Goal: Task Accomplishment & Management: Manage account settings

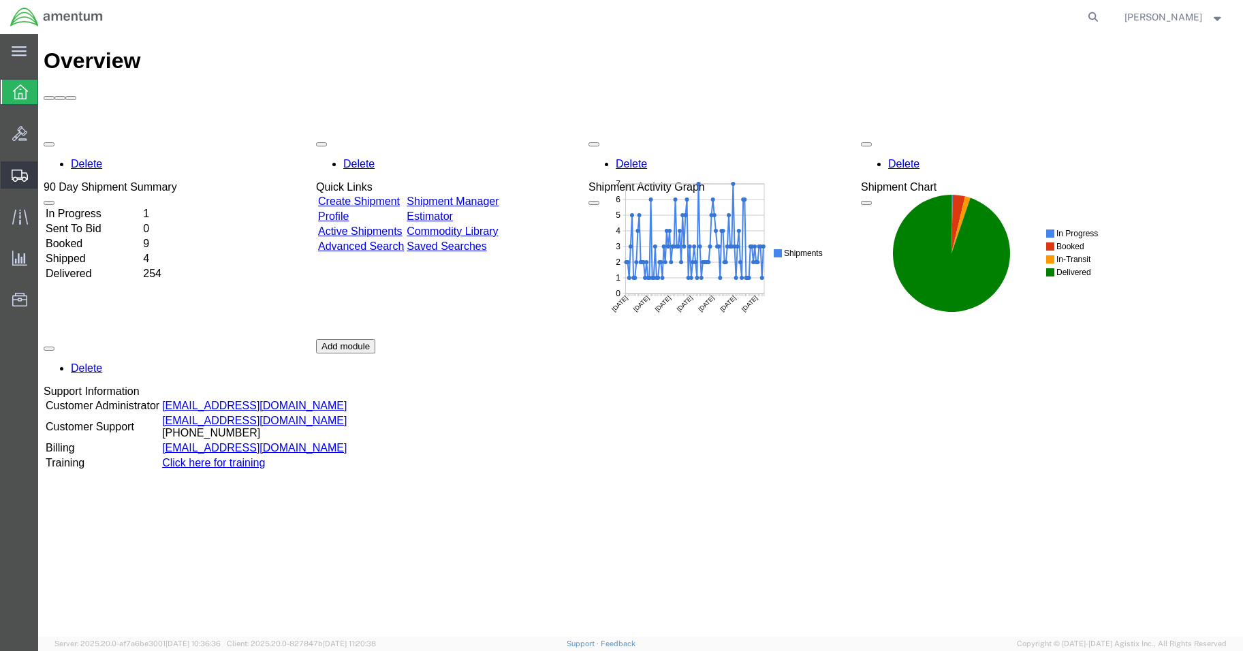
click at [0, 0] on span "Create Shipment" at bounding box center [0, 0] width 0 height 0
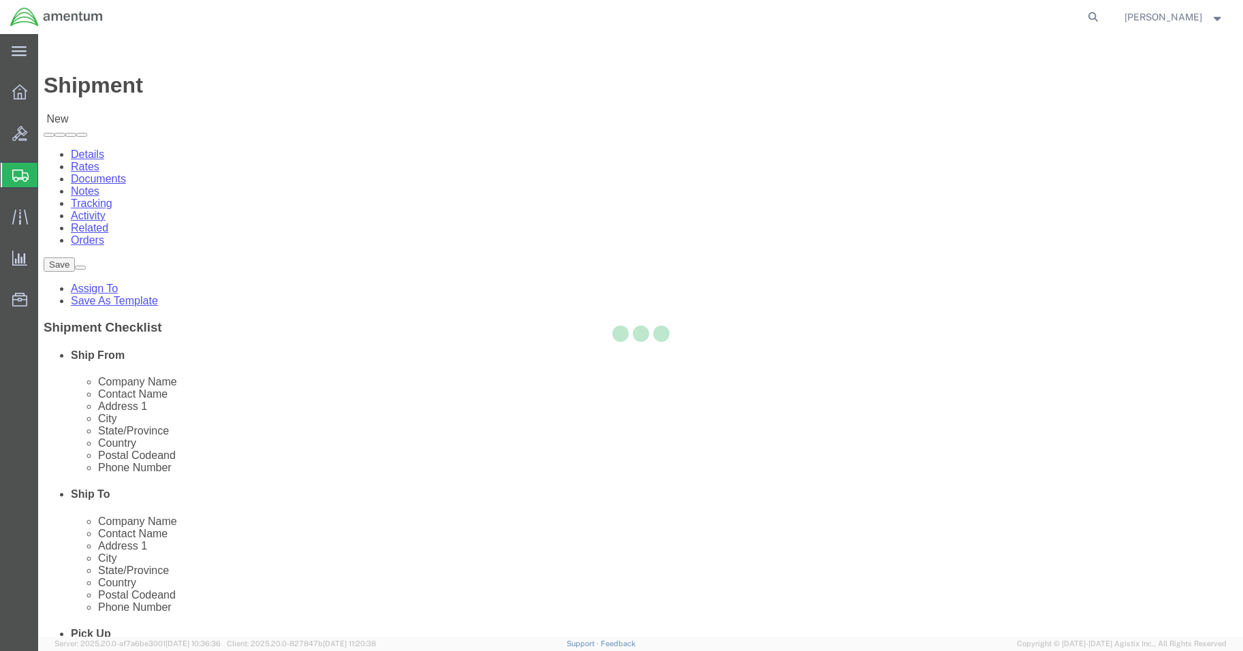
select select
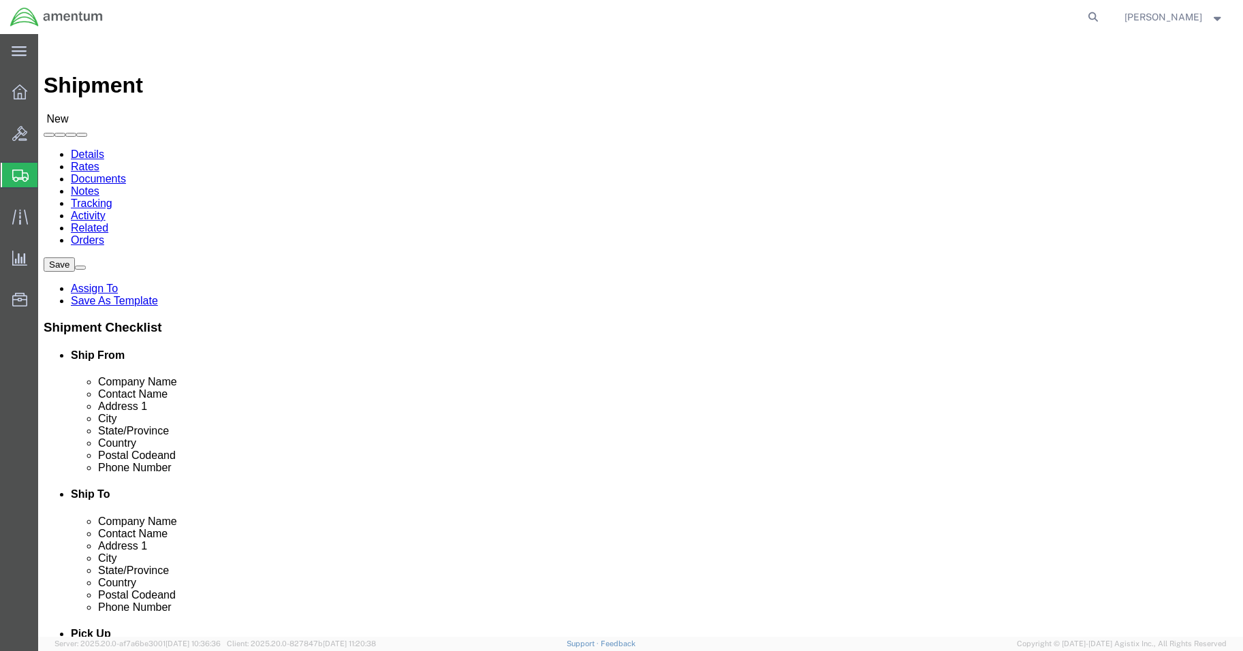
select select "MYPROFILE"
select select "05"
click input "text"
type input "[PERSON_NAME]"
click p "- [DEMOGRAPHIC_DATA] Army E. CO. 1-214TH Aviation Regiment - ([PERSON_NAME]) Ha…"
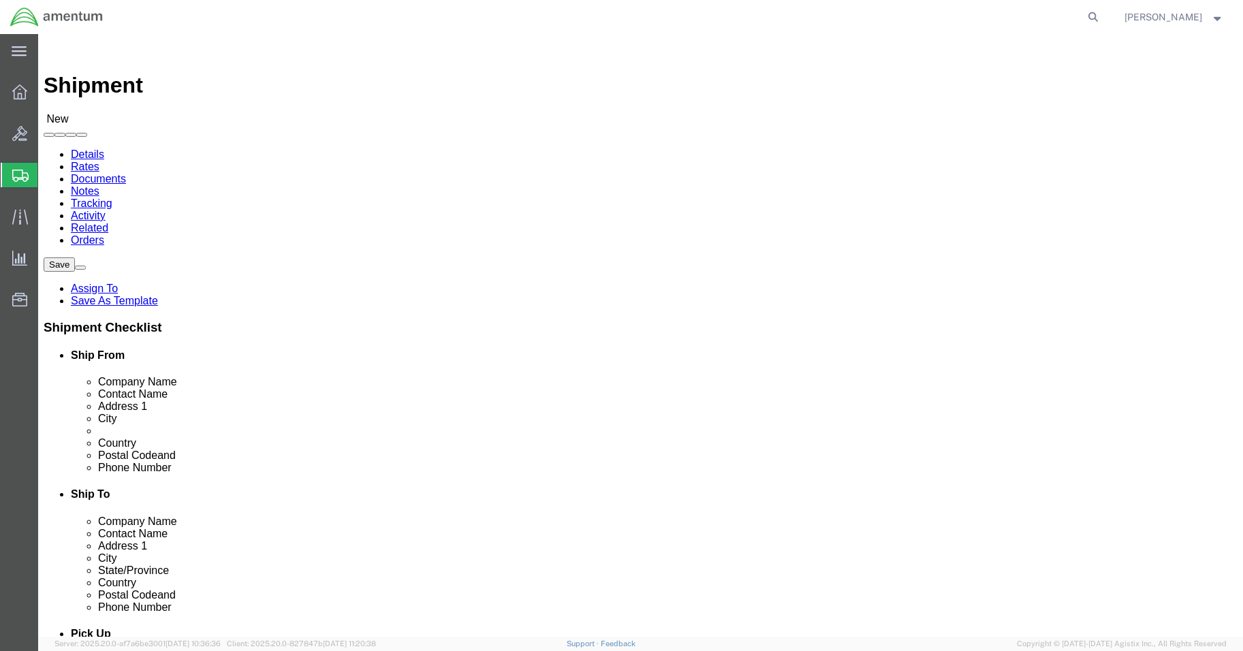
select select
select select "05"
type input "[PERSON_NAME]"
click input "checkbox"
checkbox input "false"
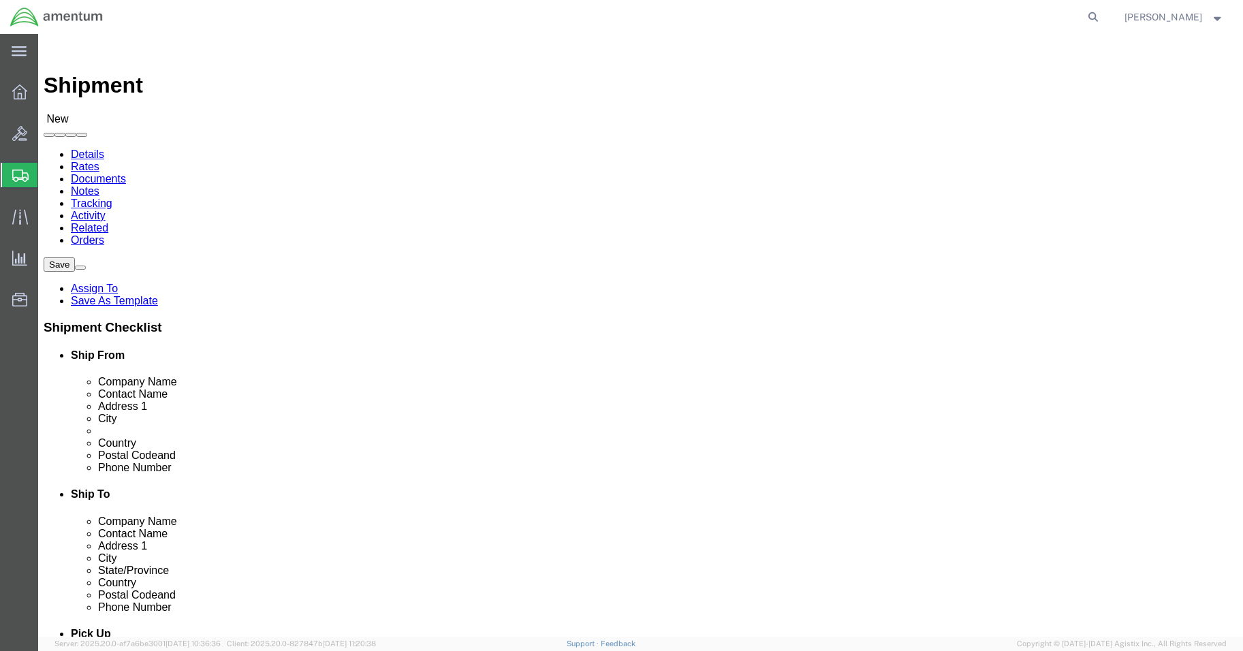
click input "text"
type input "aviation laboratories"
click div "Location My Profile Location [PHONE_NUMBER] [PHONE_NUMBER] [PHONE_NUMBER] [PHON…"
drag, startPoint x: 737, startPoint y: 277, endPoint x: 581, endPoint y: 276, distance: 156.6
click div "Contact Name aviation laboratories"
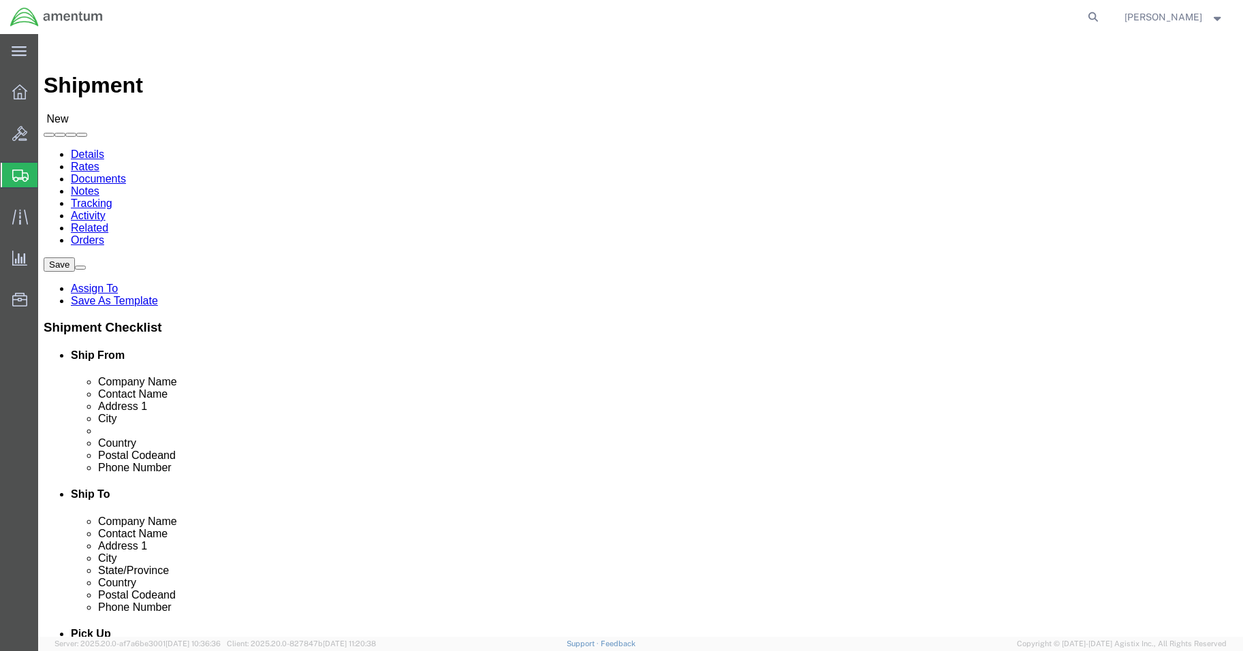
click input "text"
paste input "aviation laboratories"
click input "Ship To Location / Contact Name : This field is required."
click input "text"
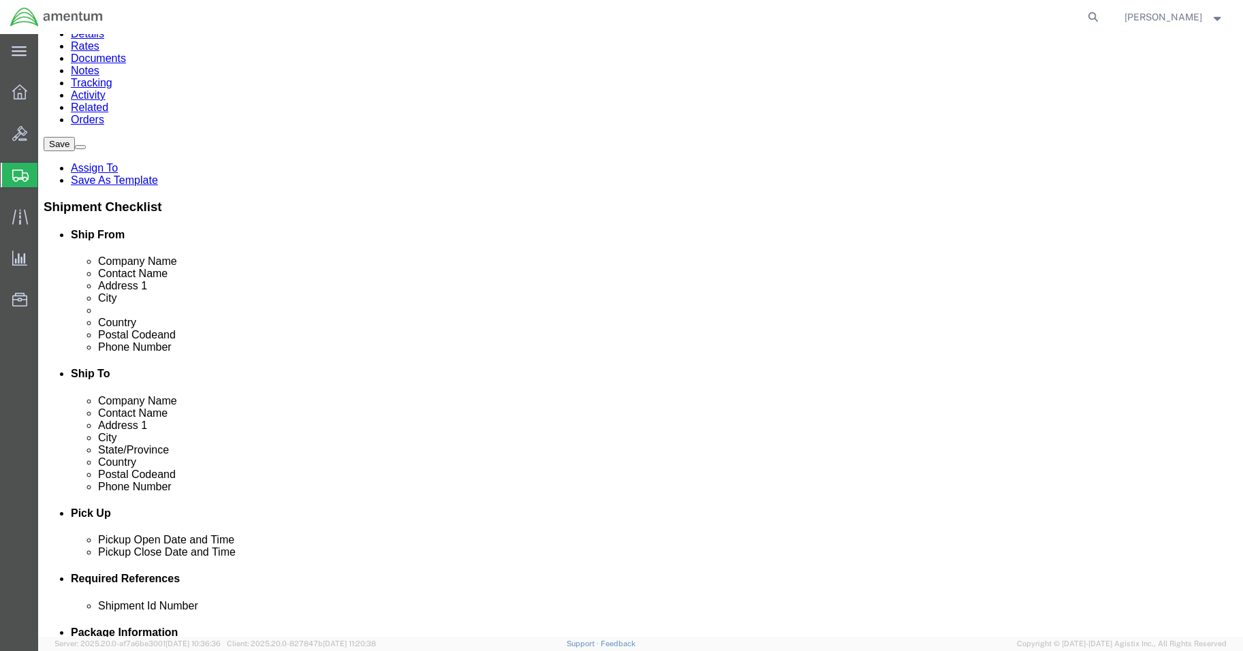
scroll to position [136, 0]
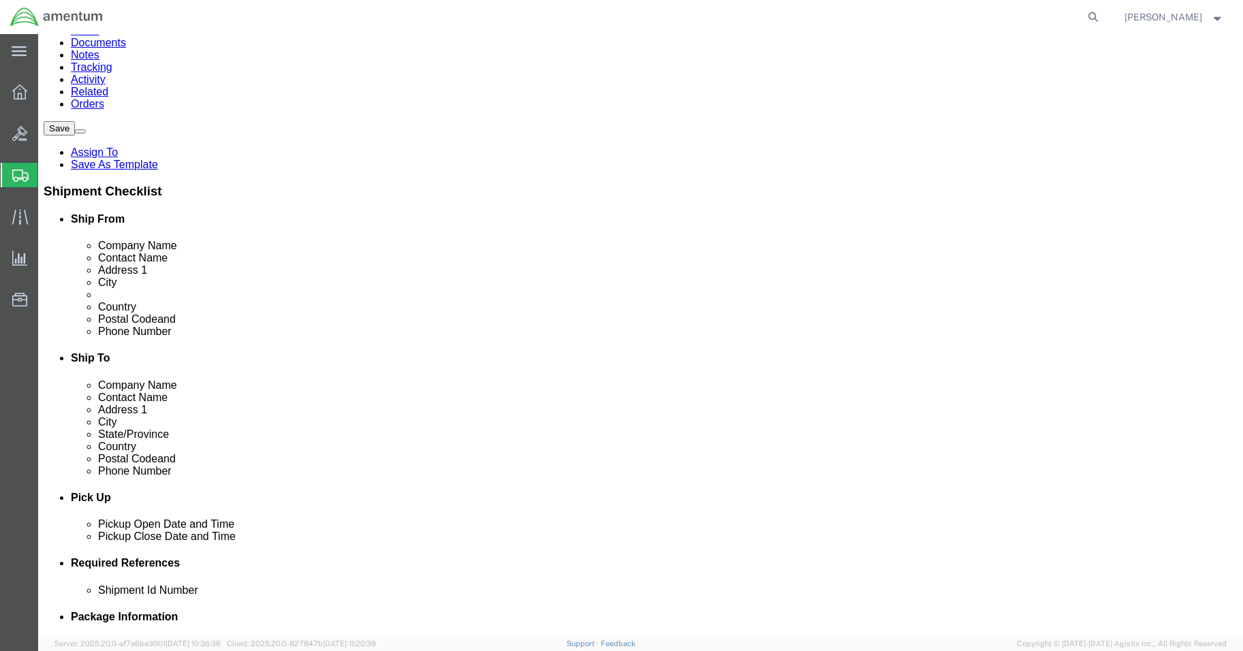
click input "aviation laboratories"
drag, startPoint x: 759, startPoint y: 175, endPoint x: 626, endPoint y: 165, distance: 133.9
click div "Location My Profile Location [PHONE_NUMBER] [PHONE_NUMBER] [PHONE_NUMBER] [PHON…"
type input "avlab"
drag, startPoint x: 673, startPoint y: 178, endPoint x: 638, endPoint y: 170, distance: 35.7
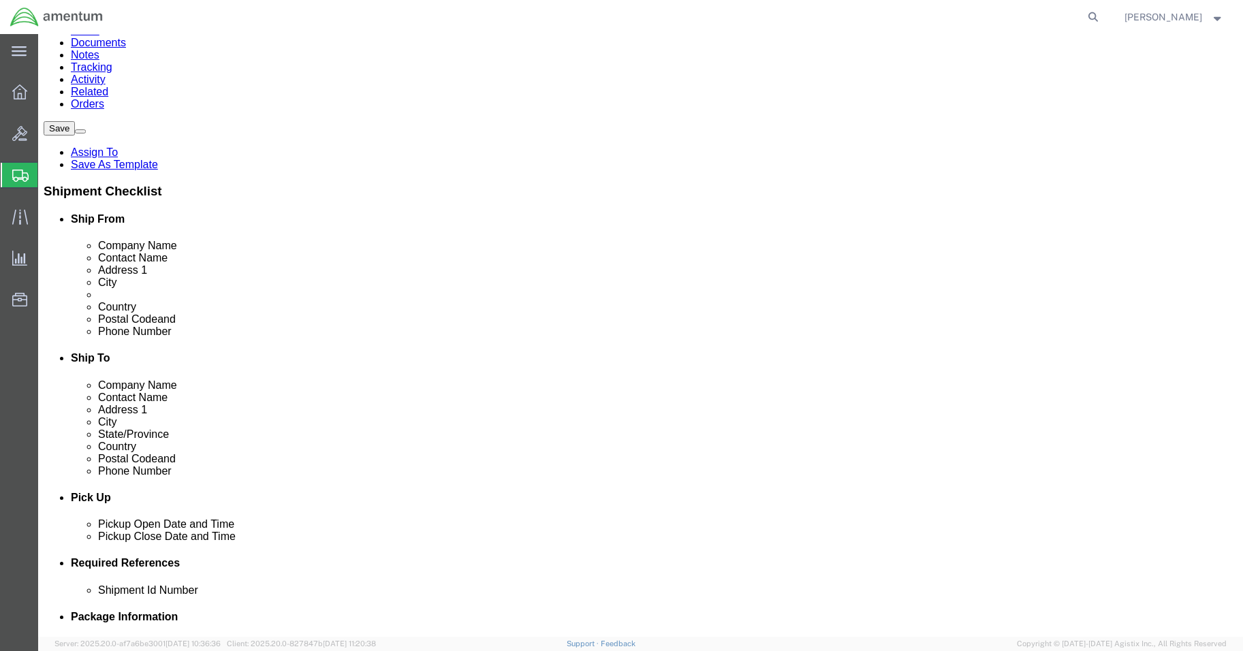
click input "avlab"
click input "Ship To Location / Contact Name : This field is required."
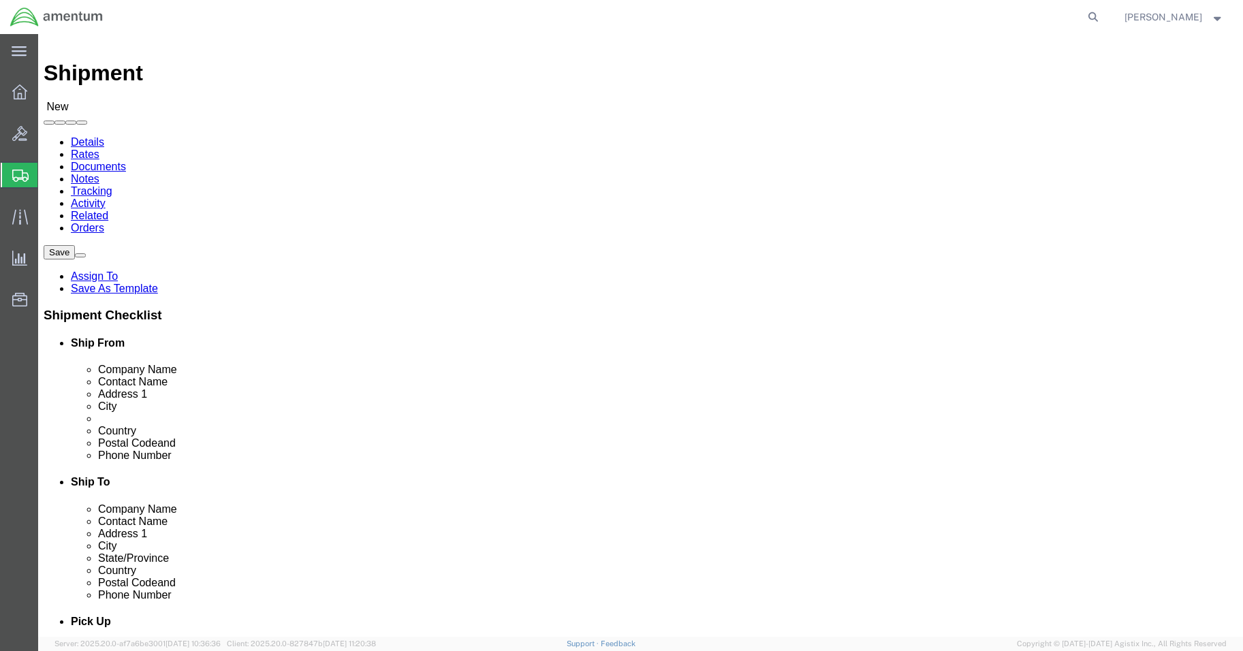
scroll to position [11, 0]
type input "a"
click input "text"
type input "a"
click span
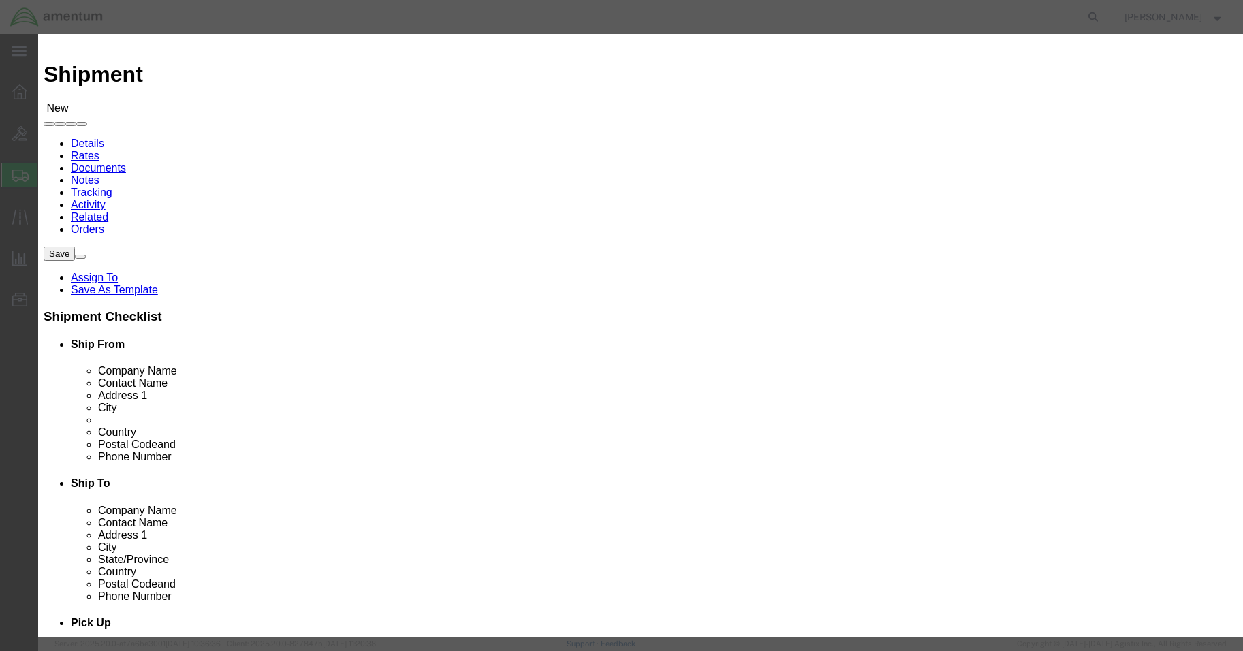
click input "text"
type input "avlab"
click button "button"
click button "Close"
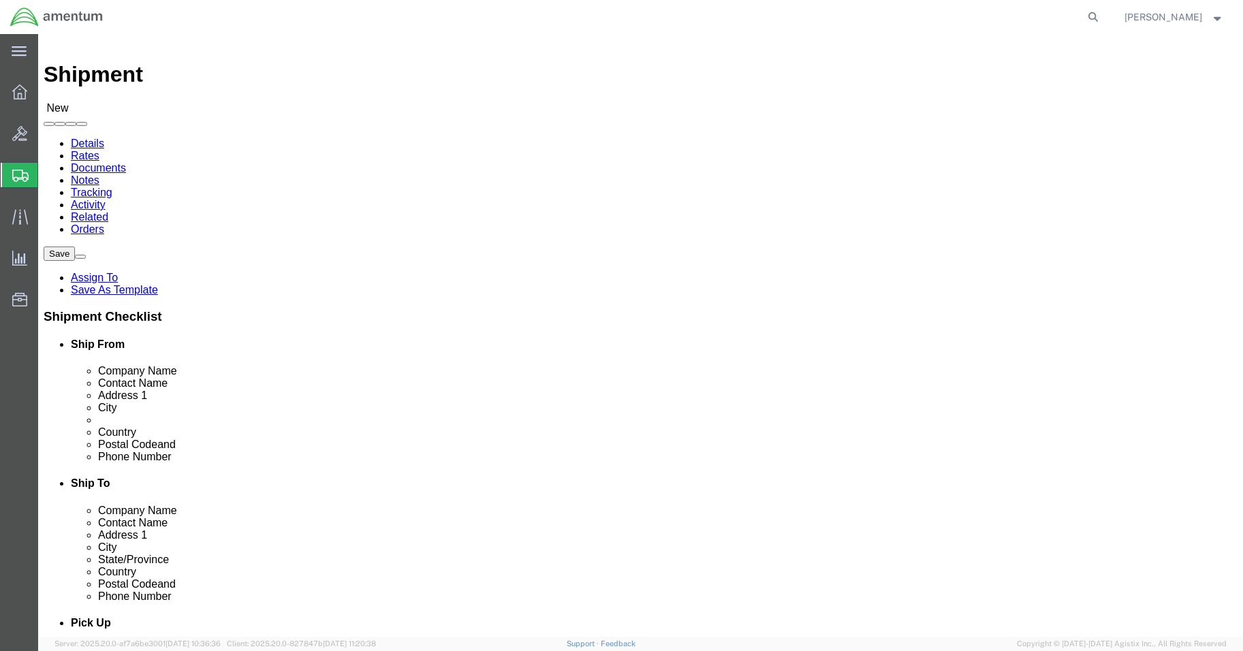
click input "text"
type input "a"
type input "AVIATION LABORATORIES"
click p "- Aviation Laboratories - ([GEOGRAPHIC_DATA]) [STREET_ADDRESS]"
select select "[GEOGRAPHIC_DATA]"
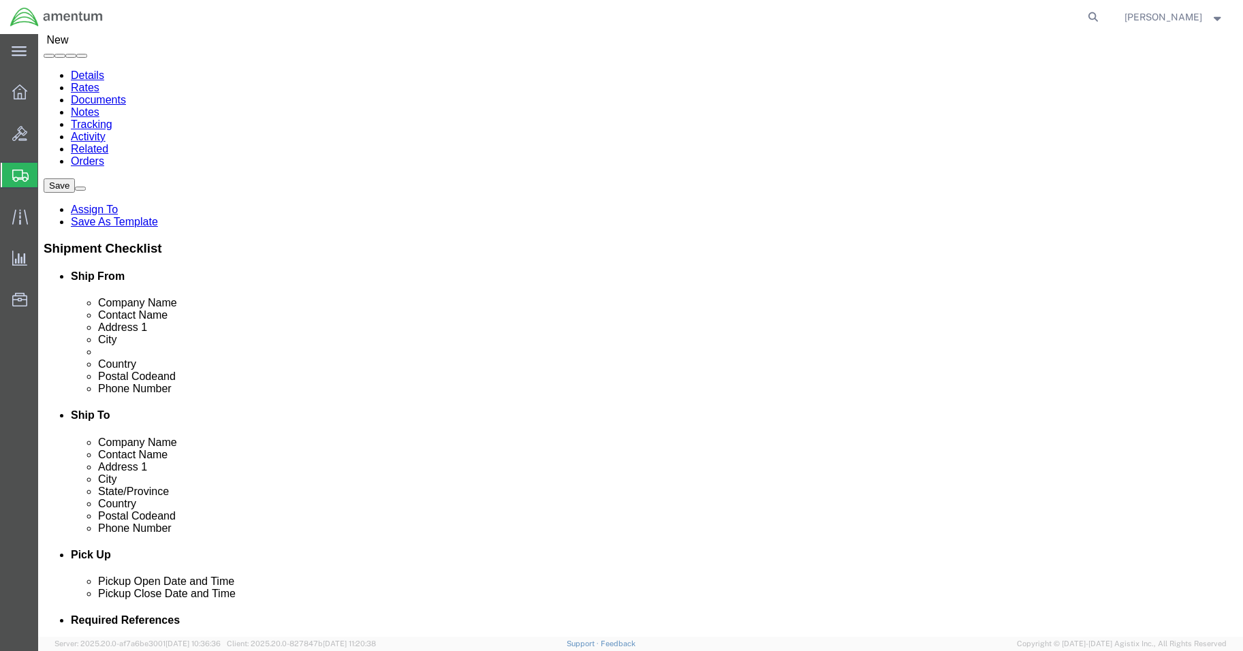
scroll to position [556, 0]
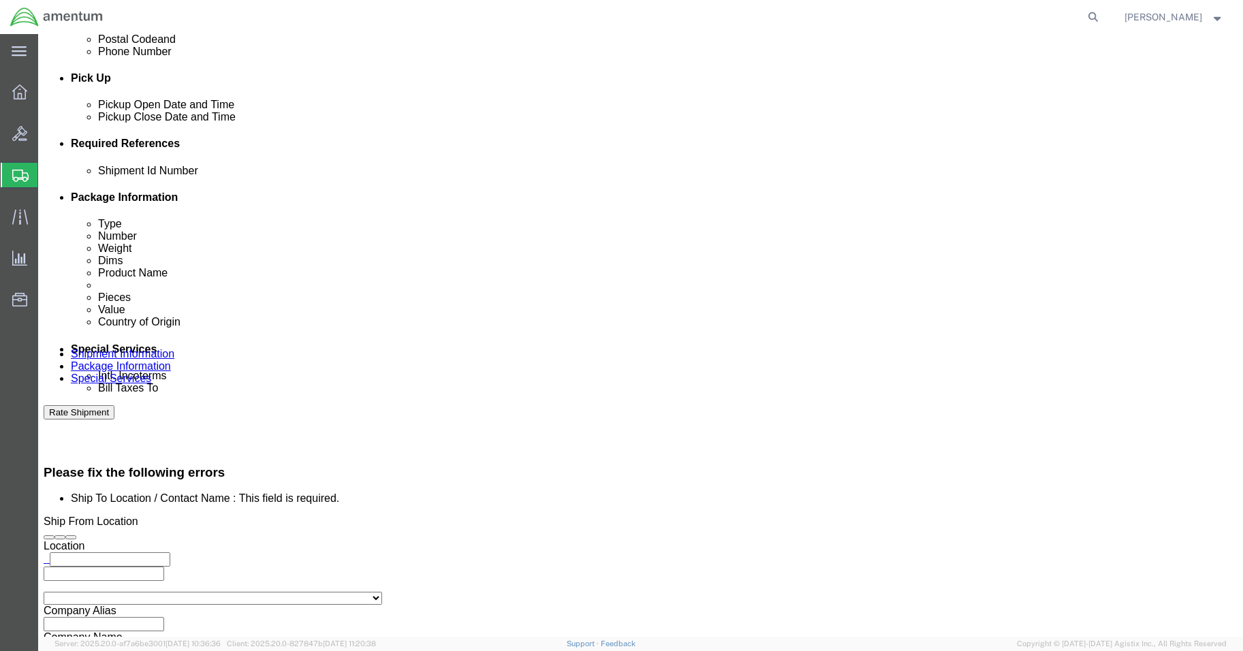
type input "Aviation Laboratories"
click input "text"
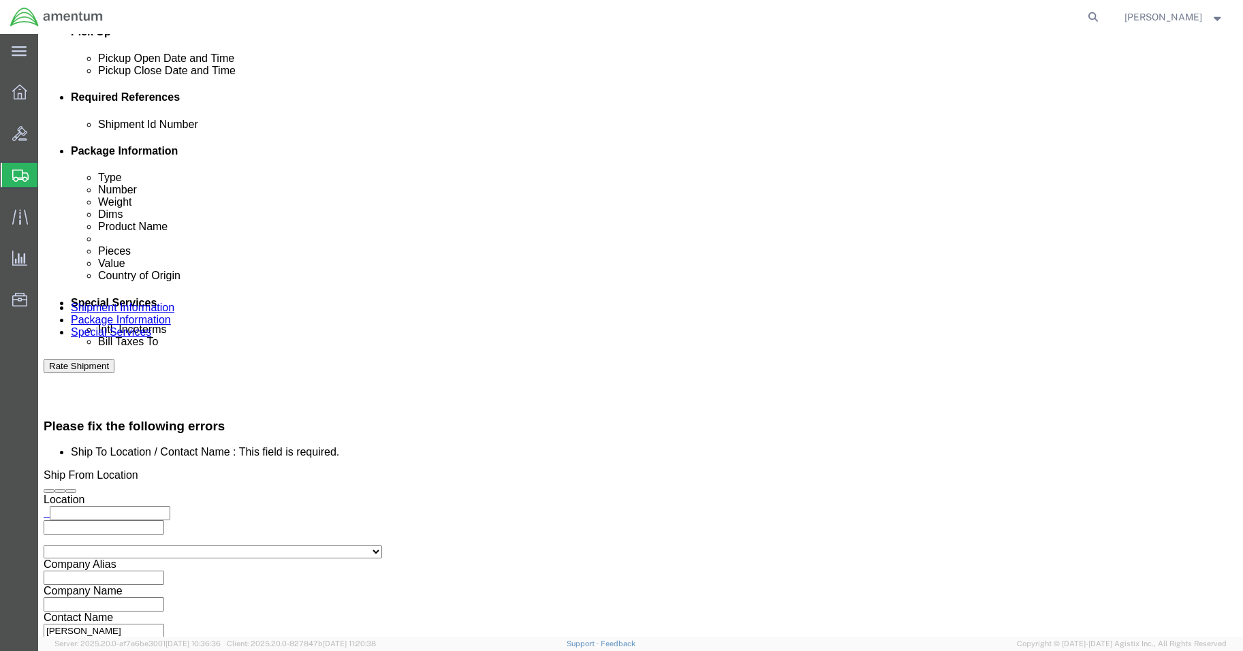
scroll to position [624, 0]
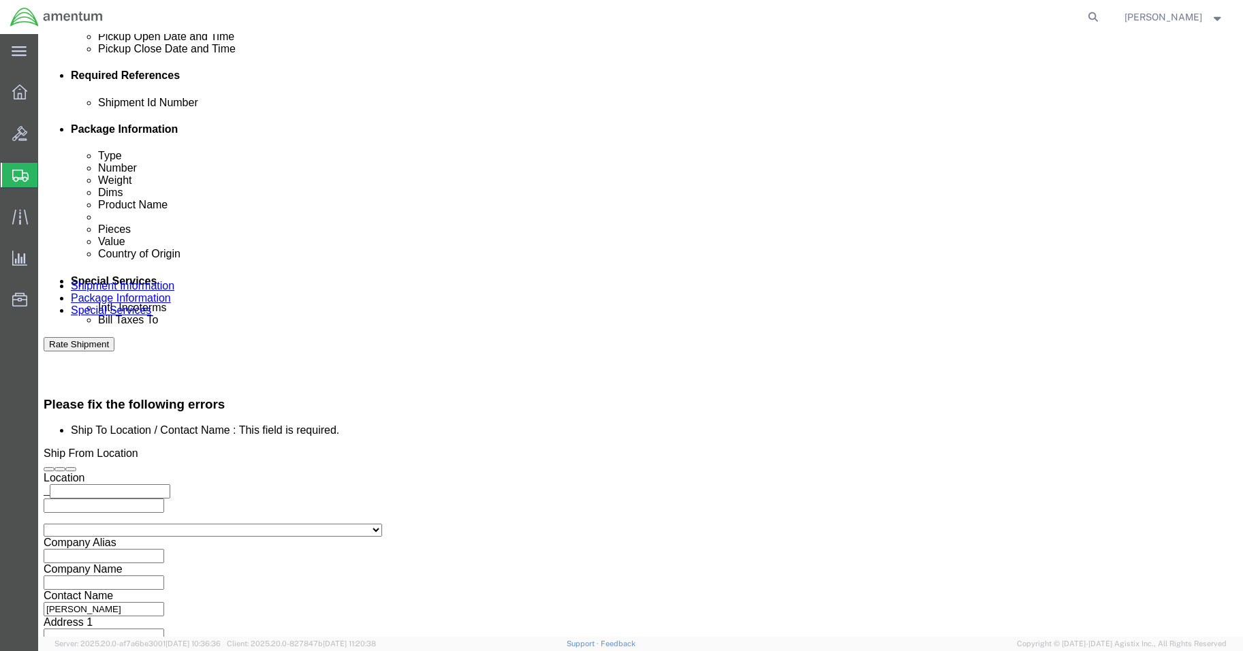
type input "SEP25-01"
click button "Continue"
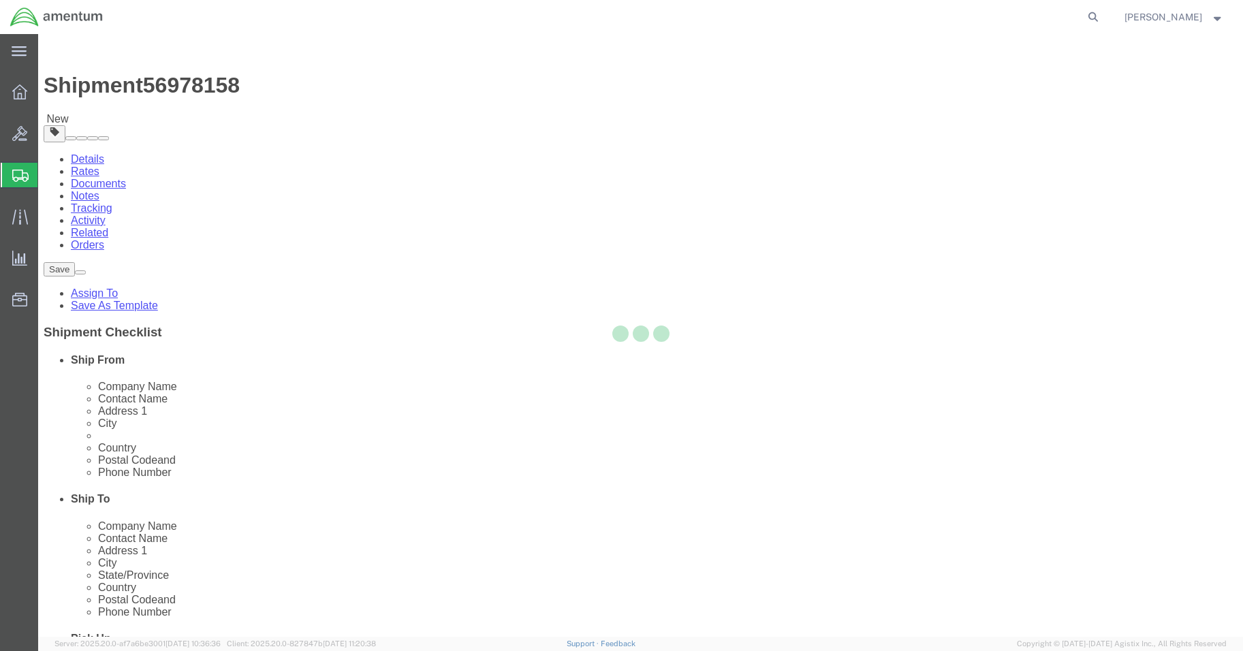
select select "CBOX"
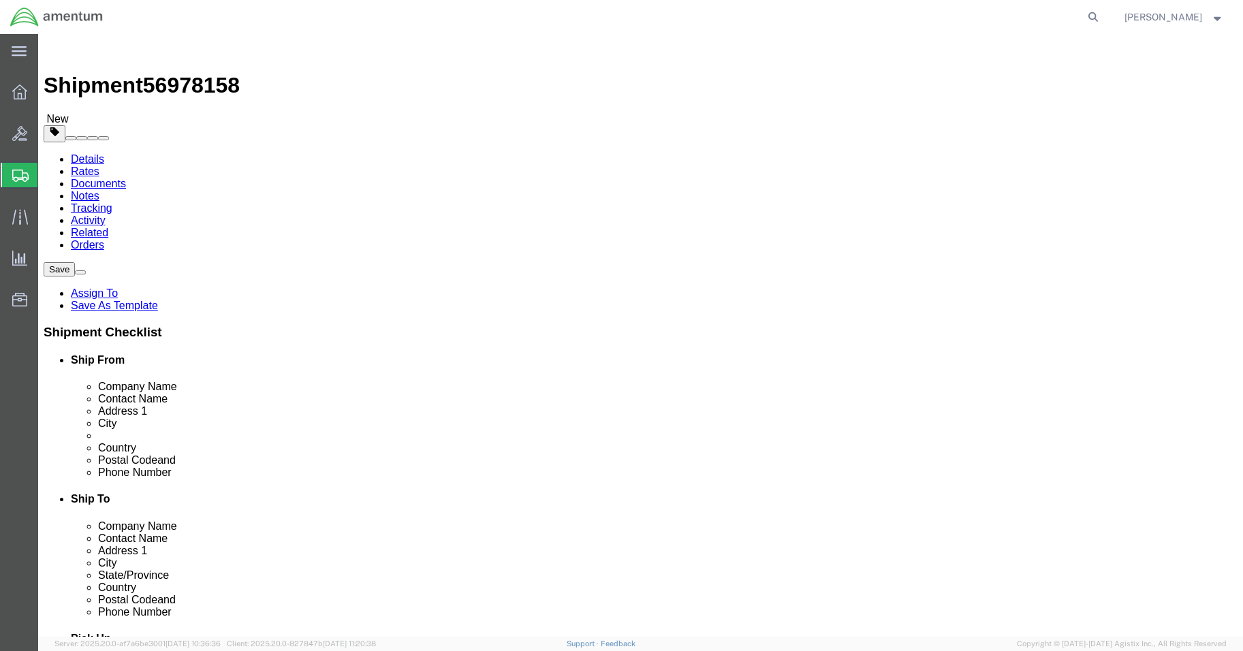
click span "Product Name"
click select "Select BCK Boxes Bale(s) Basket(s) Bolt(s) Bottle(s) Buckets Bulk Bundle(s) Can…"
click select "Select cm ft in"
select select "CM"
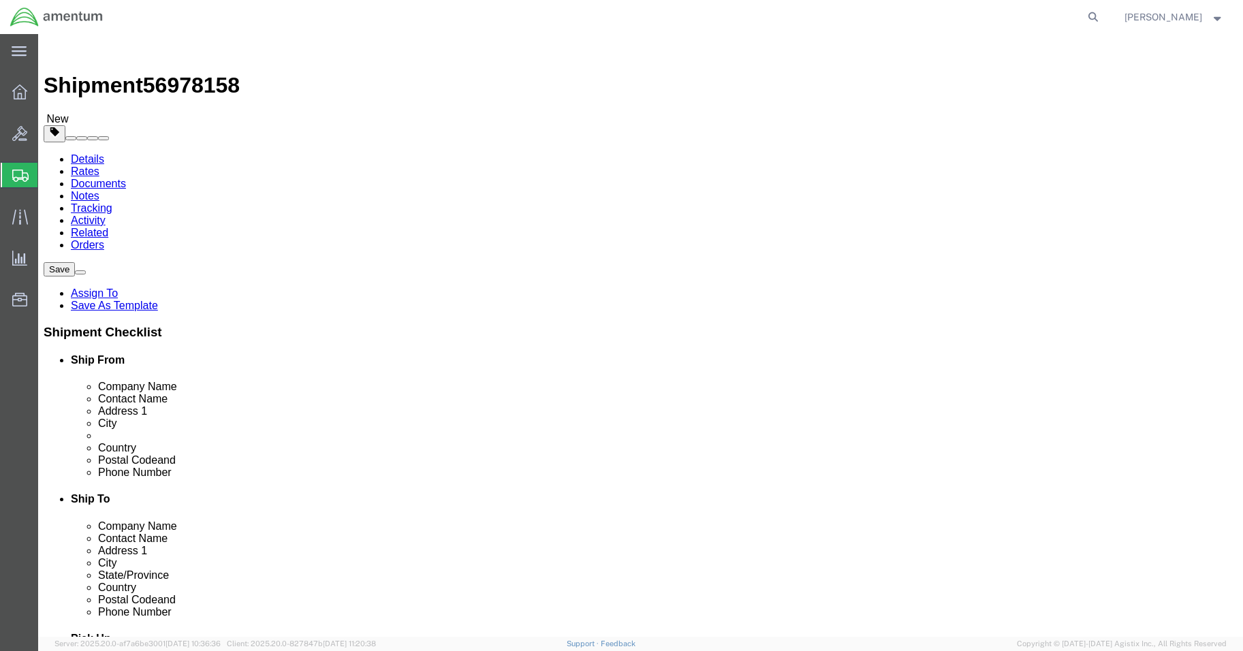
click select "Select cm ft in"
click input "Length : This field is required."
type input "26"
type input "16"
type input "17"
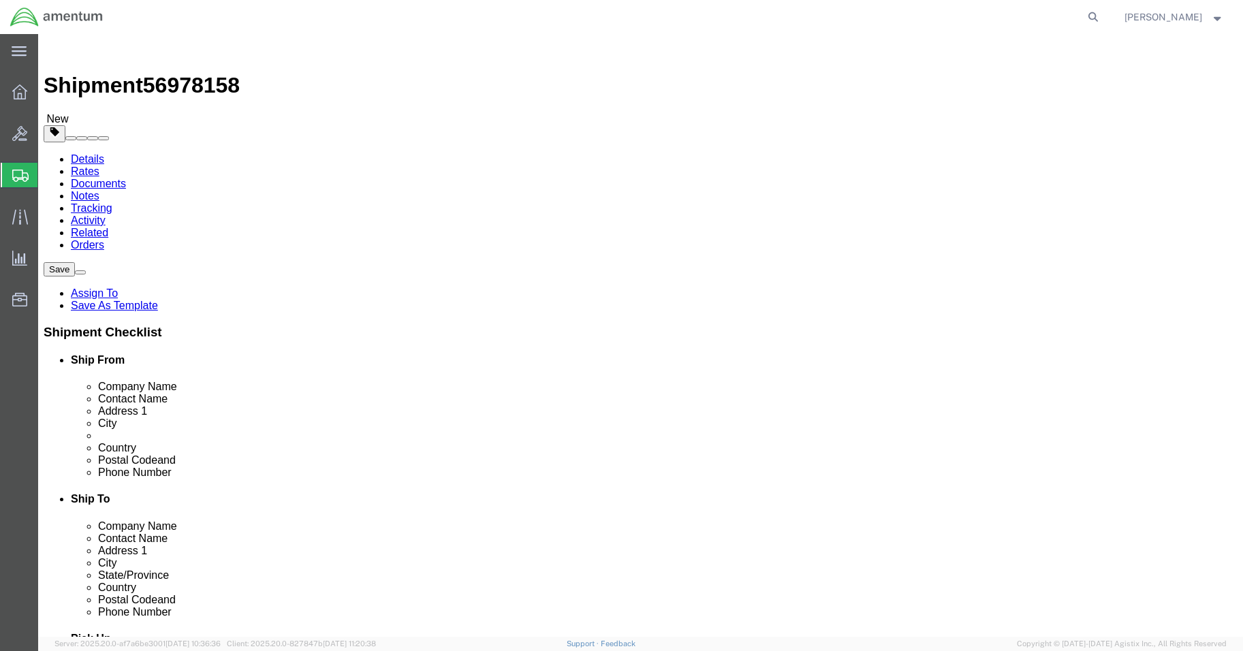
click select "Select kgs lbs"
select select "KGS"
click select "Select kgs lbs"
click input "0.00"
type input "1.00"
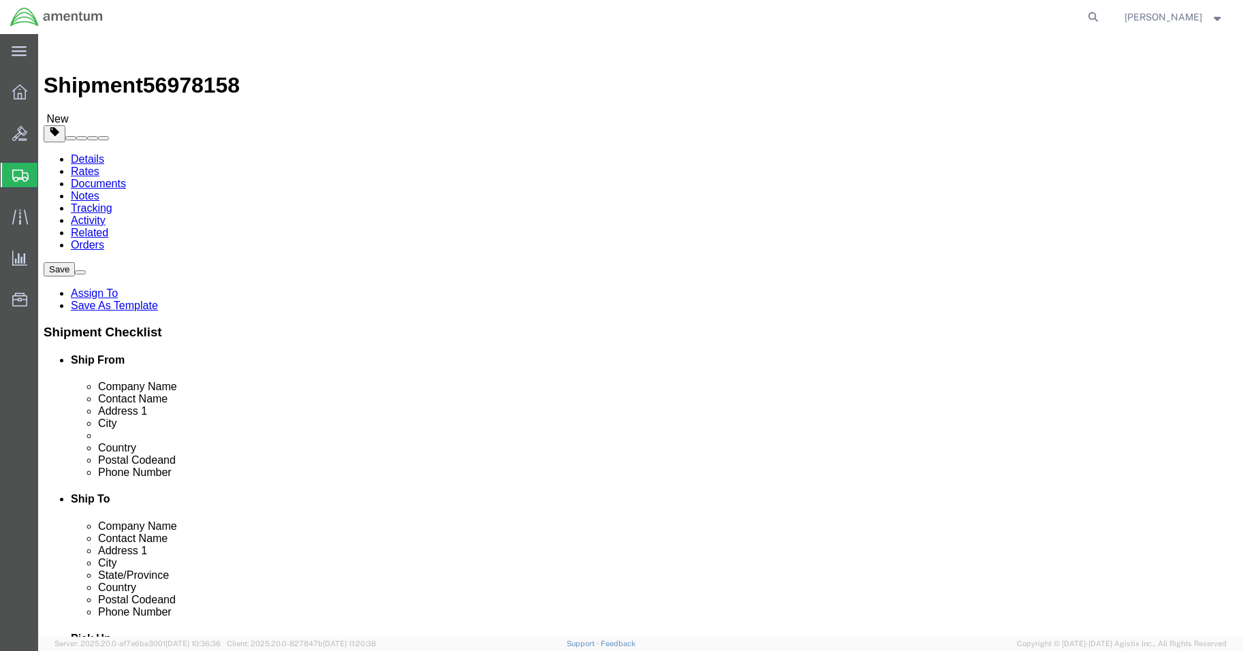
click link "Add Content"
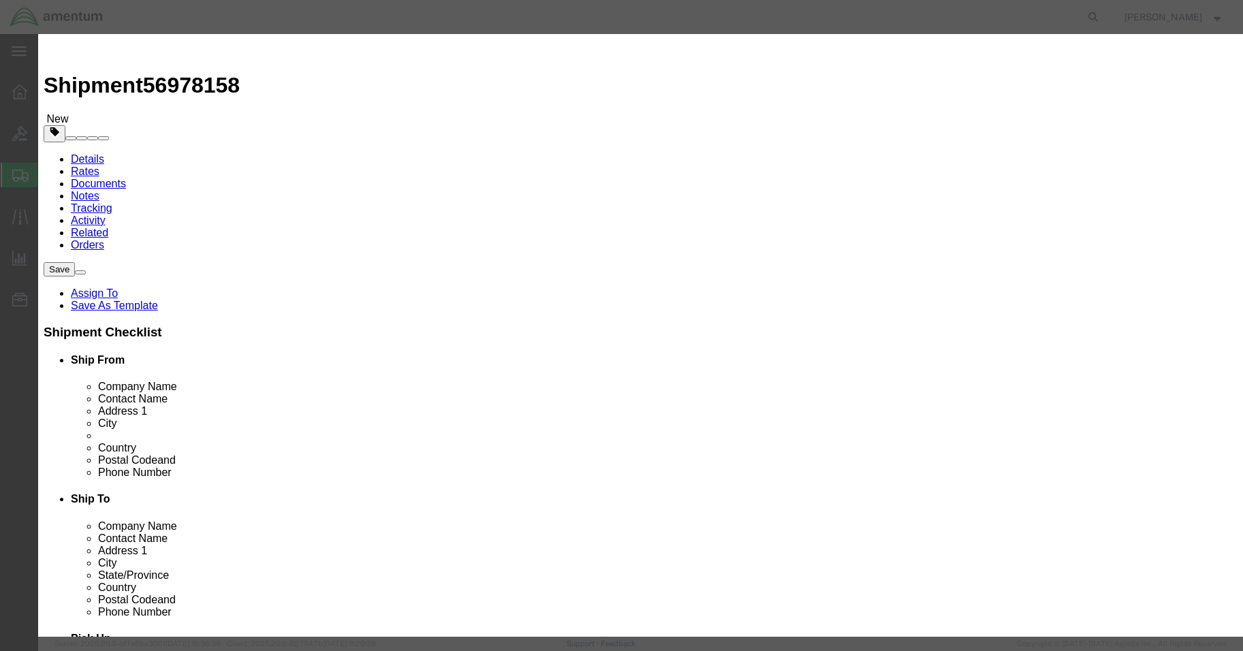
click input "text"
type input "SERVICE OIL SAMPLE"
click input "0"
type input "1"
click div "Product Name SERVICE OIL SAMPLE Pieces 1 Select Bag Barrels 100Board Feet Bottl…"
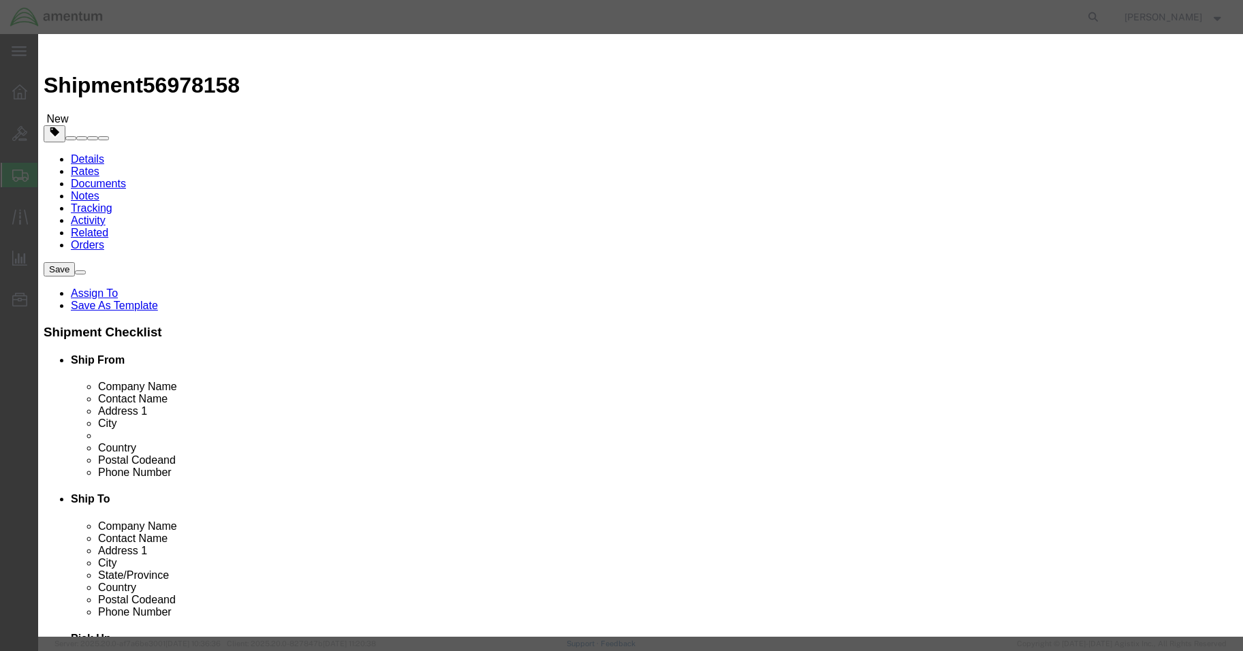
click select "Select ADP AED AFN ALL AMD AOA ARS ATS AUD AWG AZN BAM BBD BDT BGL BGN BHD BIF …"
select select "USD"
click select "Select ADP AED AFN ALL AMD AOA ARS ATS AUD AWG AZN BAM BBD BDT BGL BGN BHD BIF …"
click input "text"
type input "10.00"
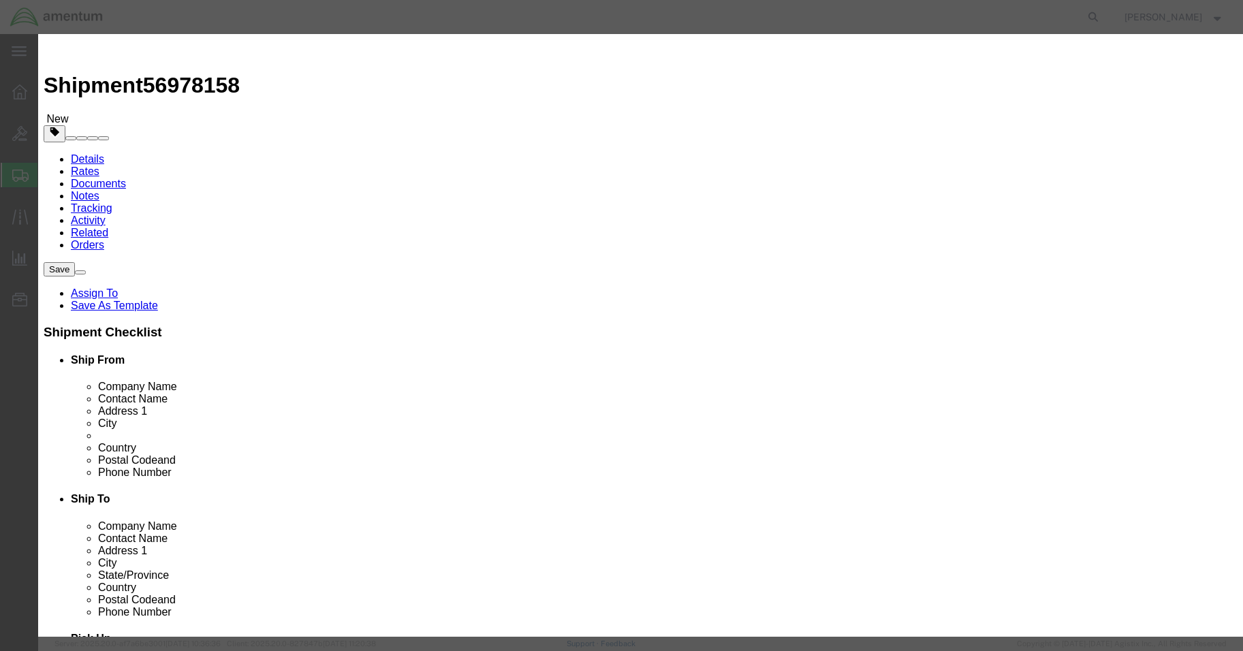
click select "Select [GEOGRAPHIC_DATA] [GEOGRAPHIC_DATA] [GEOGRAPHIC_DATA] [GEOGRAPHIC_DATA] …"
select select "US"
click select "Select [GEOGRAPHIC_DATA] [GEOGRAPHIC_DATA] [GEOGRAPHIC_DATA] [GEOGRAPHIC_DATA] …"
click textarea
type textarea "SERVICE OIL SAMPLE"
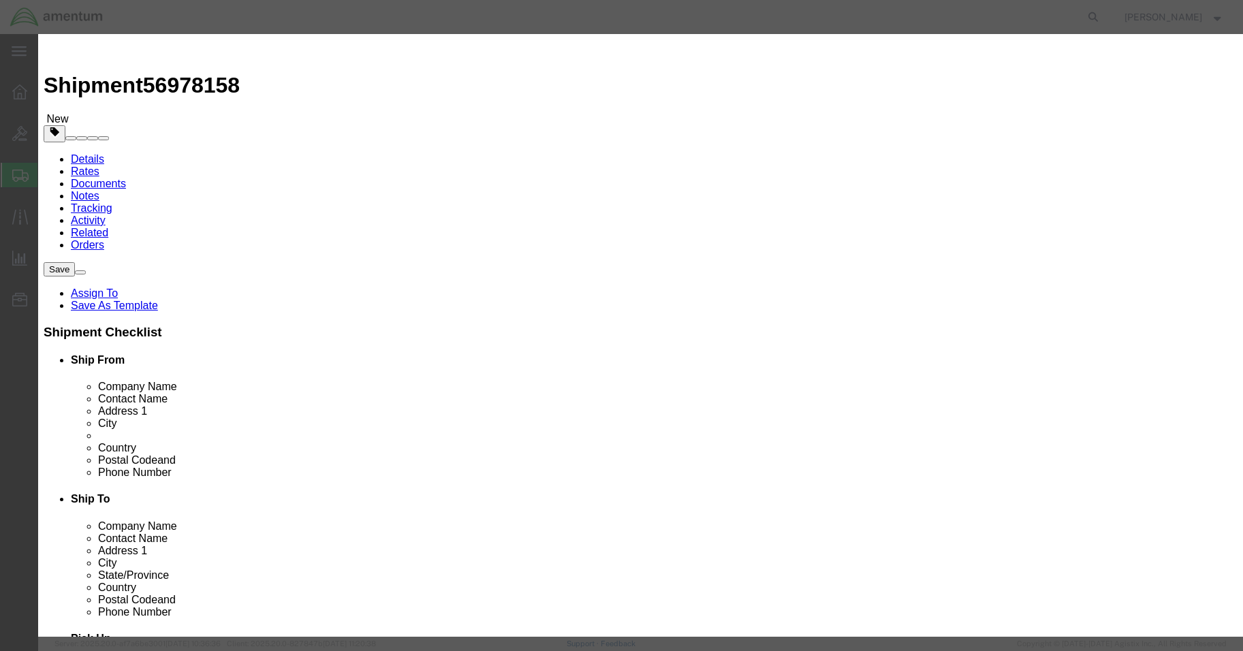
click div "Commodity library"
click button "Save & Close"
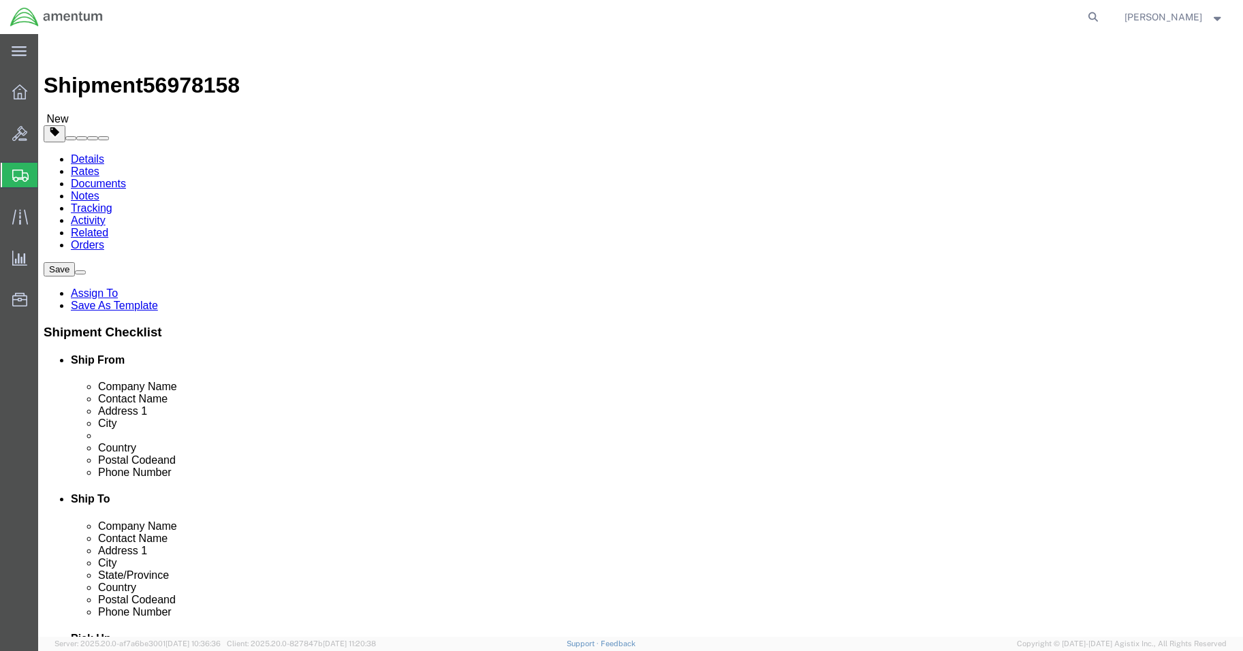
click button "Continue"
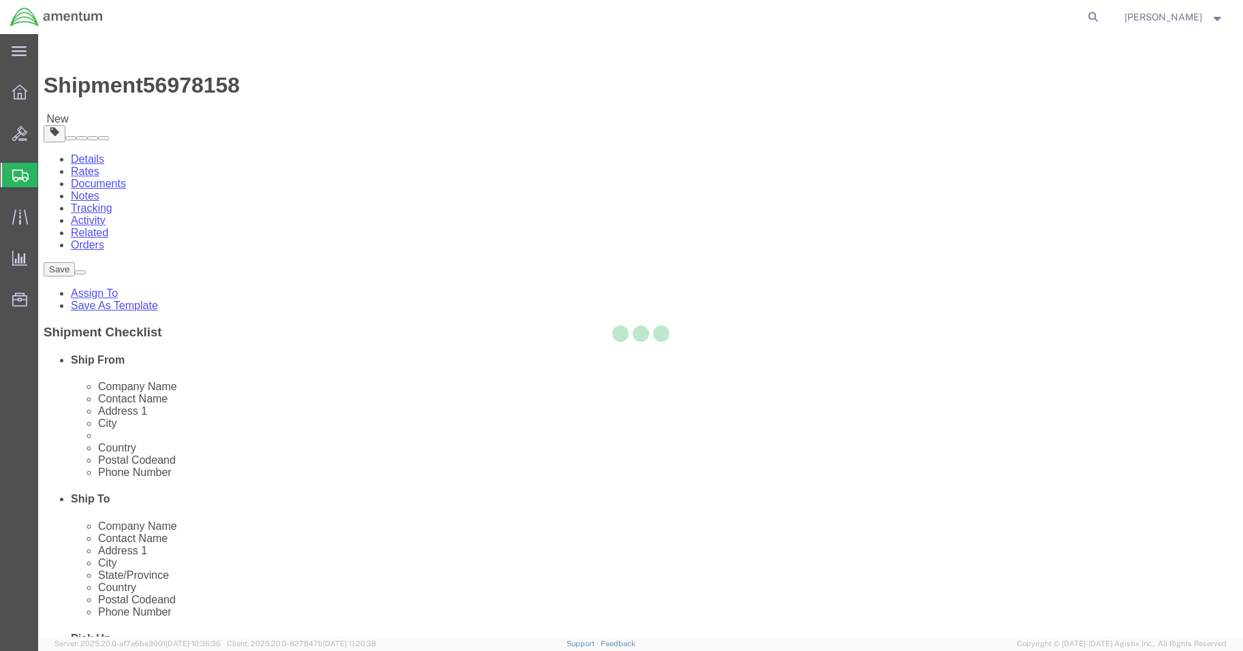
select select
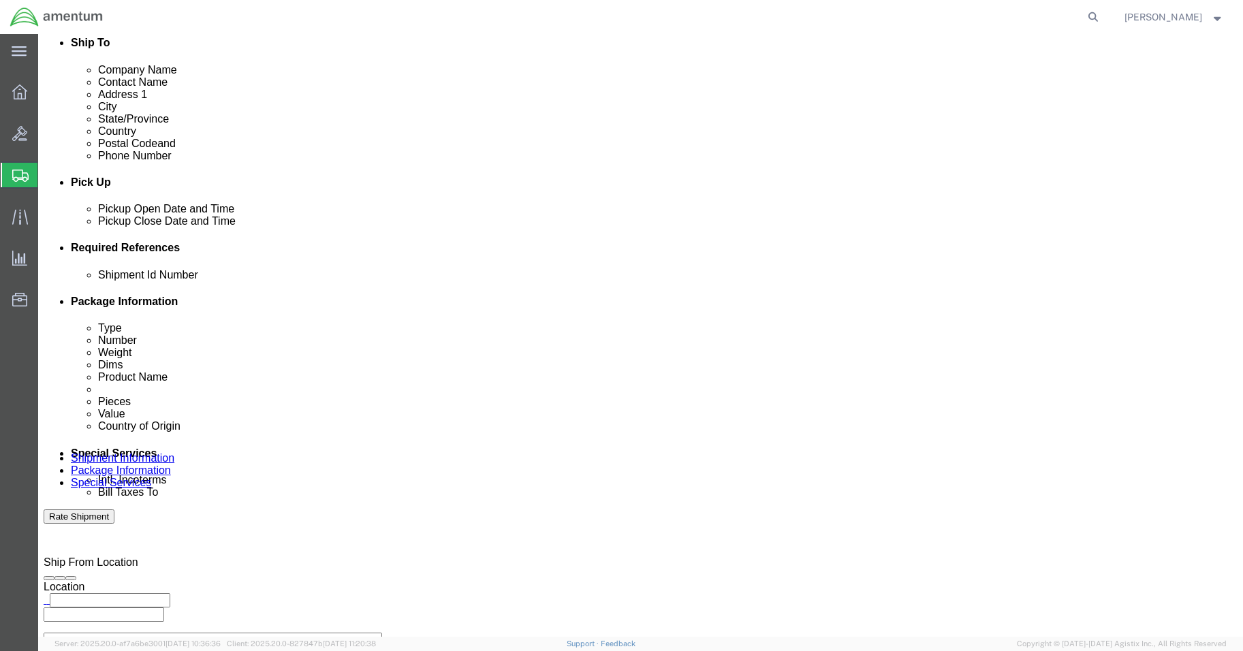
scroll to position [477, 0]
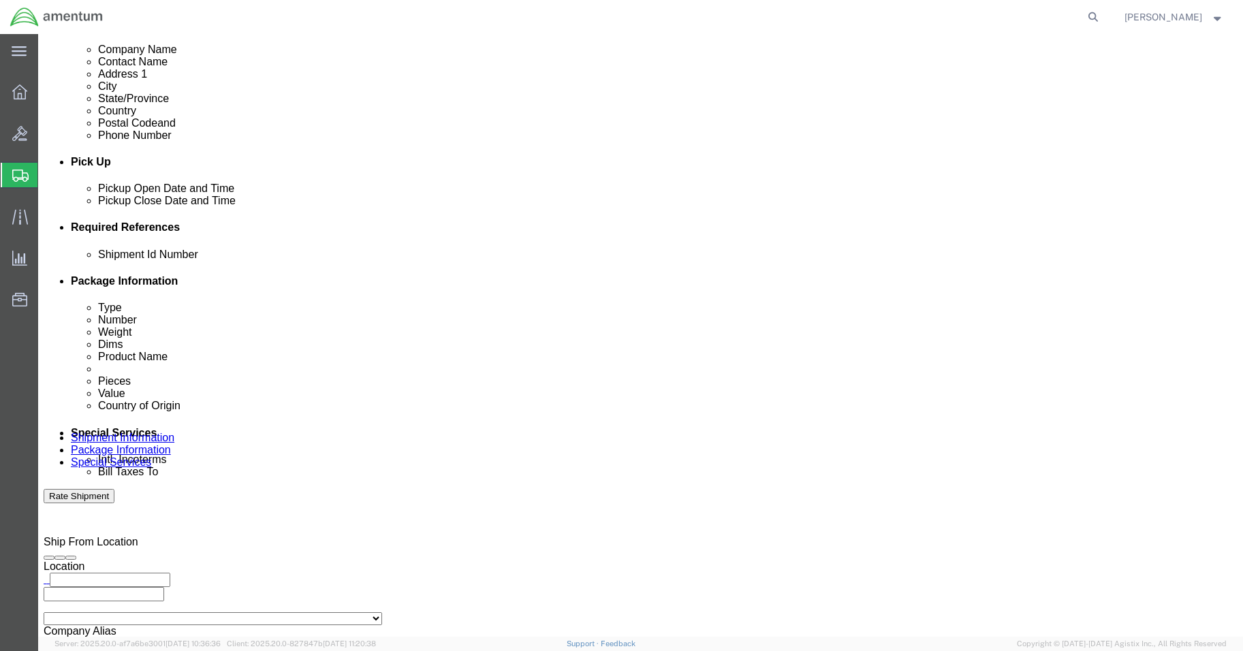
click select "Select Carriage Insurance Paid Carriage Paid To Cost and Freight Cost Insurance…"
select select "DDP"
click select "Select Carriage Insurance Paid Carriage Paid To Cost and Freight Cost Insurance…"
select select "SHIP"
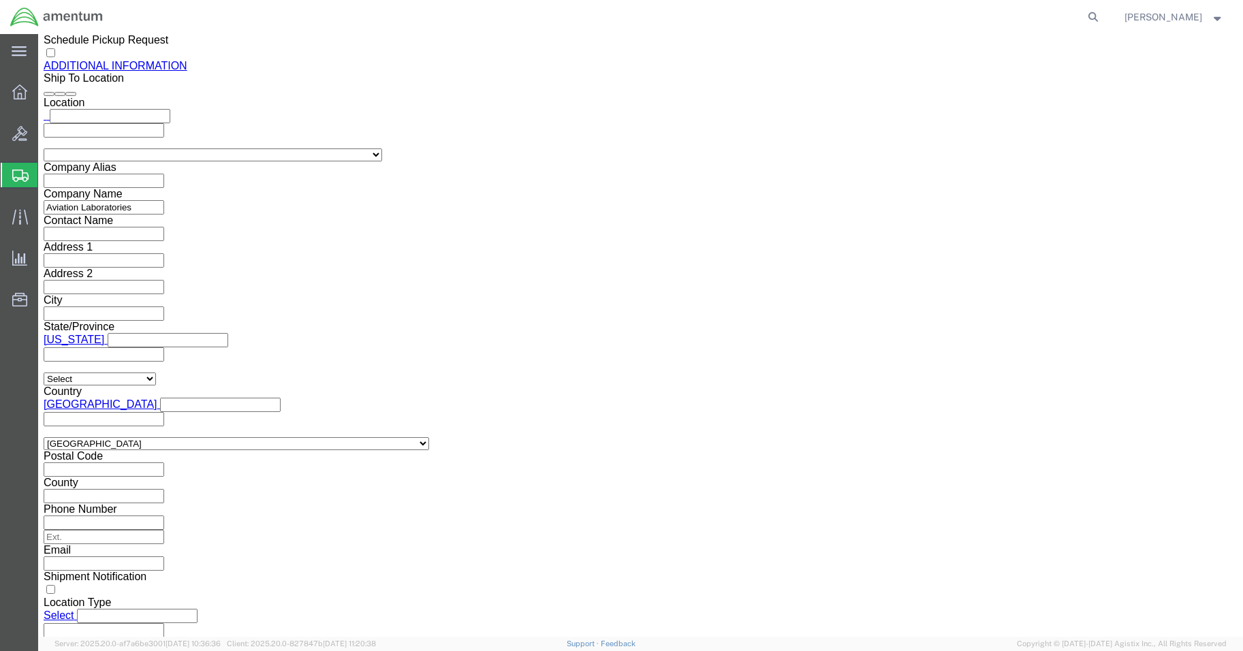
scroll to position [1696, 0]
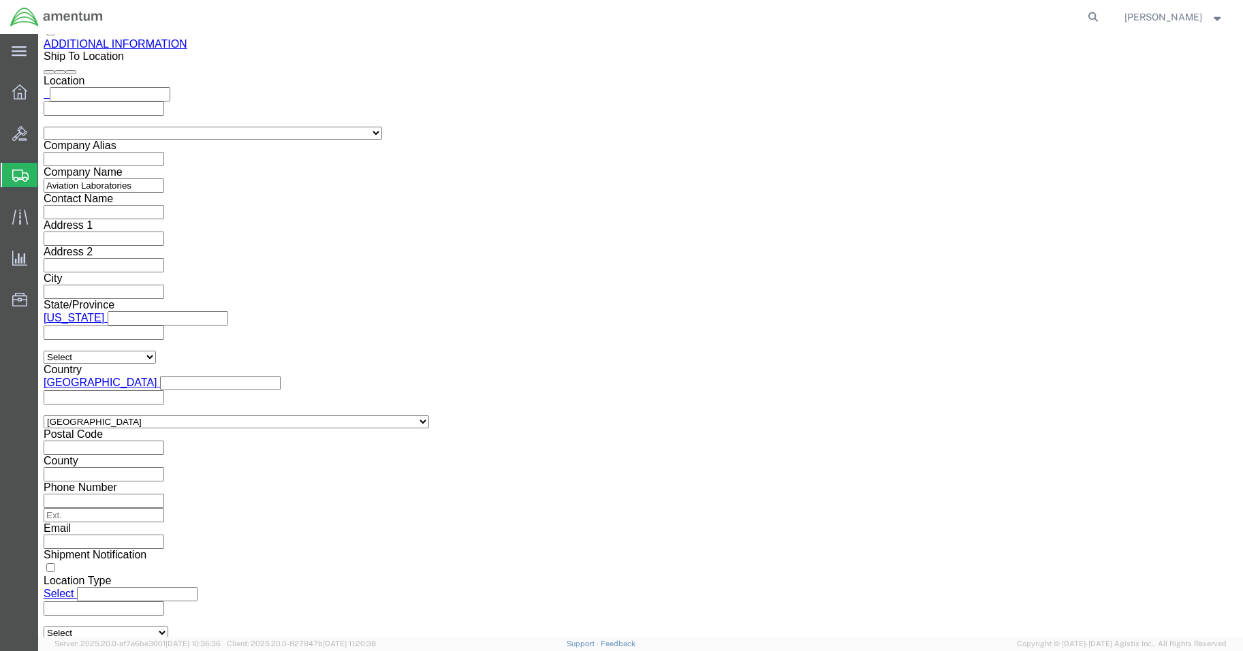
click button "Rate Shipment"
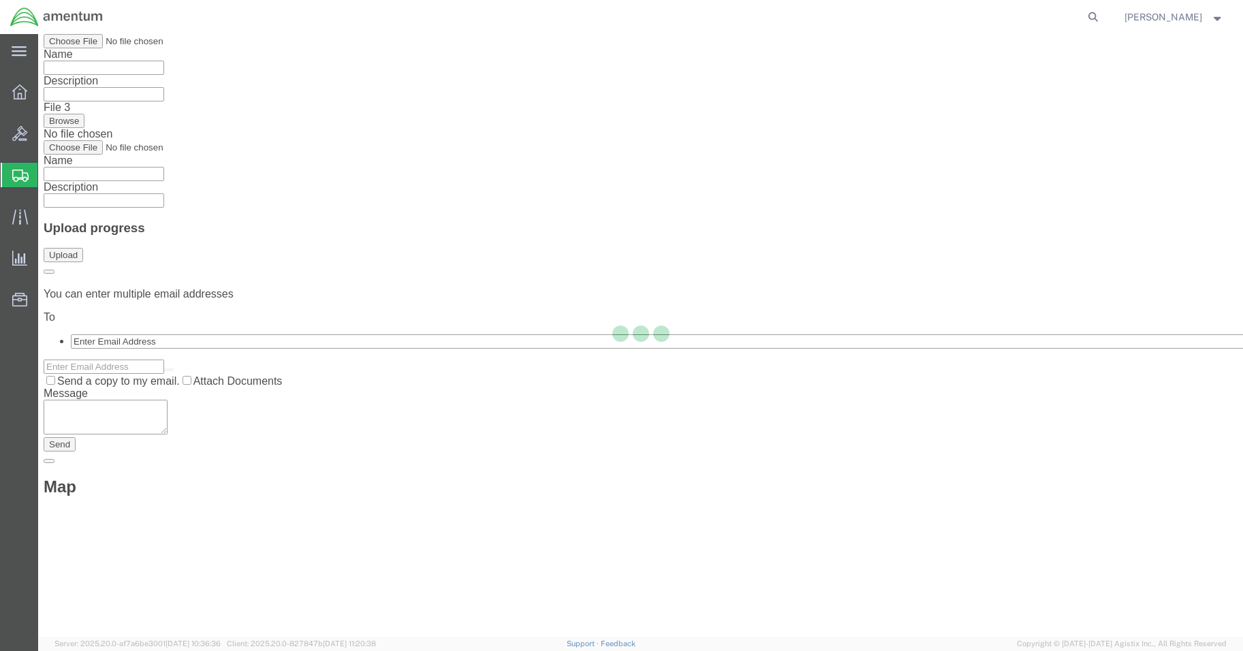
scroll to position [0, 0]
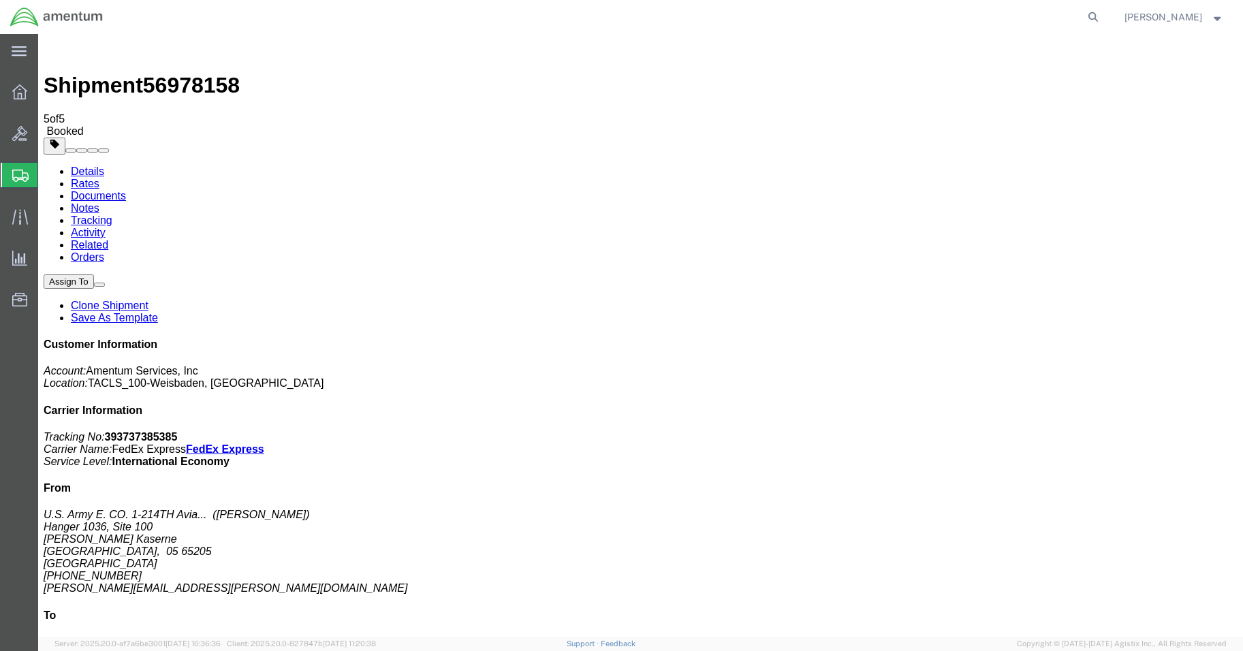
click at [0, 0] on span "Create Shipment" at bounding box center [0, 0] width 0 height 0
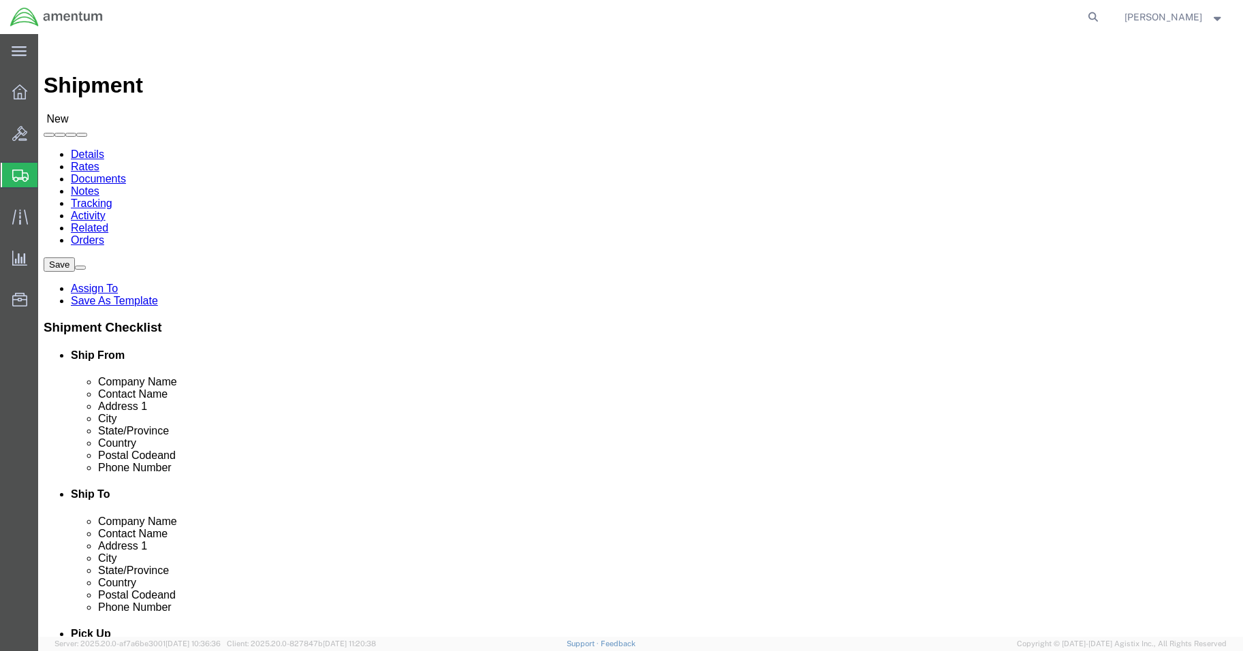
select select "MYPROFILE"
select select "05"
click input "text"
type input "[PERSON_NAME]"
drag, startPoint x: 270, startPoint y: 317, endPoint x: 269, endPoint y: 324, distance: 6.9
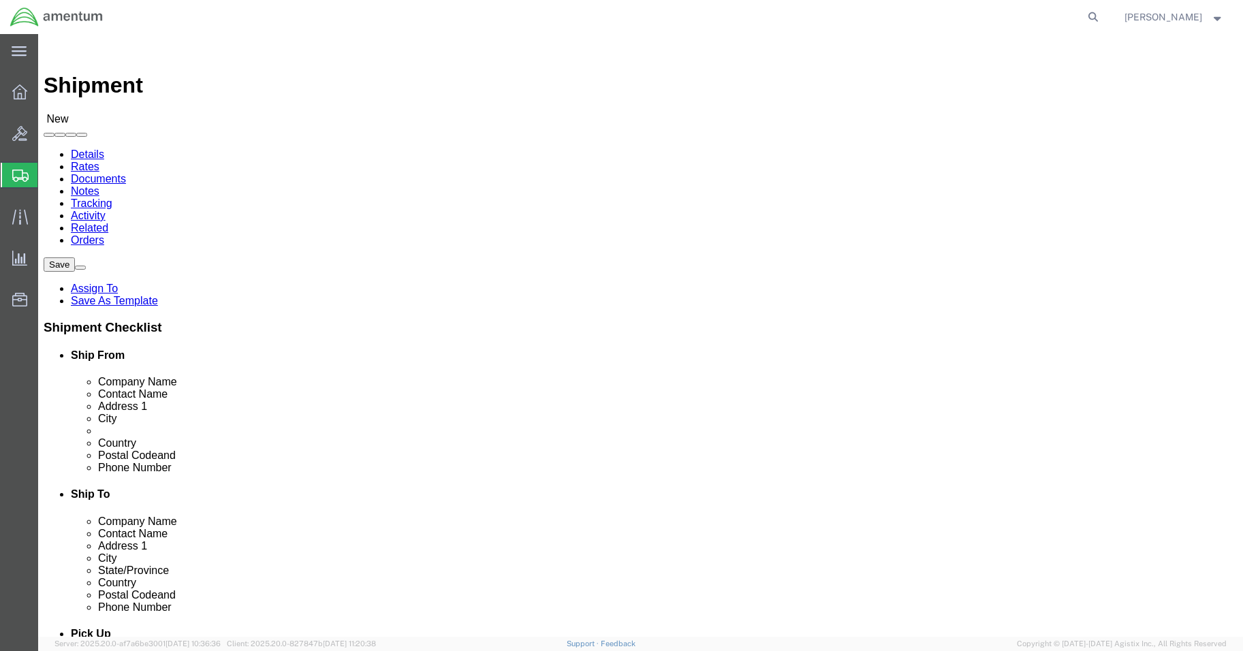
click p "- [DEMOGRAPHIC_DATA] Army E. CO. 1-214TH Aviation Regiment - ([PERSON_NAME]) Ha…"
select select
select select "05"
type input "[PERSON_NAME]"
click input "text"
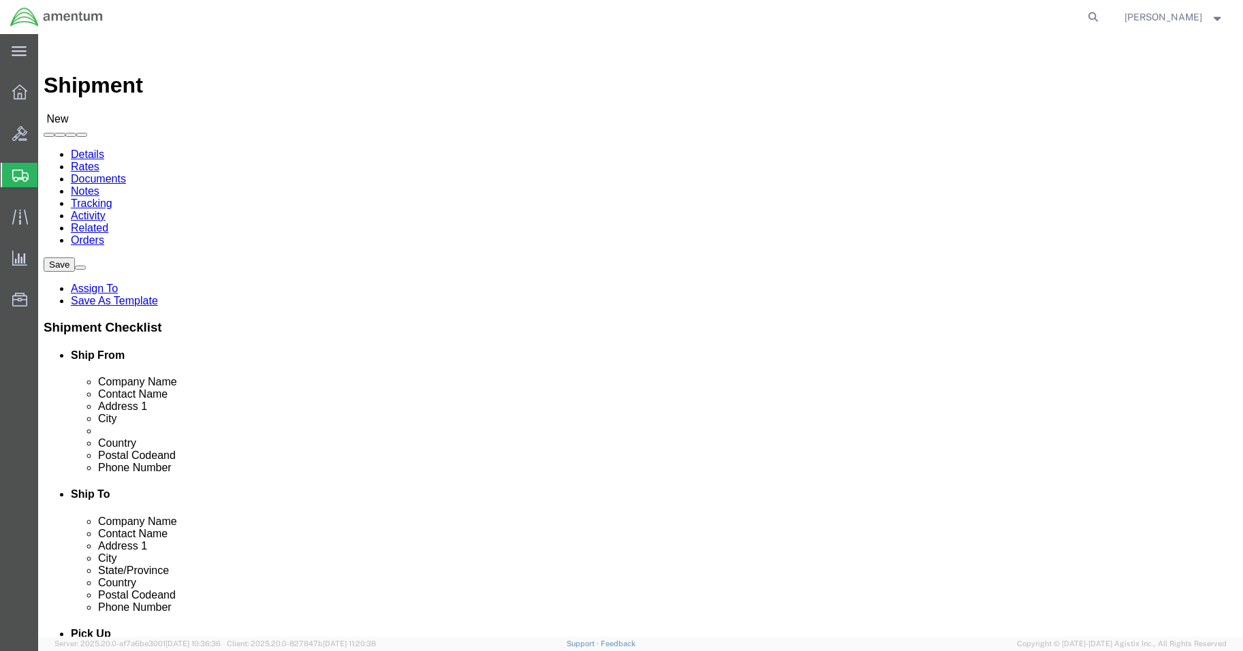
type input "aviation labo"
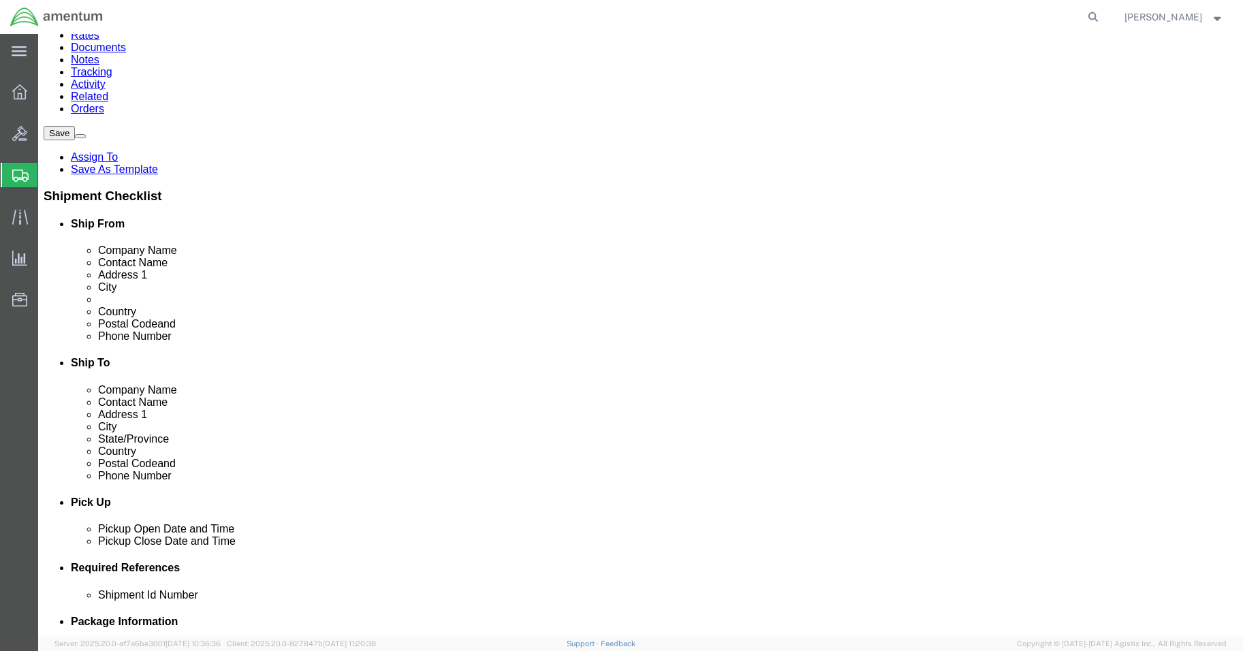
scroll to position [136, 0]
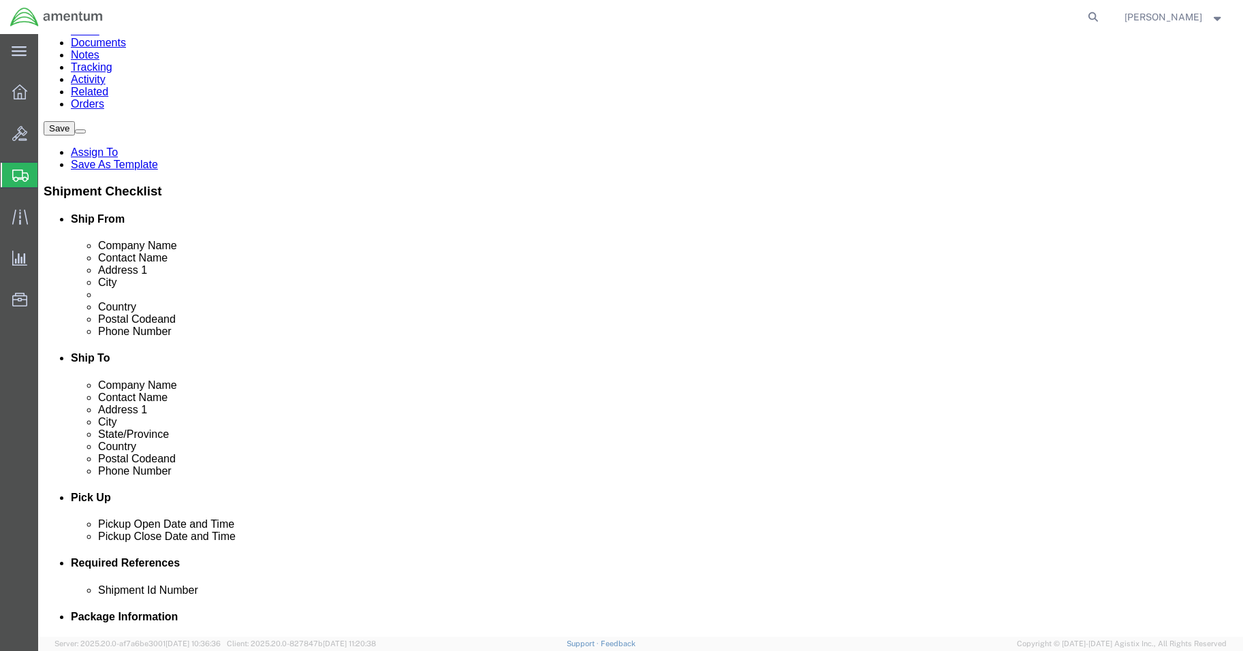
click p "- Aviation Laboratories - (Receiving) [STREET_ADDRESS][PERSON_NAME] , 12:00 AM …"
select select "LA"
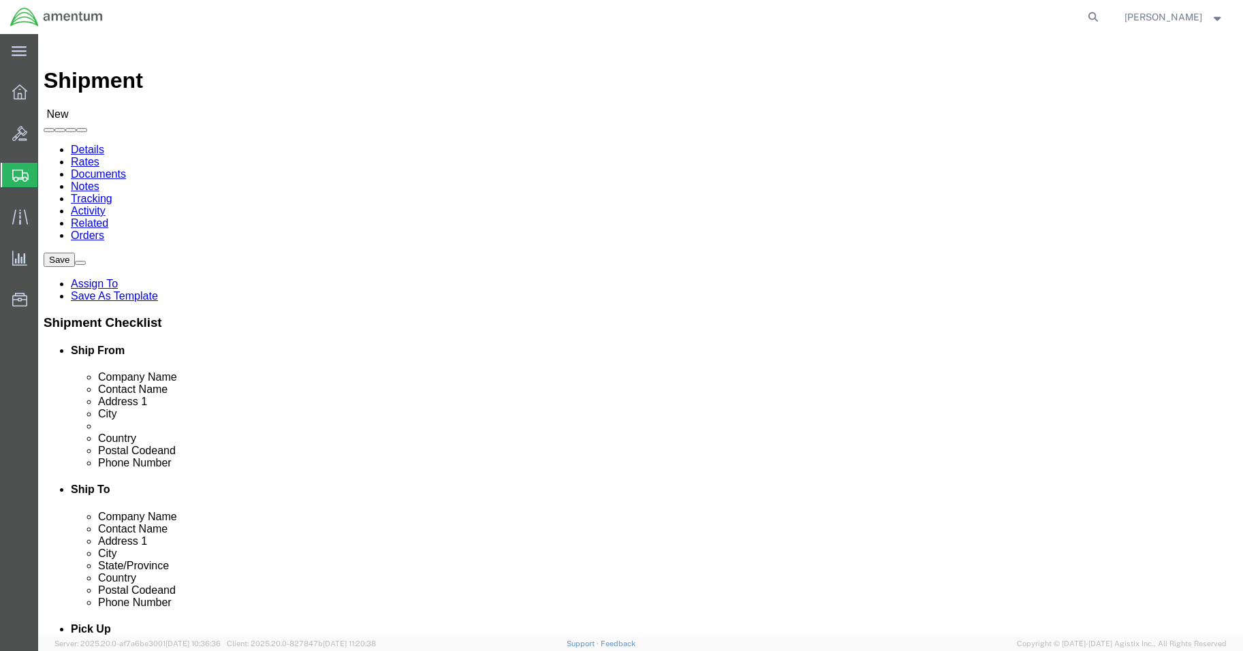
scroll to position [0, 0]
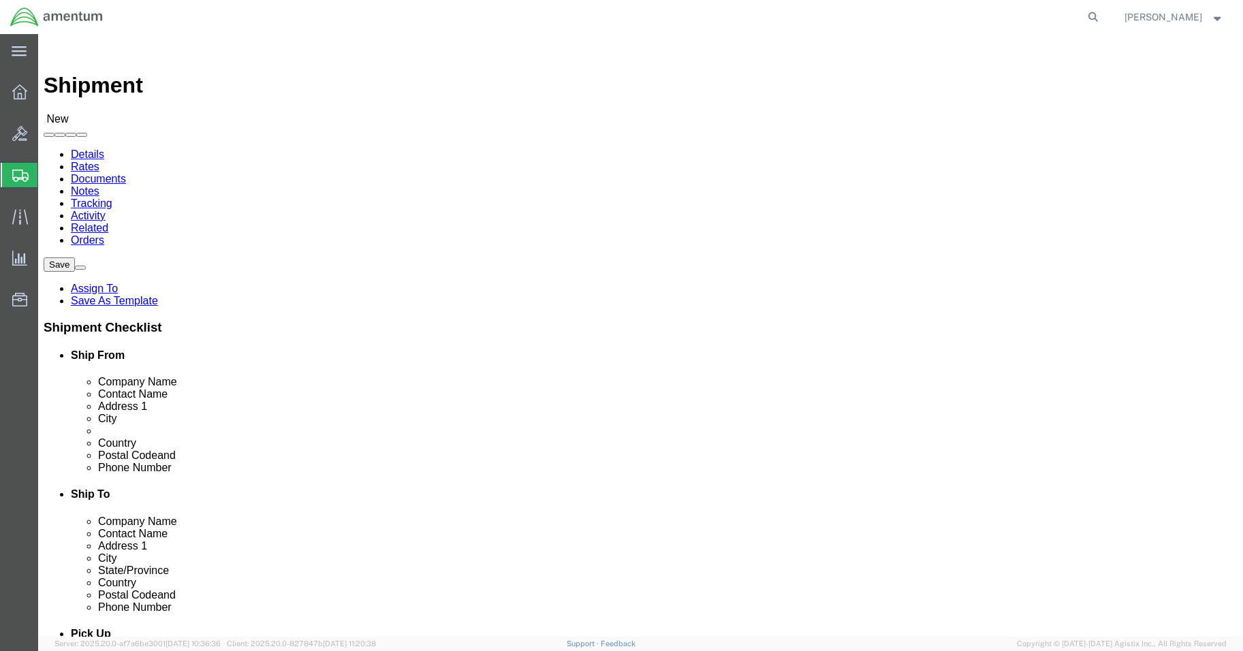
type input "Aviation Laboratories"
drag, startPoint x: 716, startPoint y: 280, endPoint x: 598, endPoint y: 286, distance: 118.0
click div "Contact Name"
type input "k"
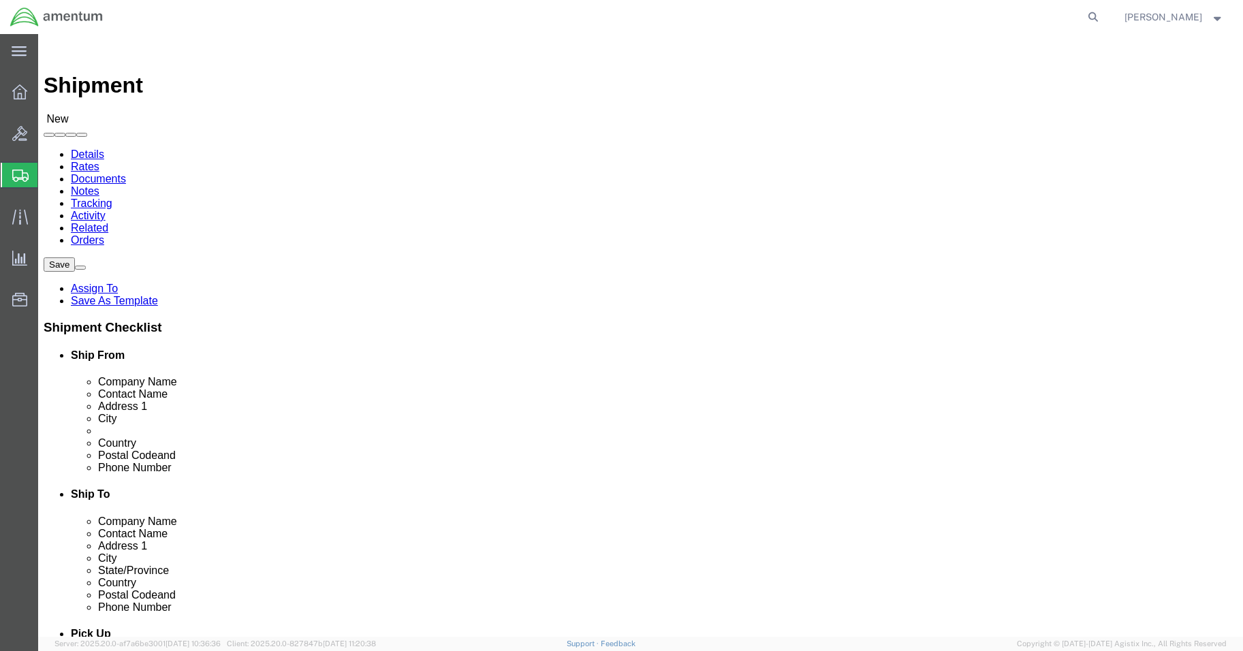
type input "k"
type input "Kenner Facility"
click input "text"
click input "[PHONE_NUMBER]"
type input "[PHONE_NUMBER]"
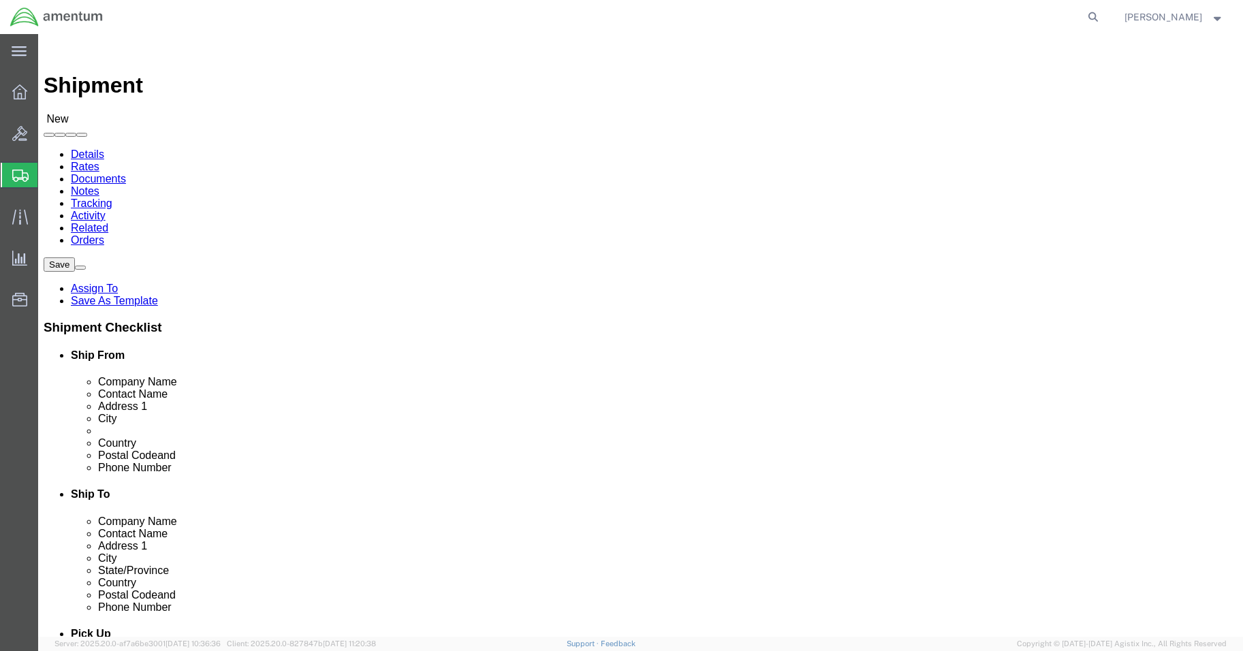
click input "text"
type input "[STREET_ADDRESS][PERSON_NAME]"
click input "[PHONE_NUMBER]"
type input "[PHONE_NUMBER]"
click span
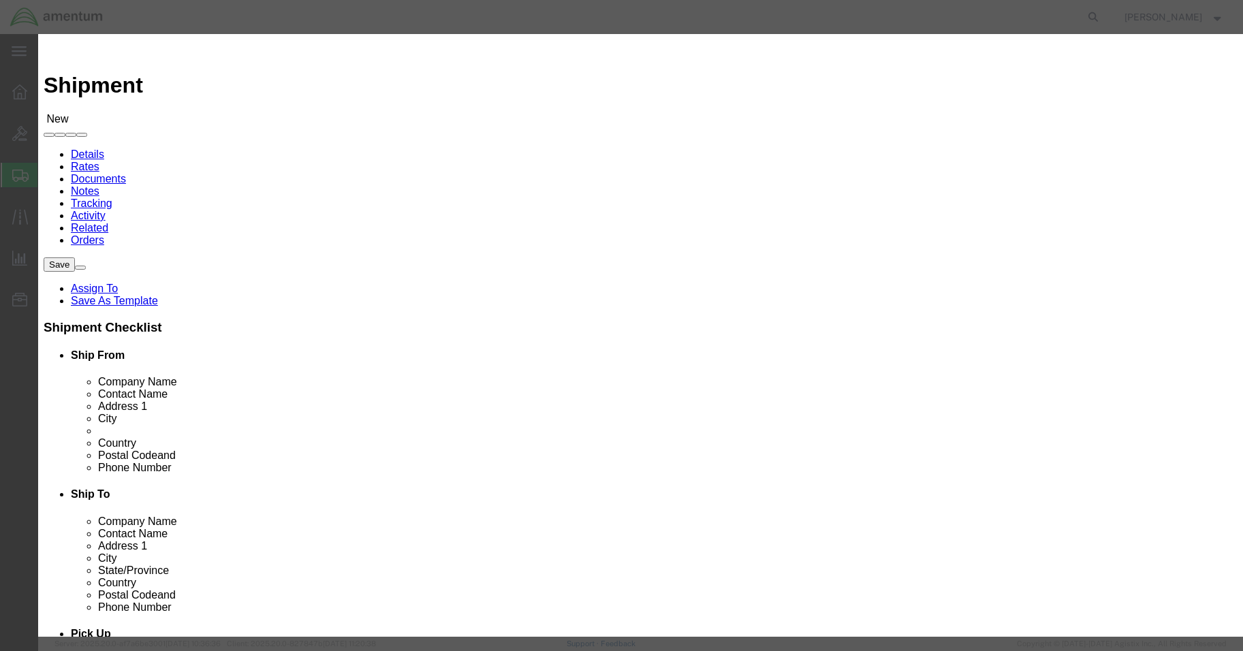
click input "checkbox"
checkbox input "true"
click button "Save"
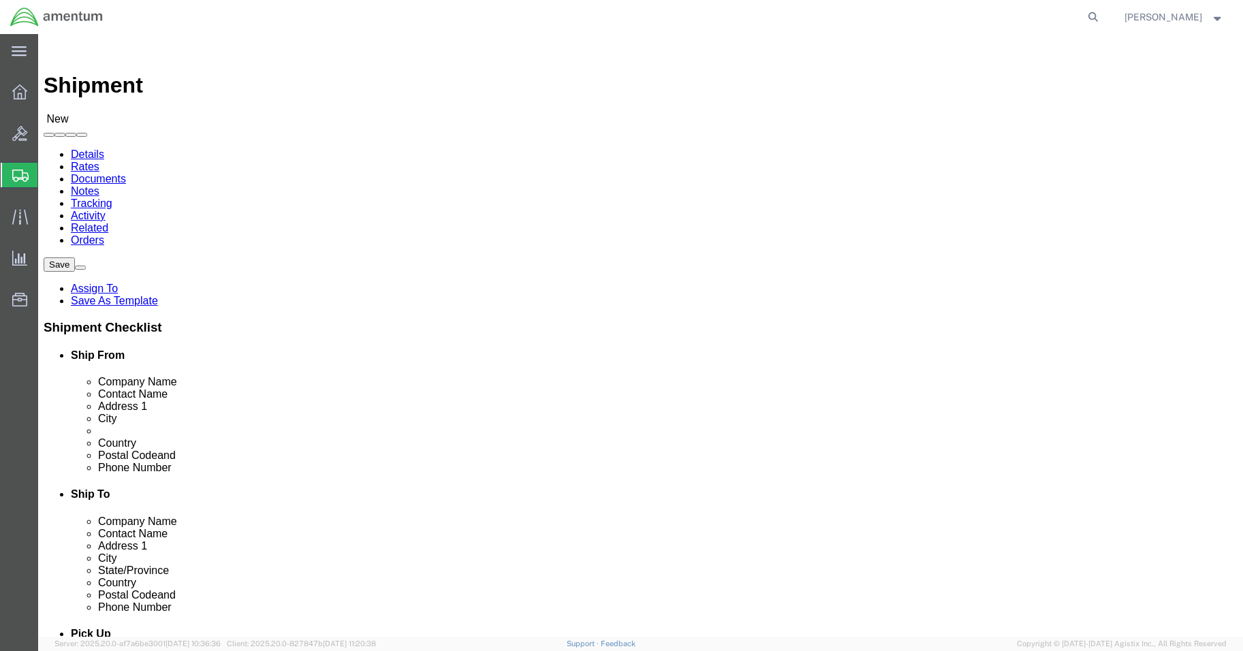
click input "checkbox"
checkbox input "false"
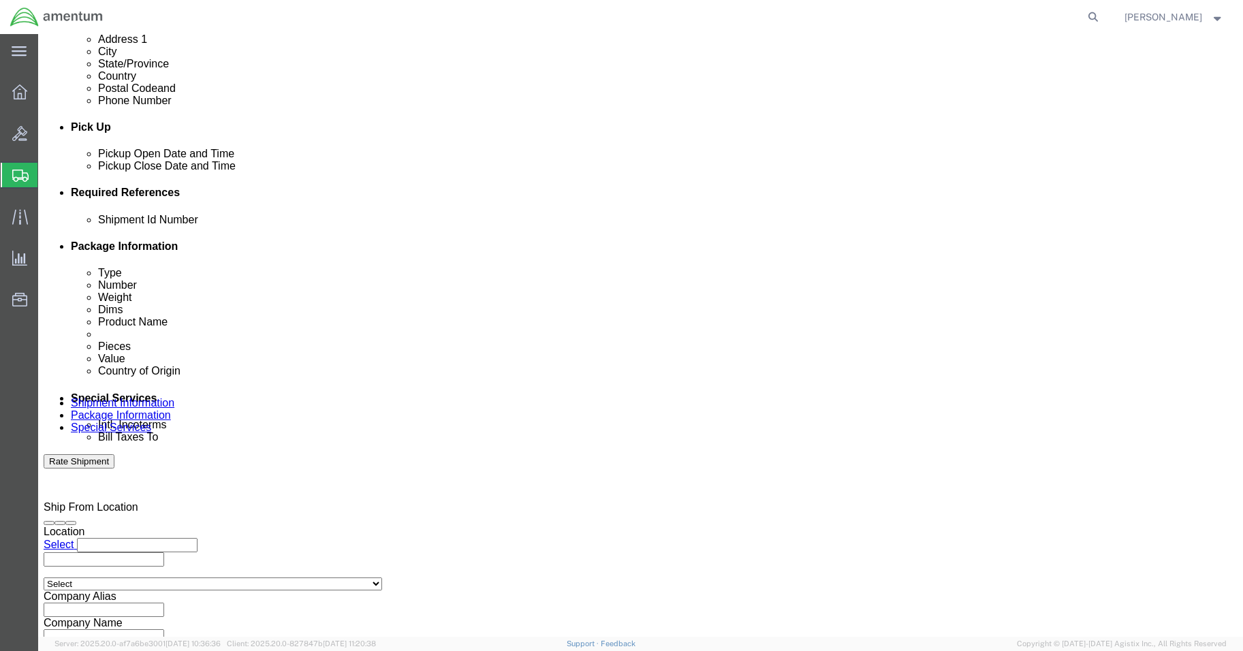
scroll to position [545, 0]
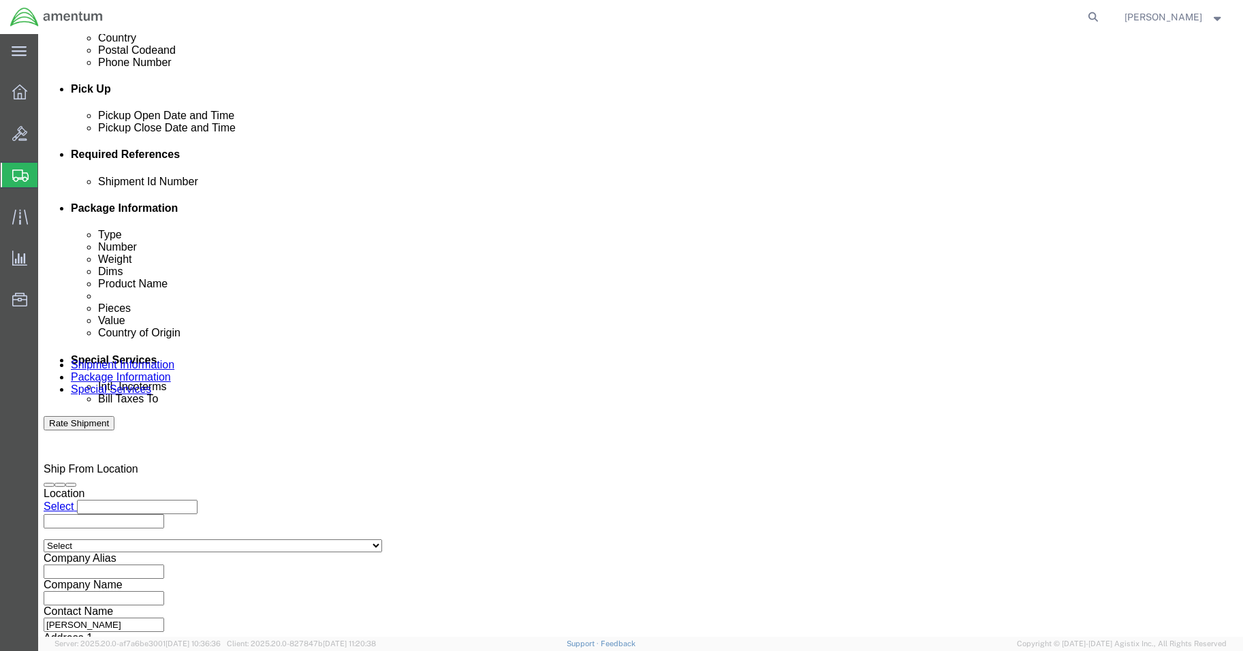
click input "text"
type input "s"
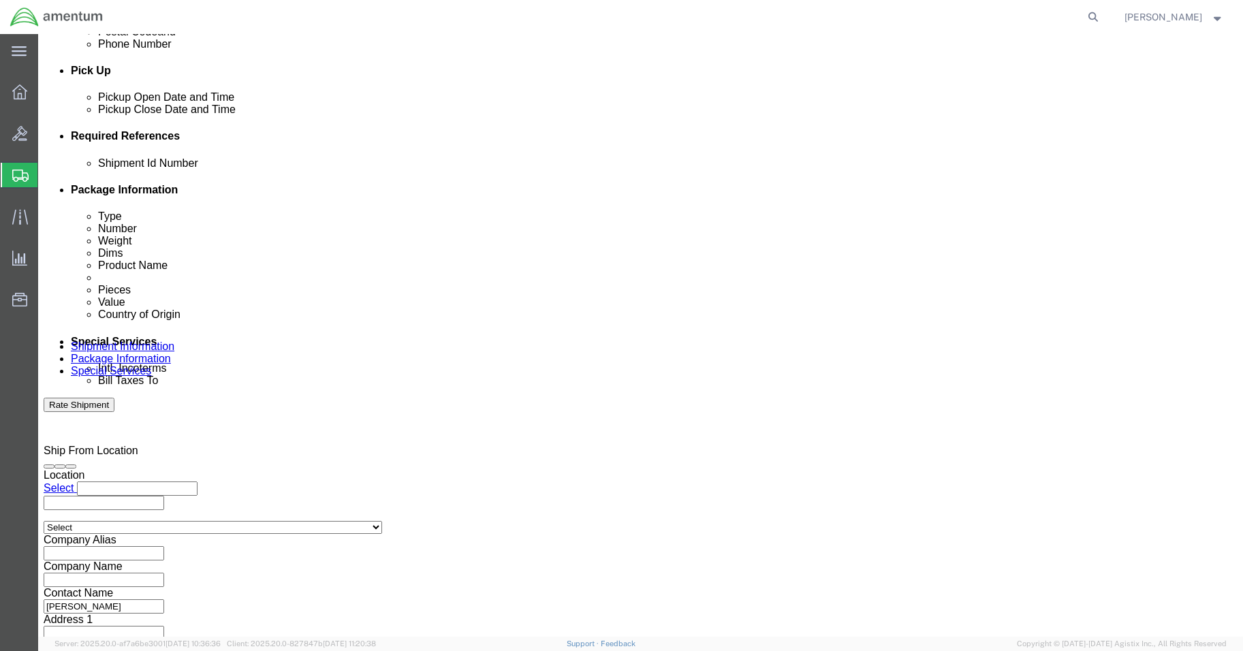
scroll to position [567, 0]
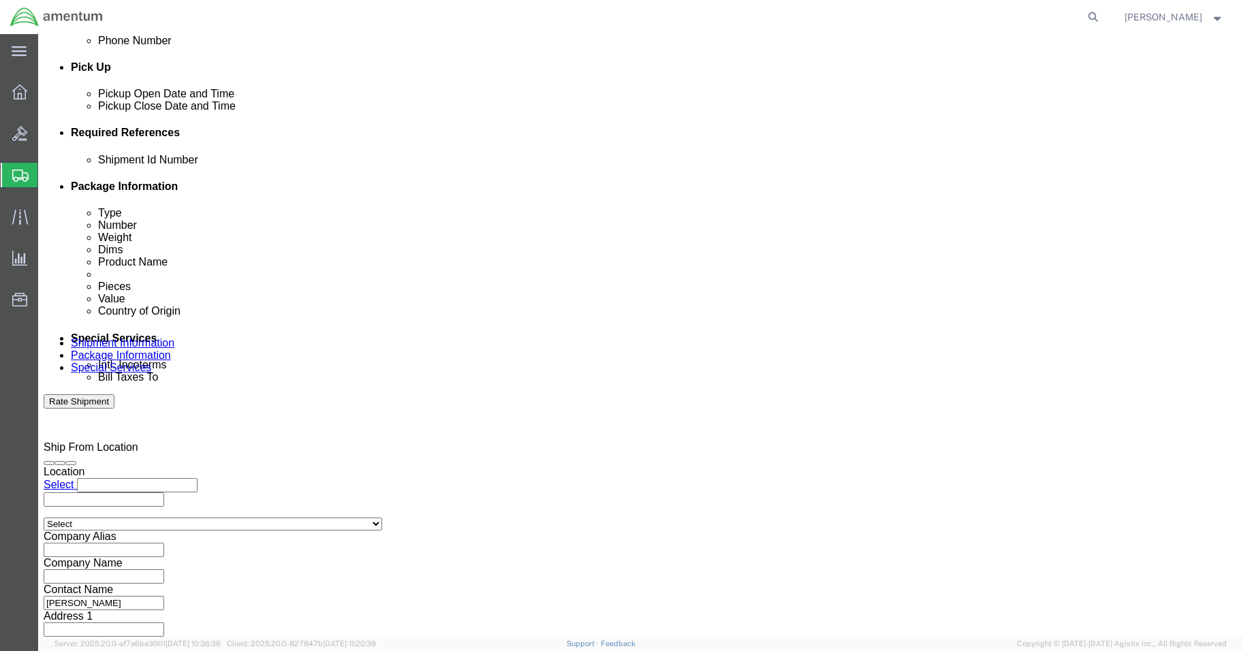
type input "SEP25-02"
click button "Continue"
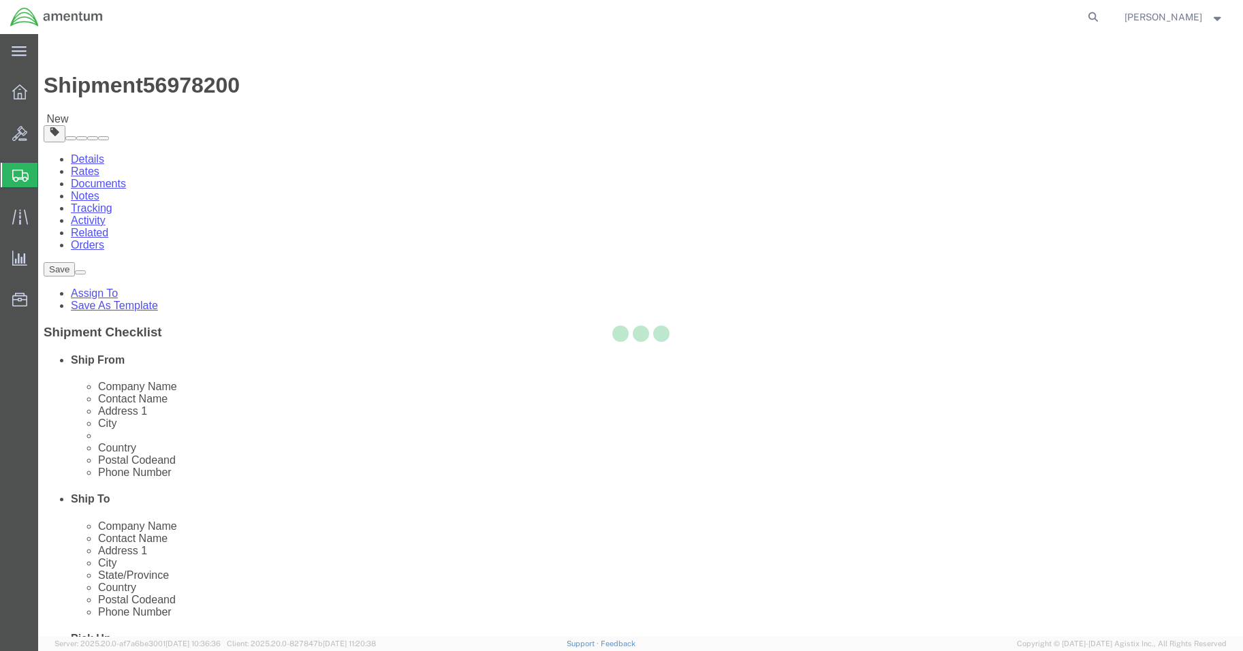
select select "CBOX"
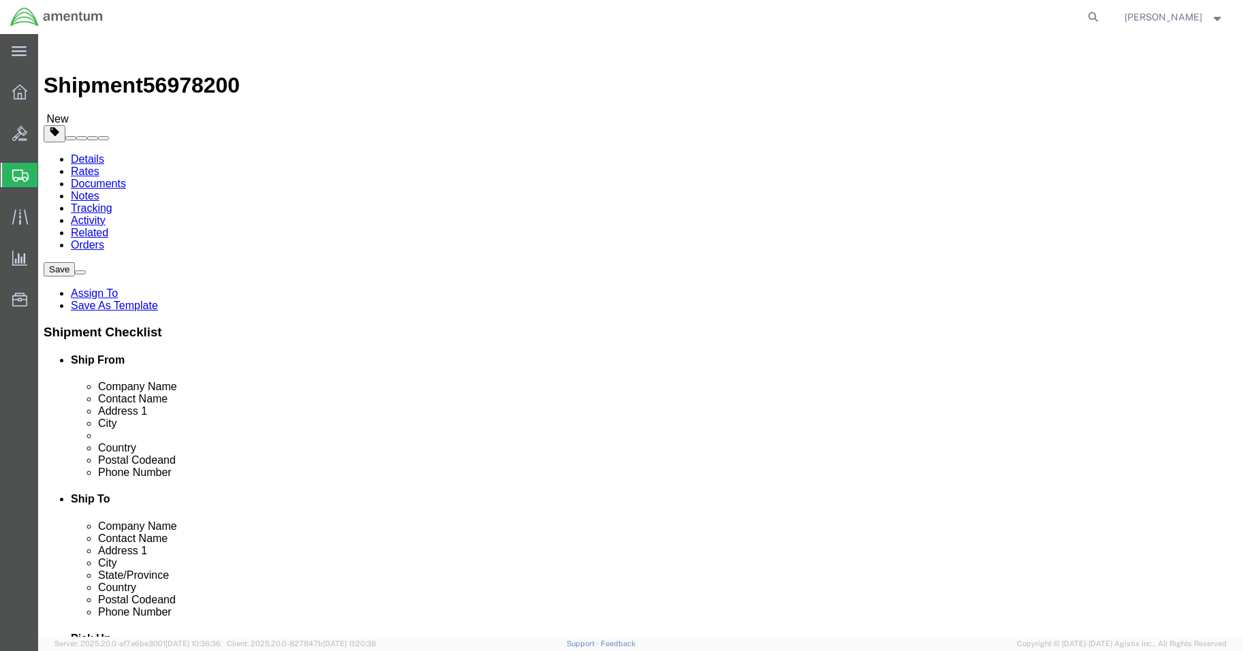
click input "1"
click select "Select cm ft in"
select select "CM"
click select "Select cm ft in"
click input "text"
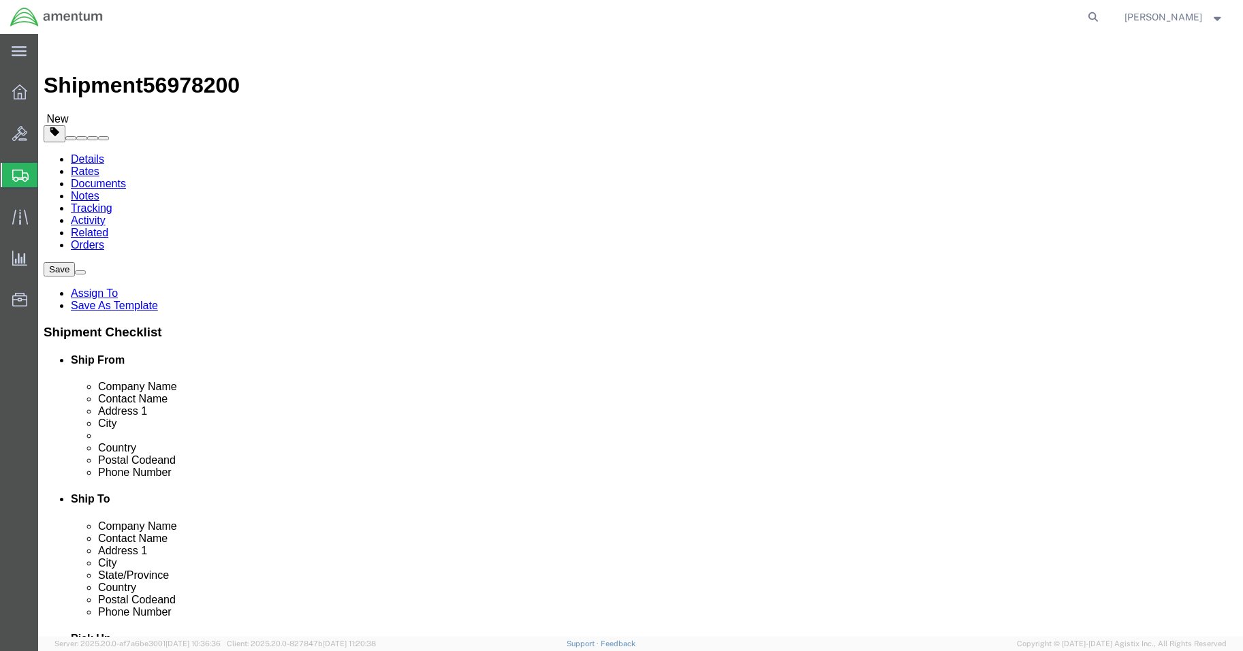
type input "46"
type input "31"
type input "33"
click select "Select kgs lbs"
select select "KGS"
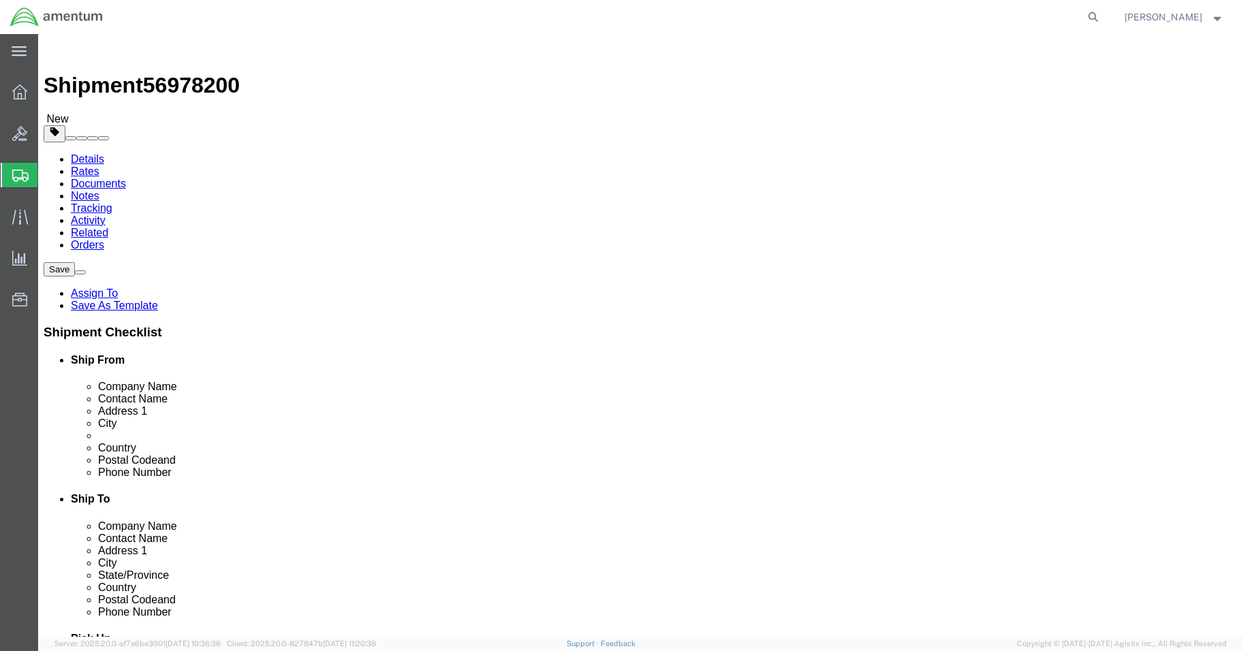
click select "Select kgs lbs"
click input "0.00"
click input "3.00"
type input "3.40"
click span
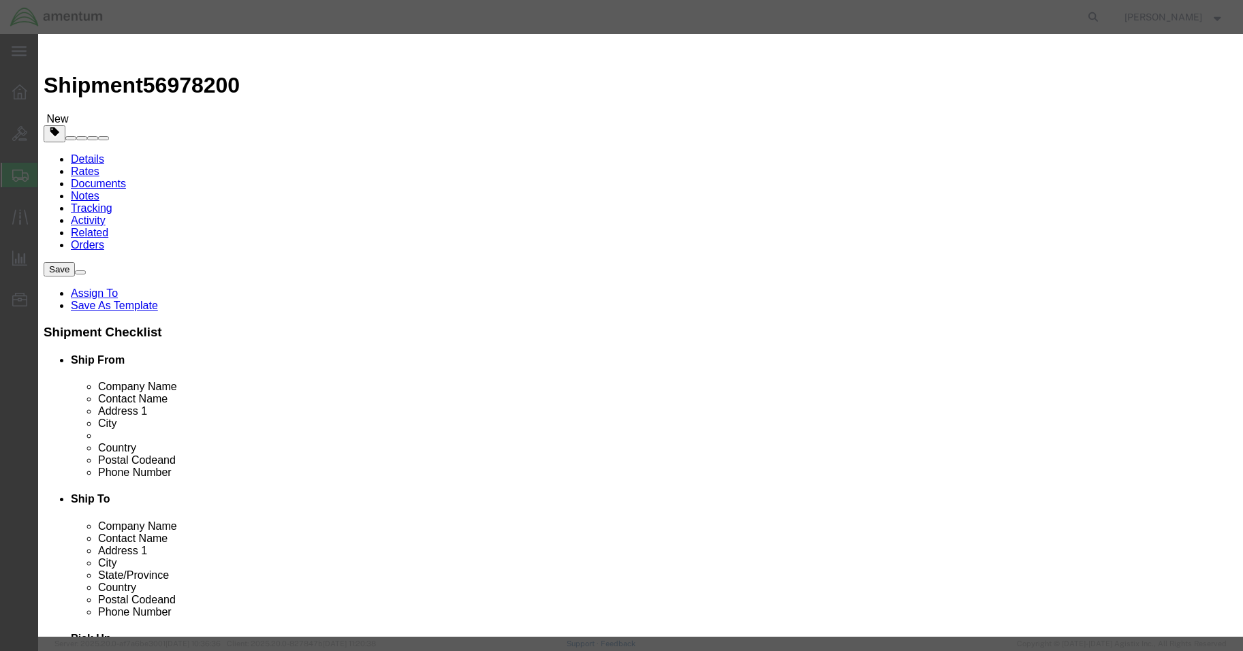
click input "text"
type input "SERVICE OIL SAMPLE"
type input "10.00"
select select "US"
click input "SERVICE OIL SAMPLE"
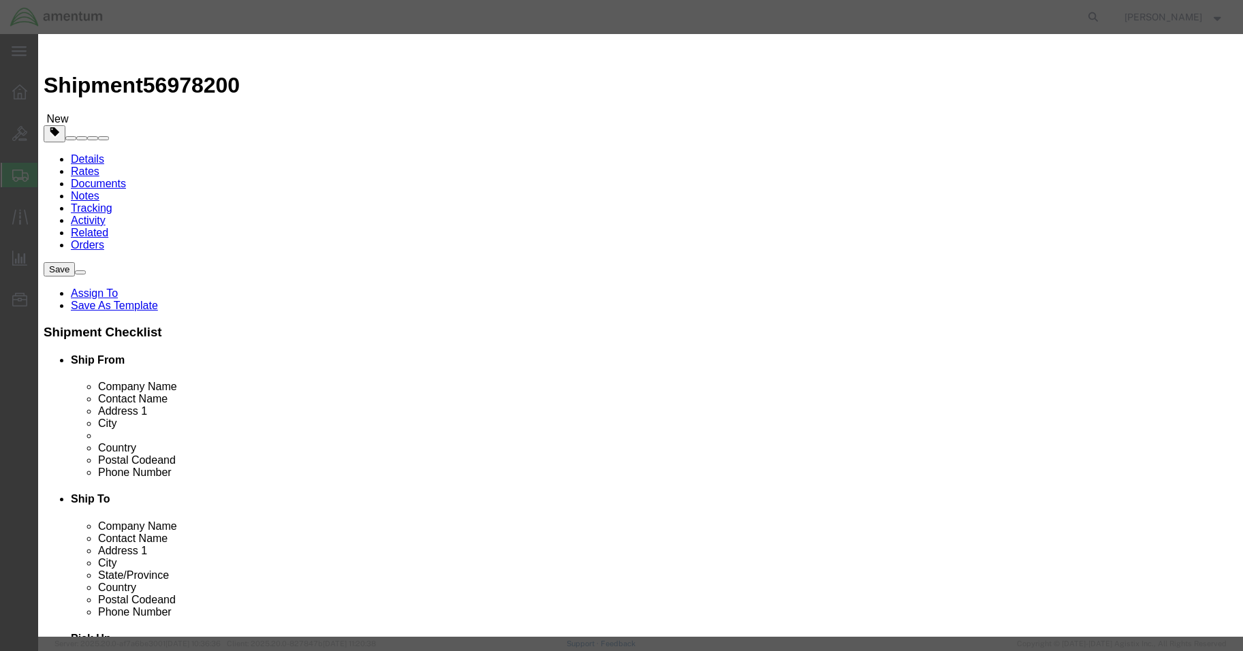
type input "S"
click input "SERVICE OIL SAMPLE"
click button "Close"
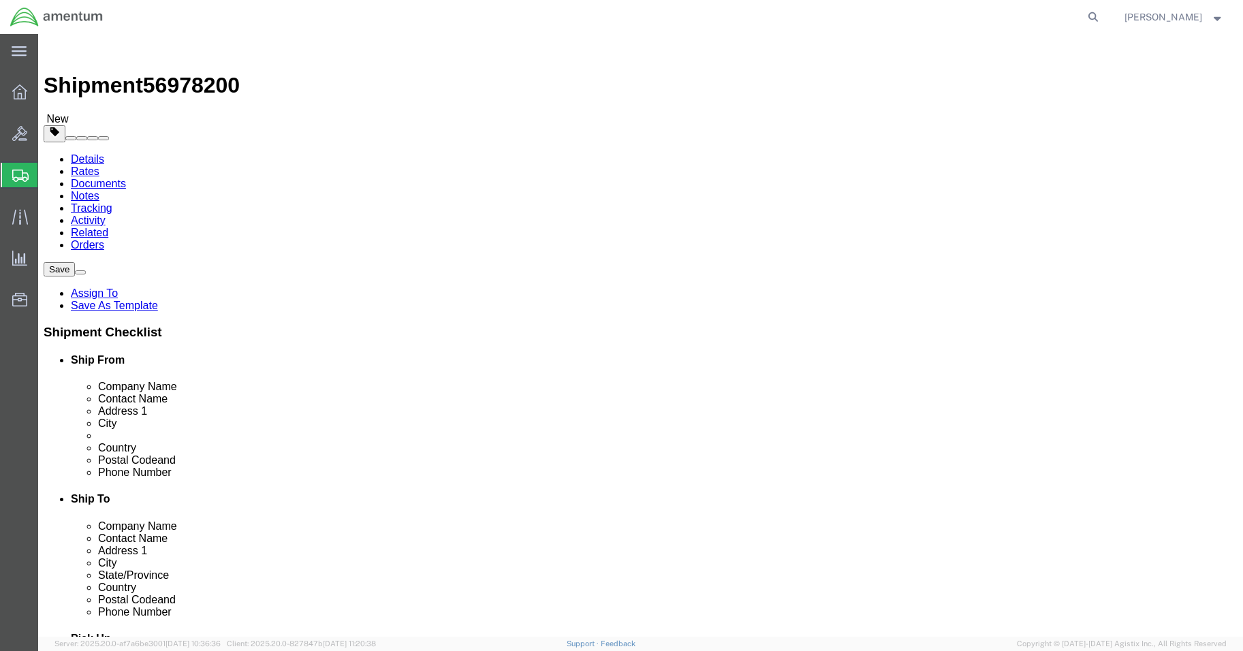
click div "Package Content # 1 x Package Type Select BCK Boxes Bale(s) Basket(s) Bolt(s) B…"
click div "Shipment 56978200 New Details Rates Documents Notes Tracking Activity Related O…"
click input "S"
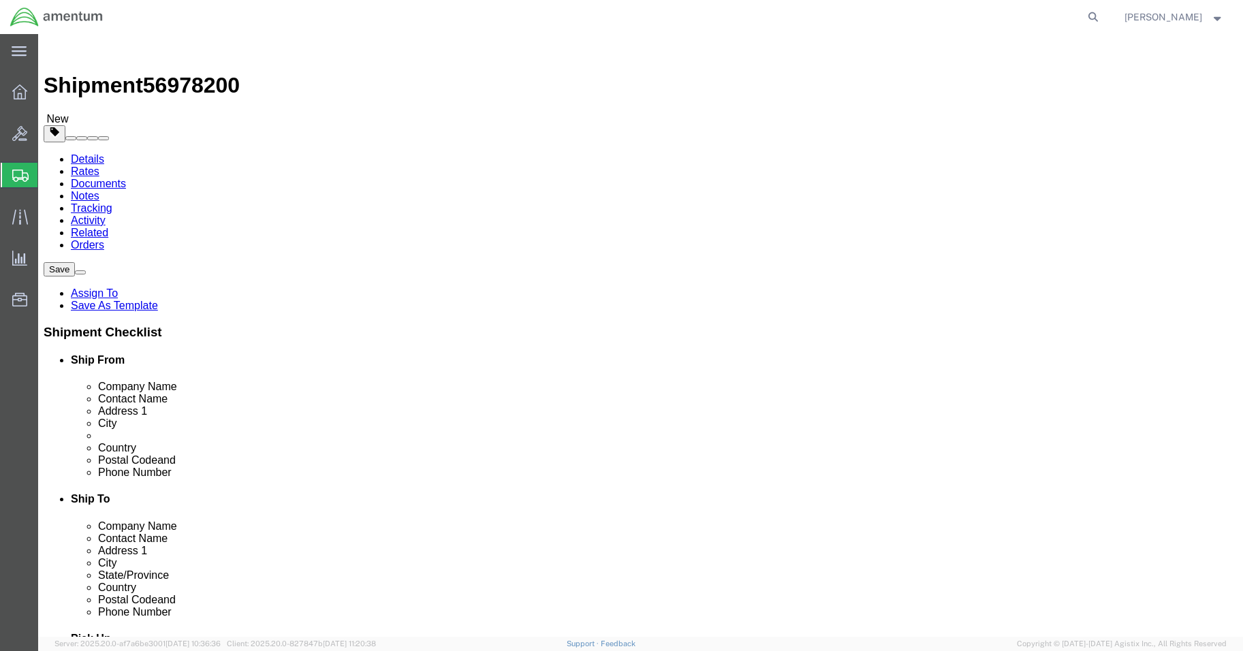
click icon
click button "Rate Shipment"
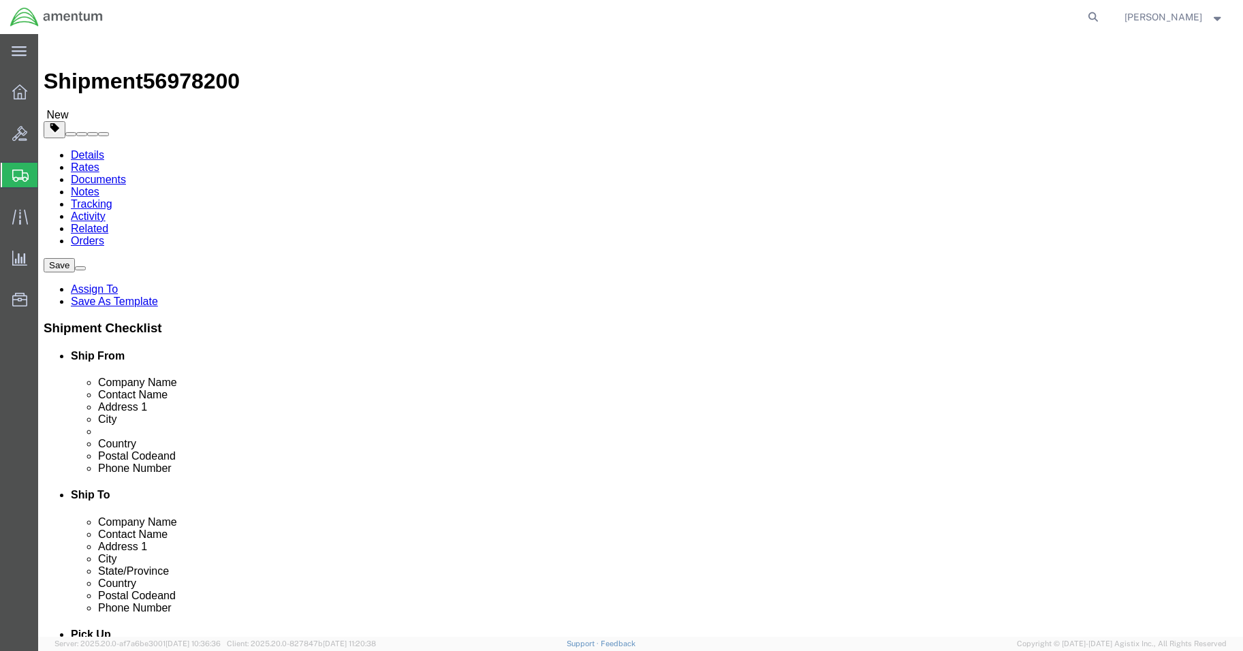
click span "Product Name"
click h4 "Package Information"
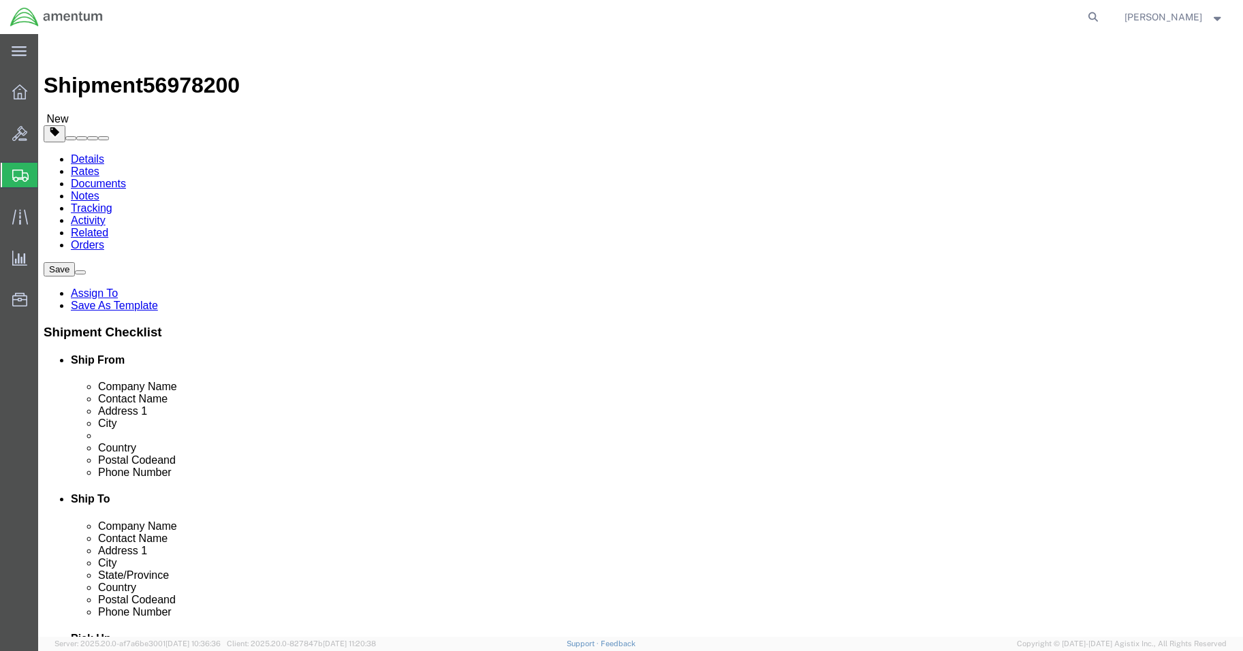
click icon
click link "Add Content"
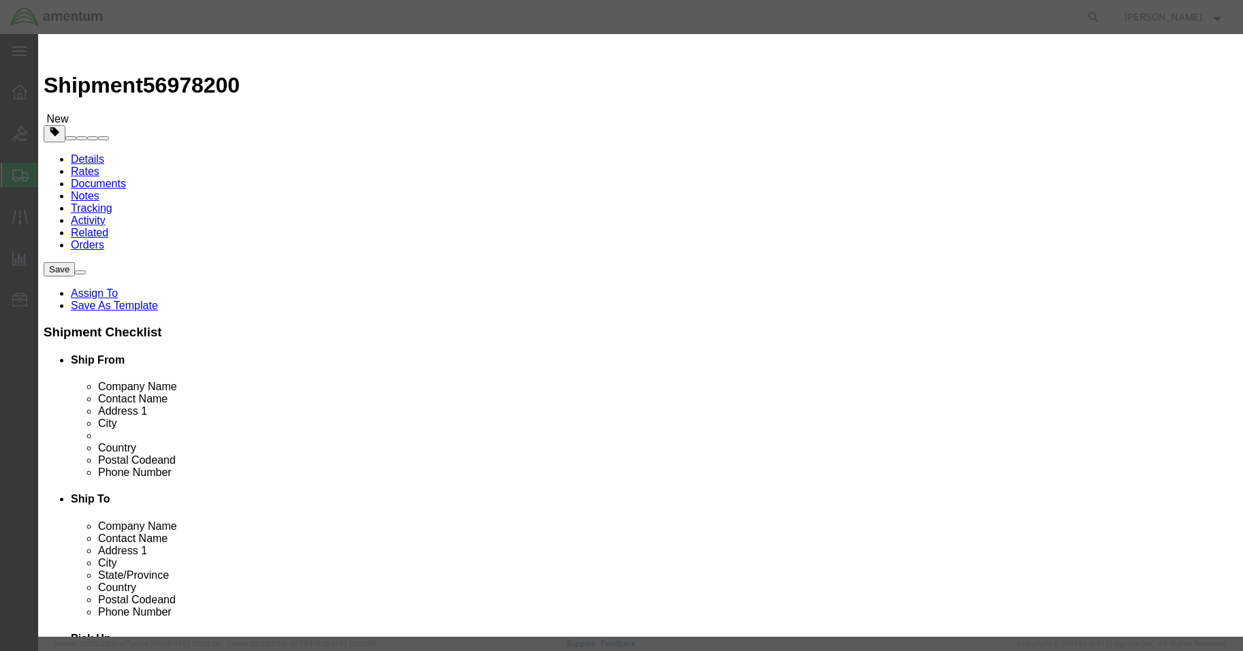
click input "text"
drag, startPoint x: 10, startPoint y: 14, endPoint x: 112, endPoint y: 139, distance: 162.1
click body "Shipment 56978200 New Details Rates Documents Notes Tracking Activity Related O…"
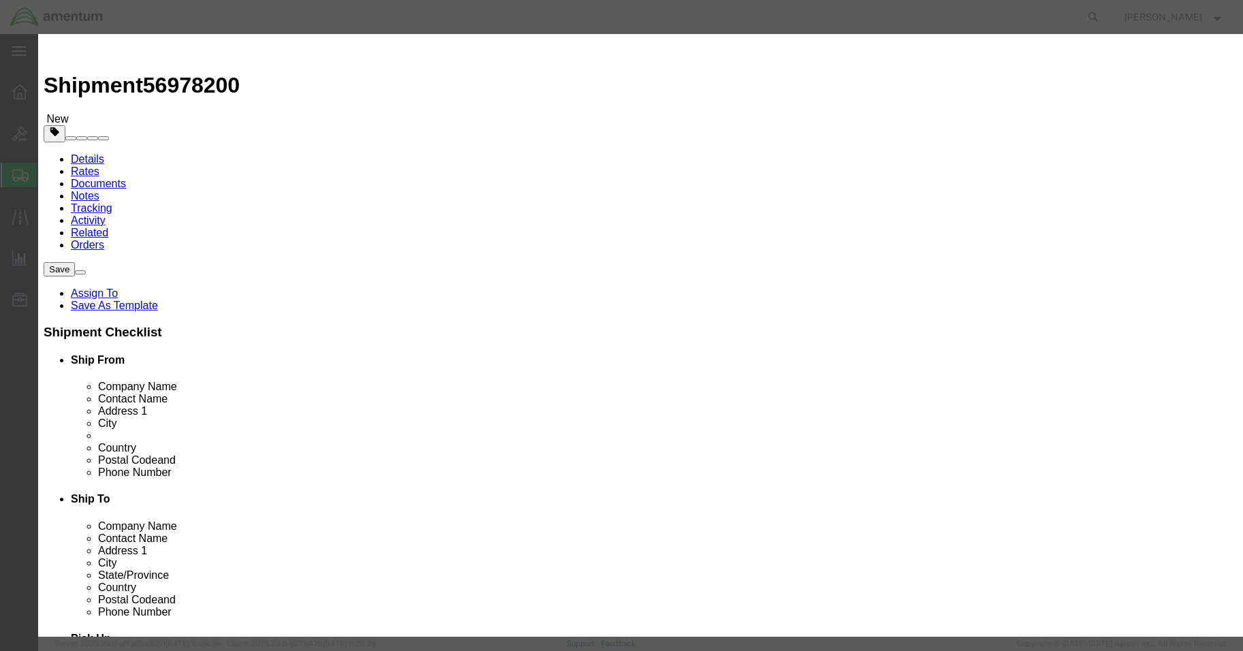
click icon "button"
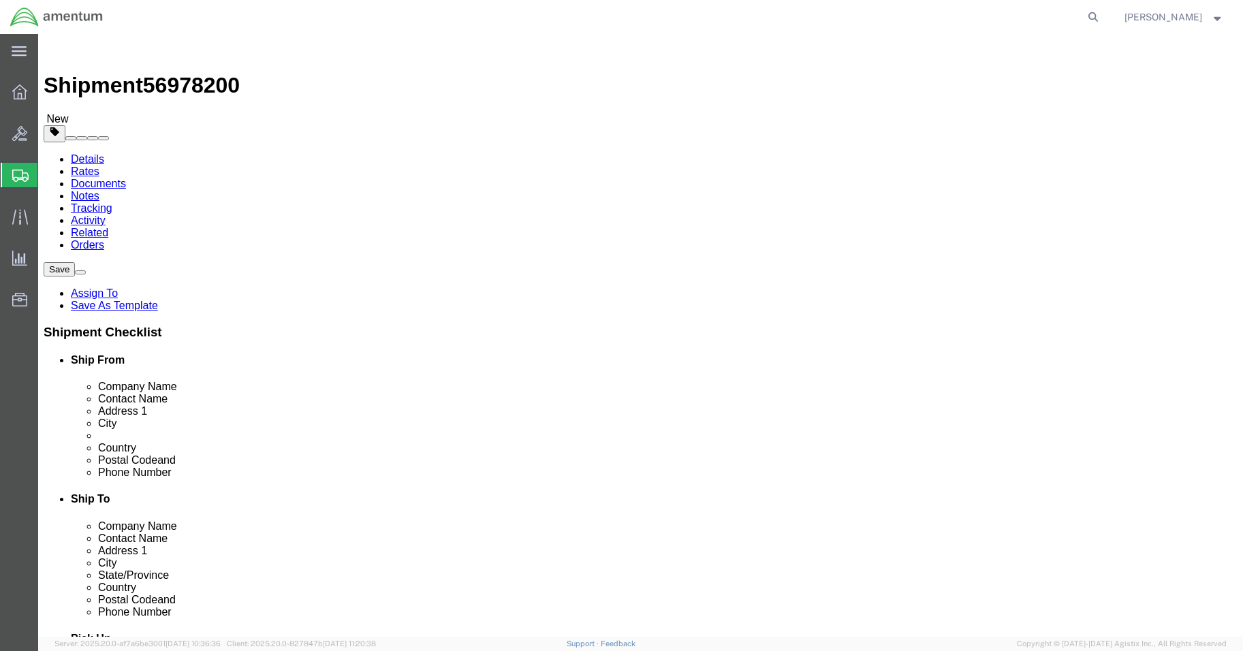
click link "Add Content"
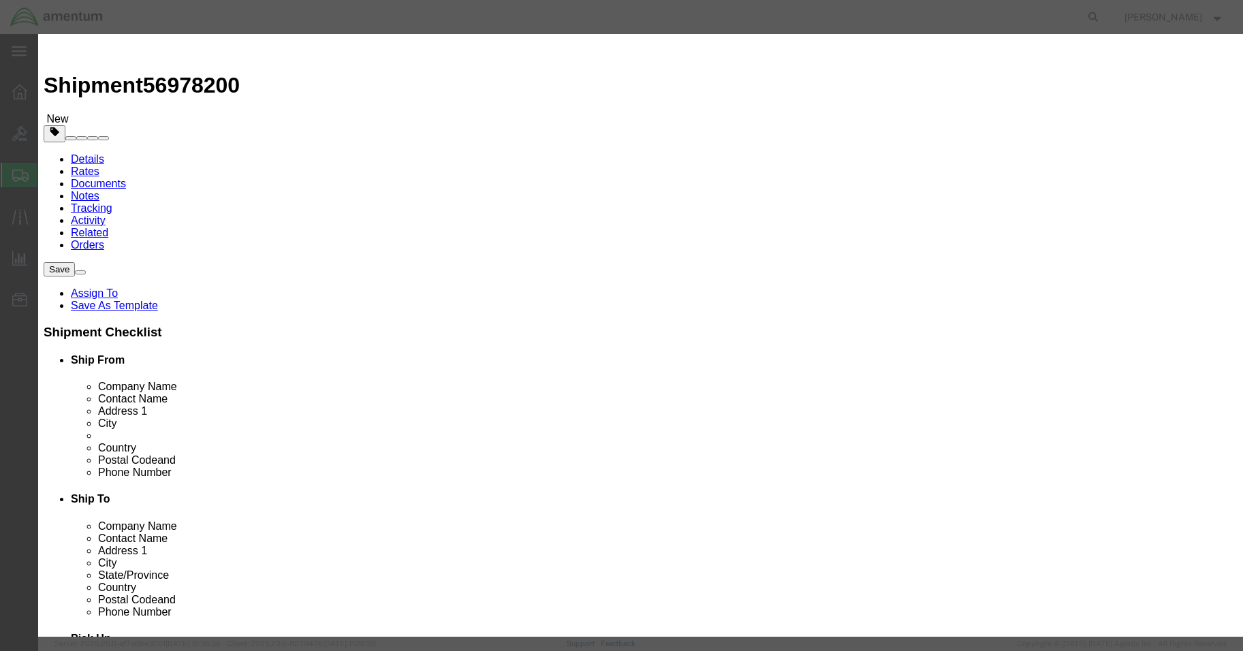
click input "text"
click button "Close"
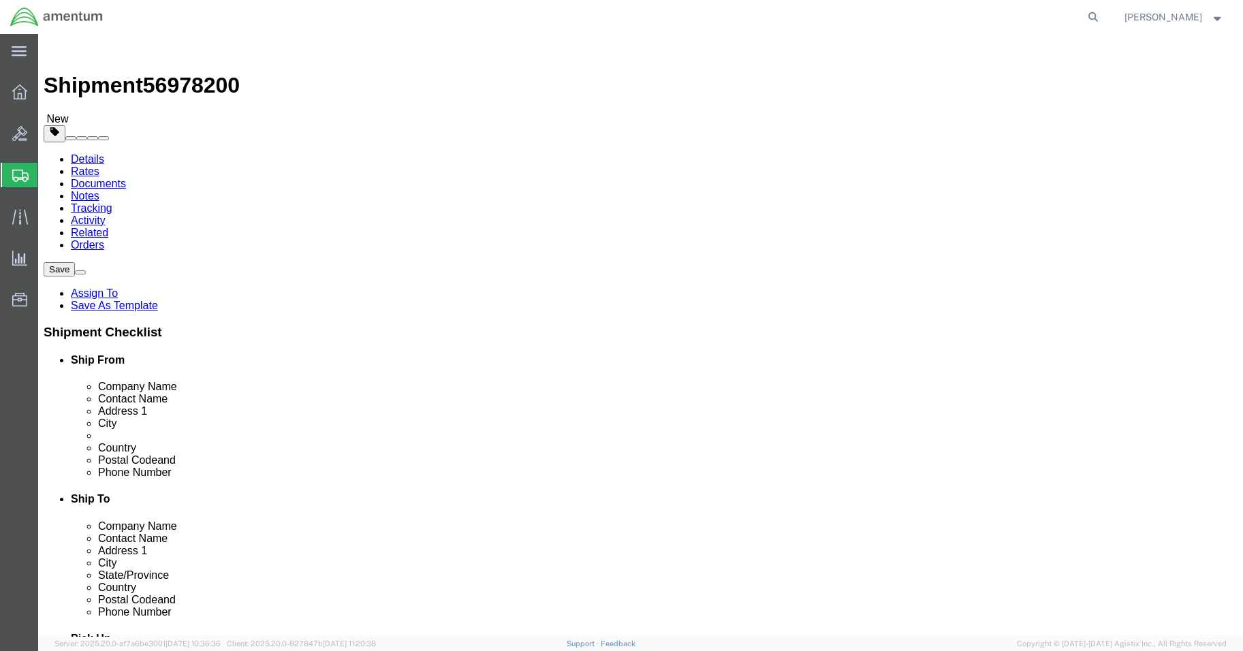
click button "Continue"
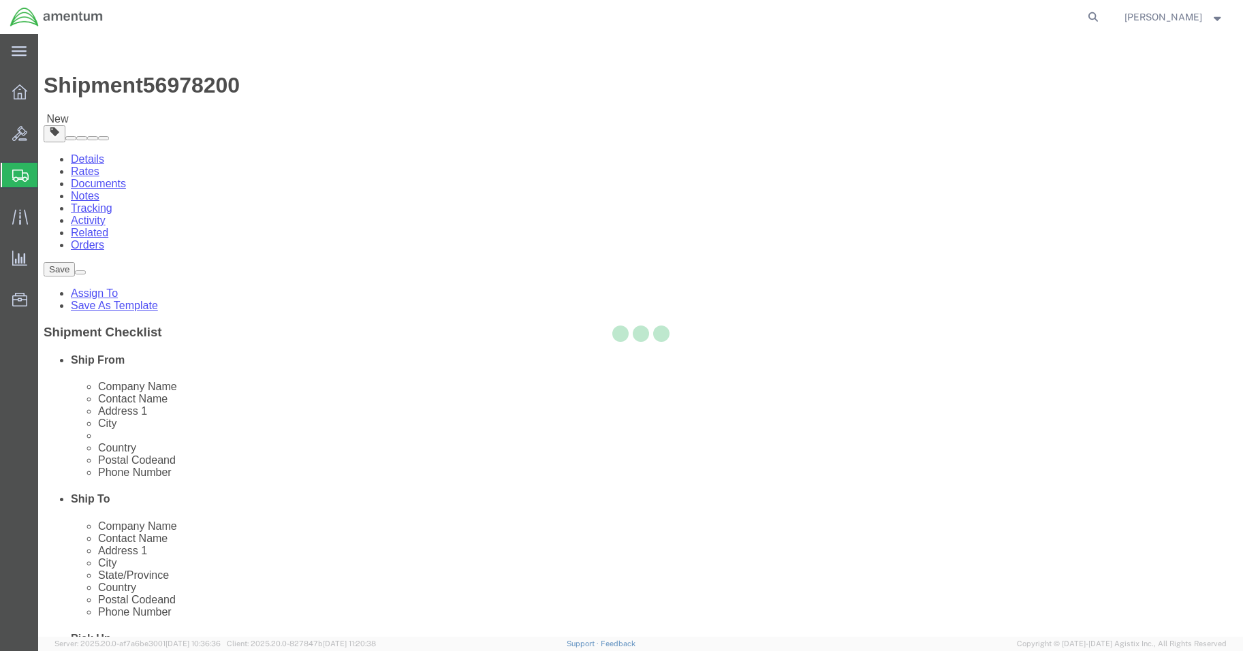
select select
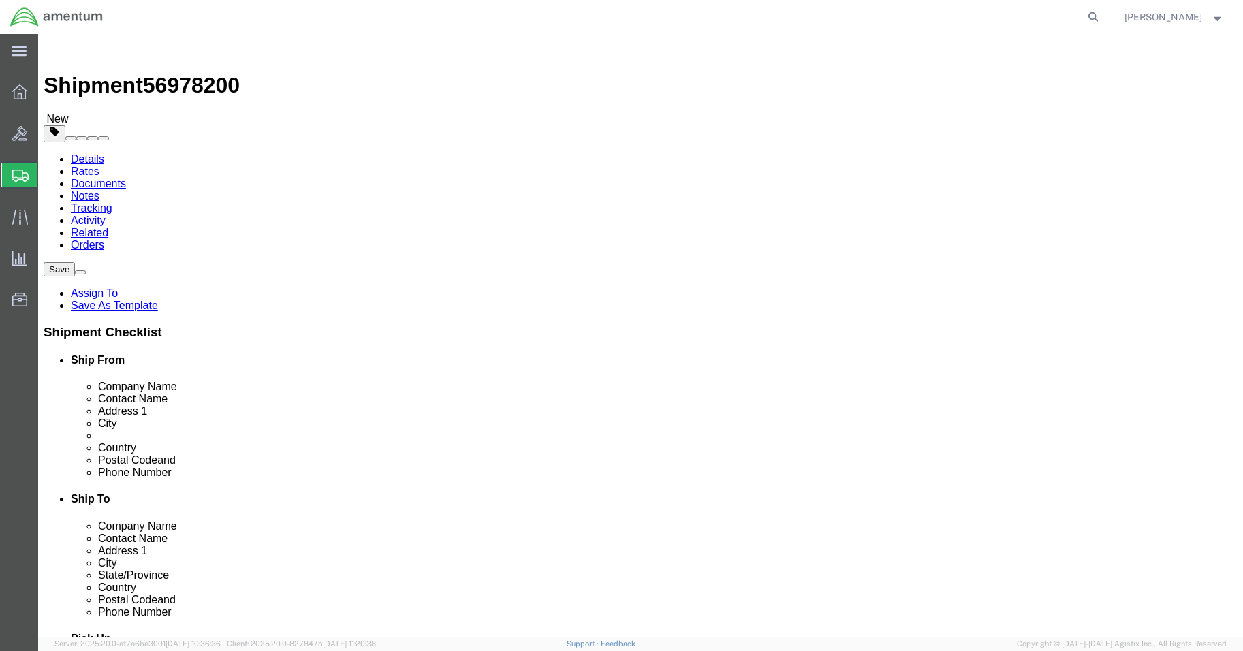
click button "Rate Shipment"
click div "Manage special services Handling Options Hold at Location Return Info Service O…"
click label "Billing / Intl. Incoterms : This field is required."
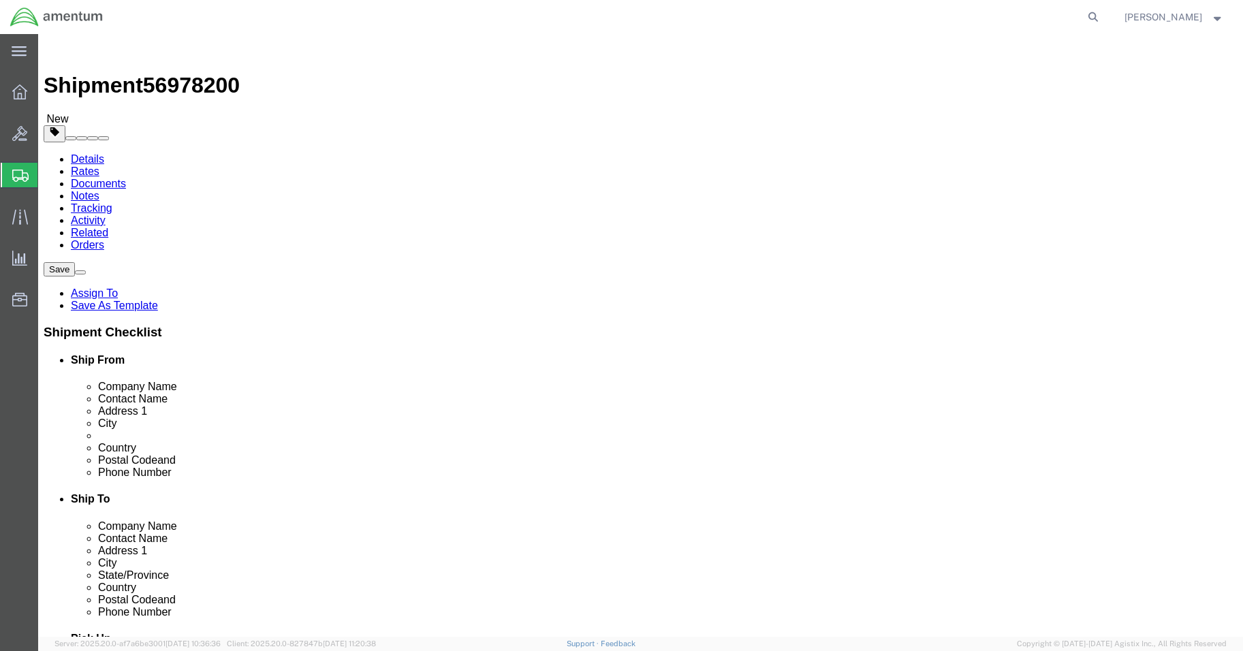
click select "Select Carriage Insurance Paid Carriage Paid To Cost and Freight Cost Insurance…"
click div "Manage special services Handling Options Hold at Location Return Info Service O…"
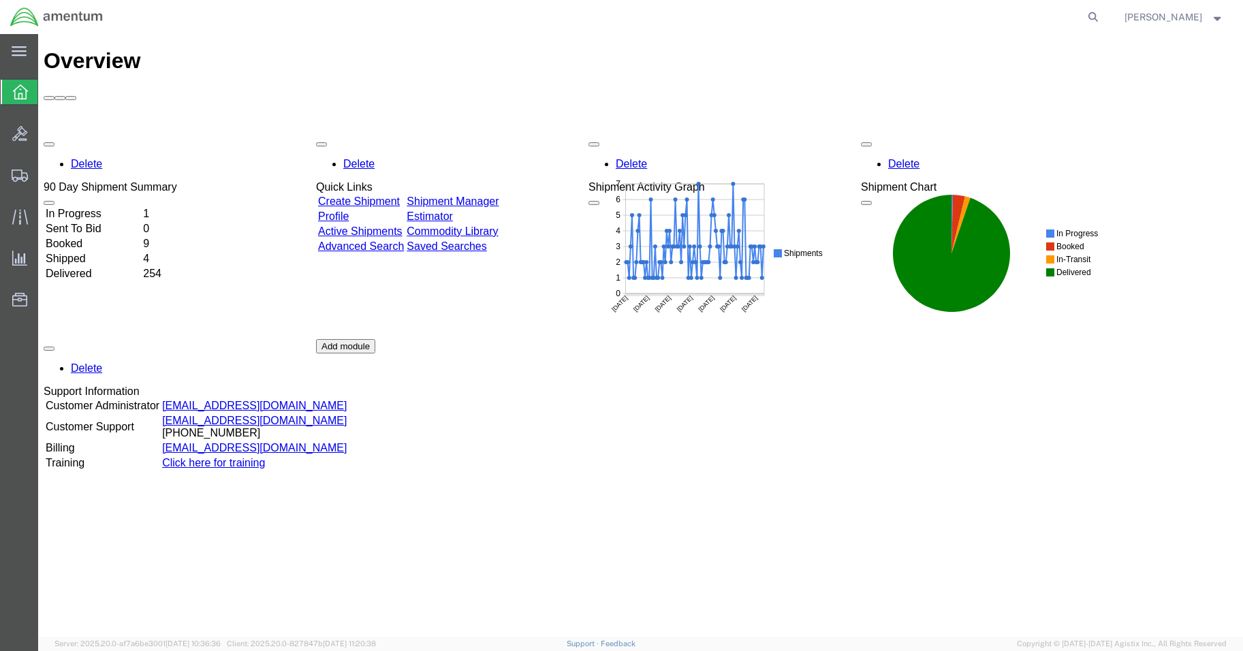
click at [112, 135] on div "Delete 90 Day Shipment Summary In Progress 1 Sent To Bid 0 Booked 9 Shipped 4 D…" at bounding box center [641, 339] width 1194 height 409
click at [96, 207] on td "In Progress" at bounding box center [93, 214] width 96 height 14
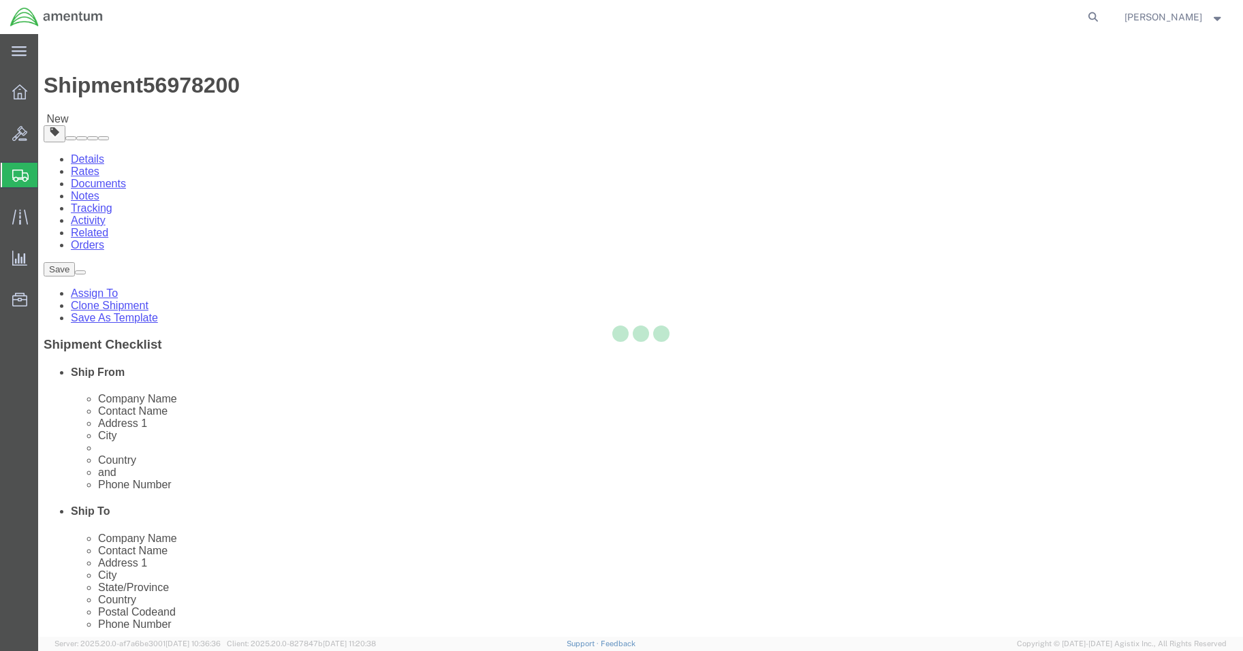
select select
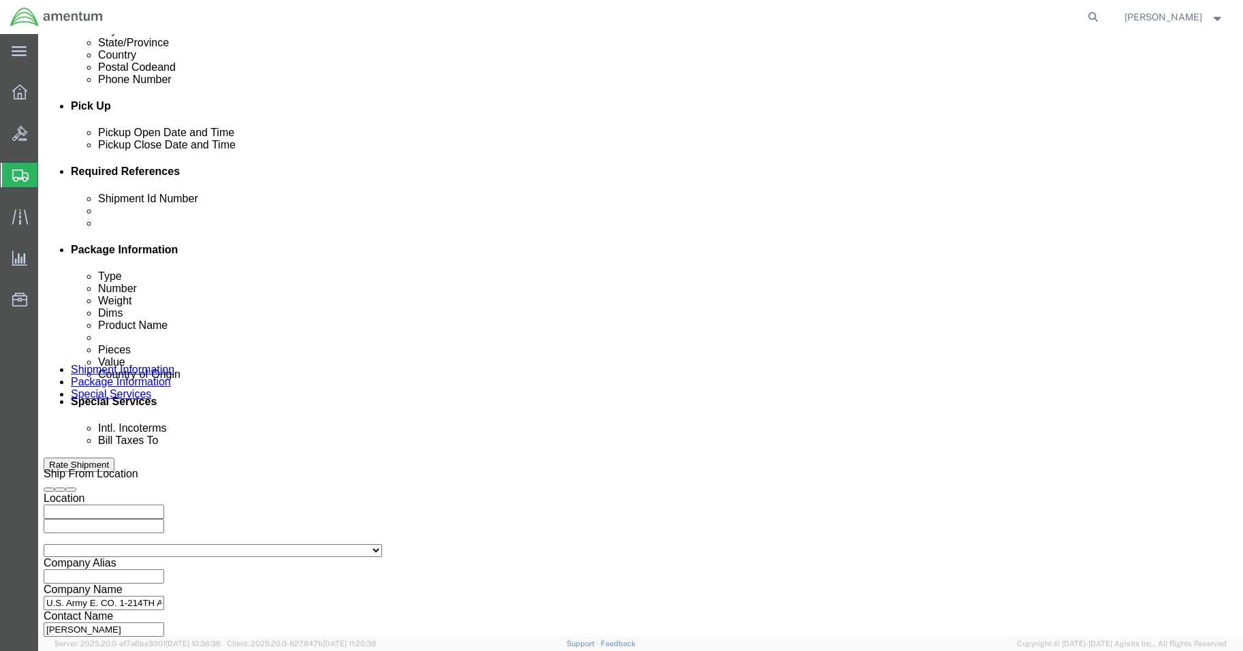
scroll to position [567, 0]
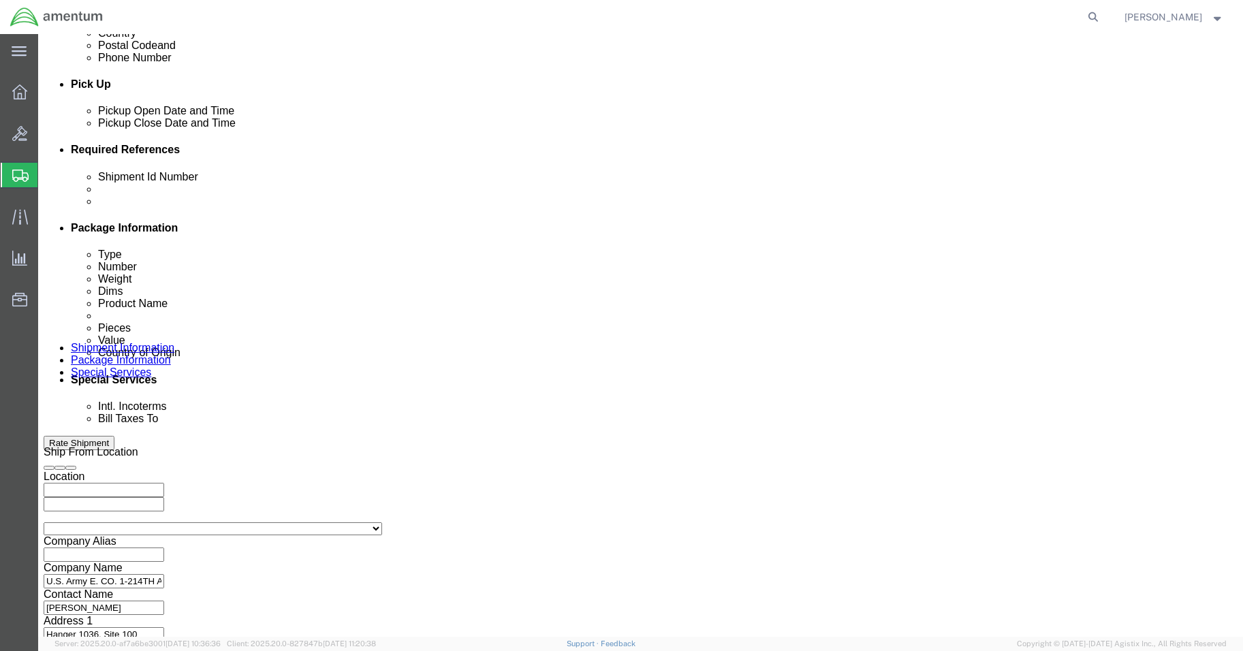
click button "Continue"
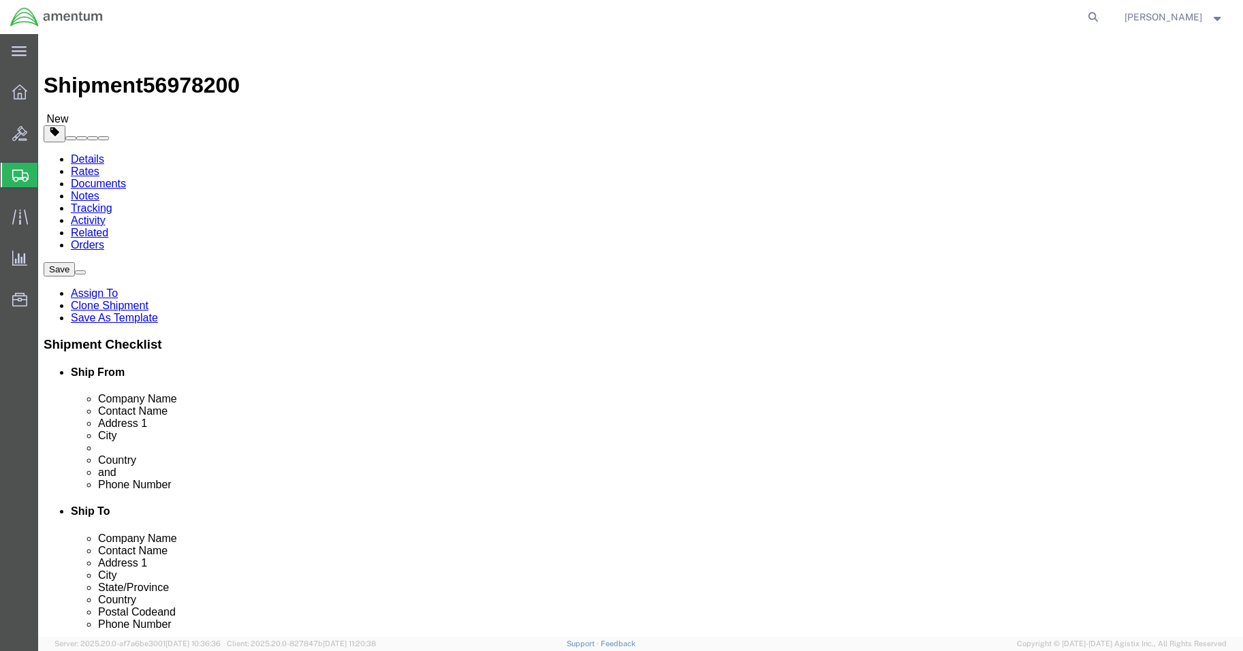
click div "Package Content # 1 1 x Cardboard Box(es) Package Type Select BCK Boxes Bale(s)…"
click link "Add Content"
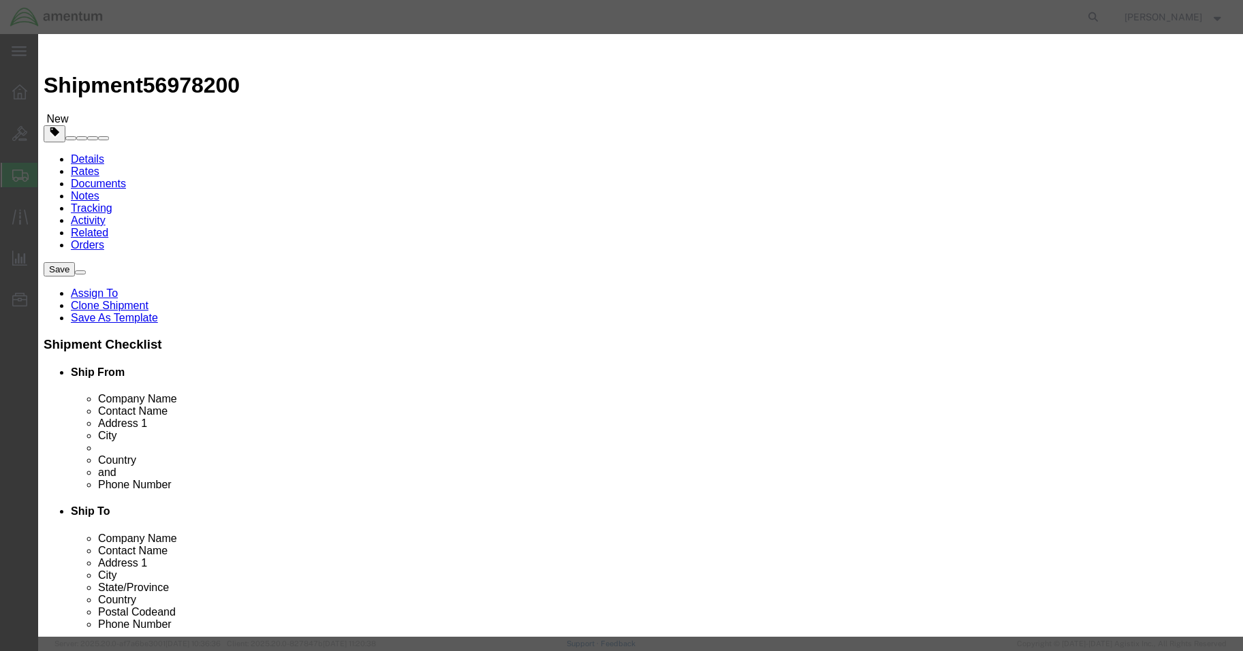
click input "text"
type input "SERVICE OIL SAMPLE"
type input "10.00"
select select "US"
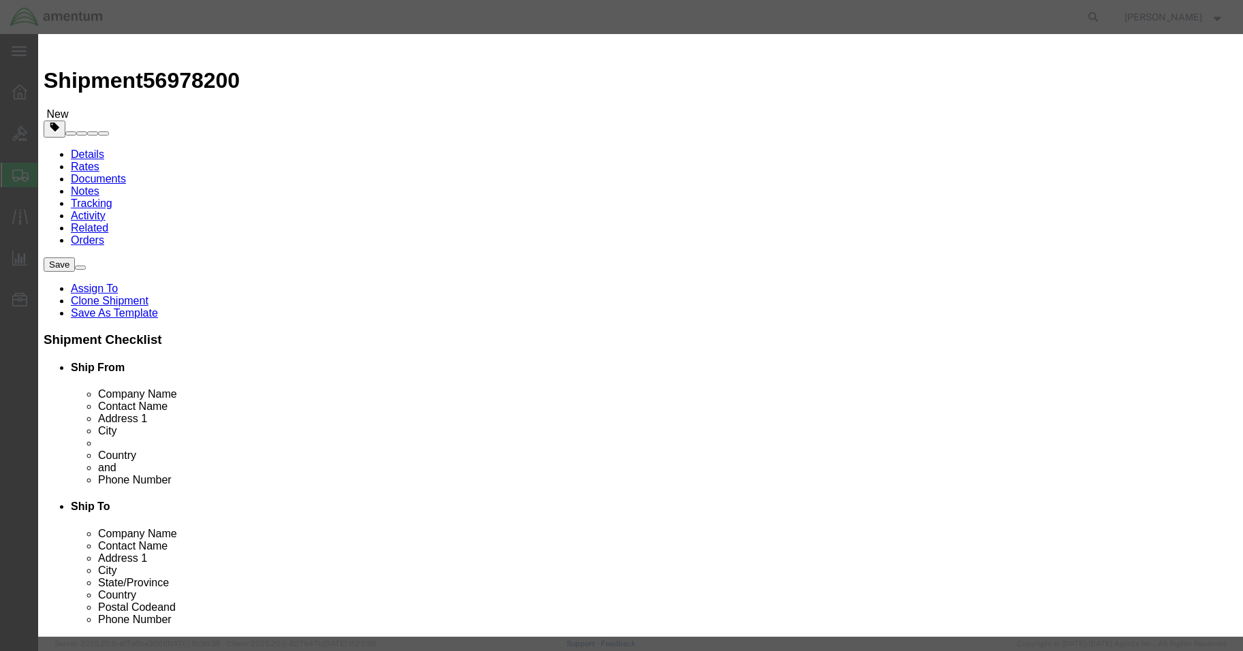
scroll to position [204, 0]
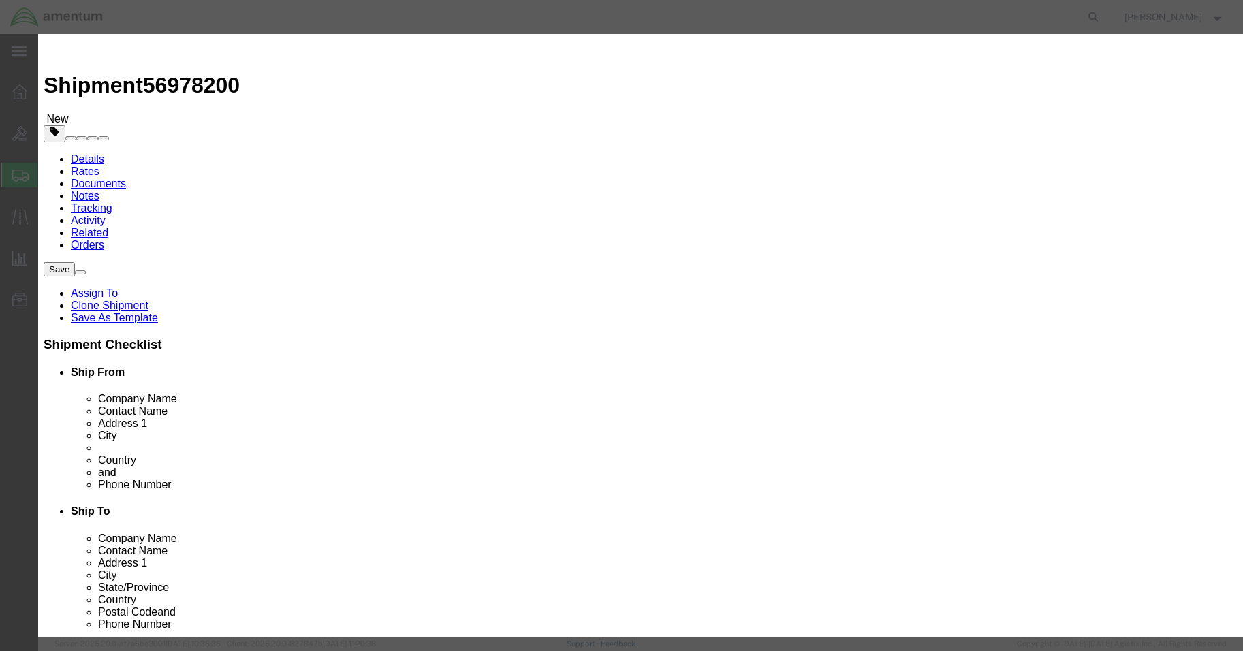
click label
click input "checkbox"
click label
click input "checkbox"
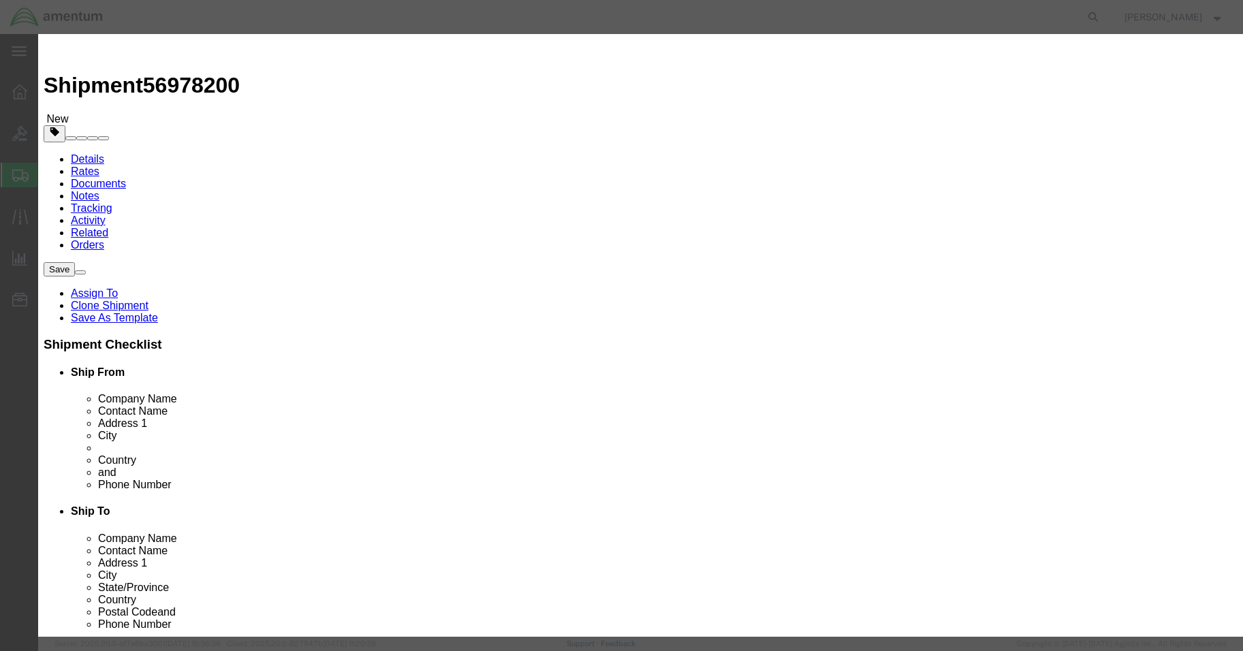
click input "SERVICE OIL SAMPLE"
click div "Product Name SERVICE OIL SAMPLE Pieces 0 Select Bag Barrels 100Board Feet Bottl…"
drag, startPoint x: 482, startPoint y: 393, endPoint x: 967, endPoint y: 503, distance: 497.1
click label
click input "checkbox"
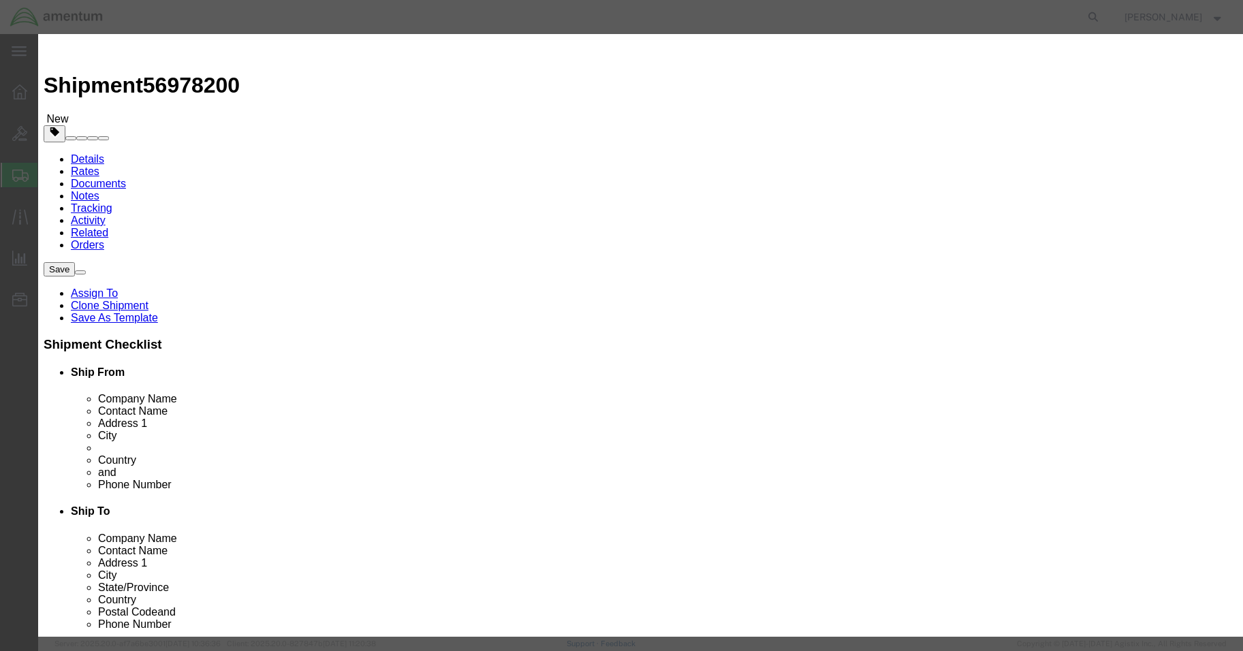
click input "checkbox"
checkbox input "false"
click button "Close"
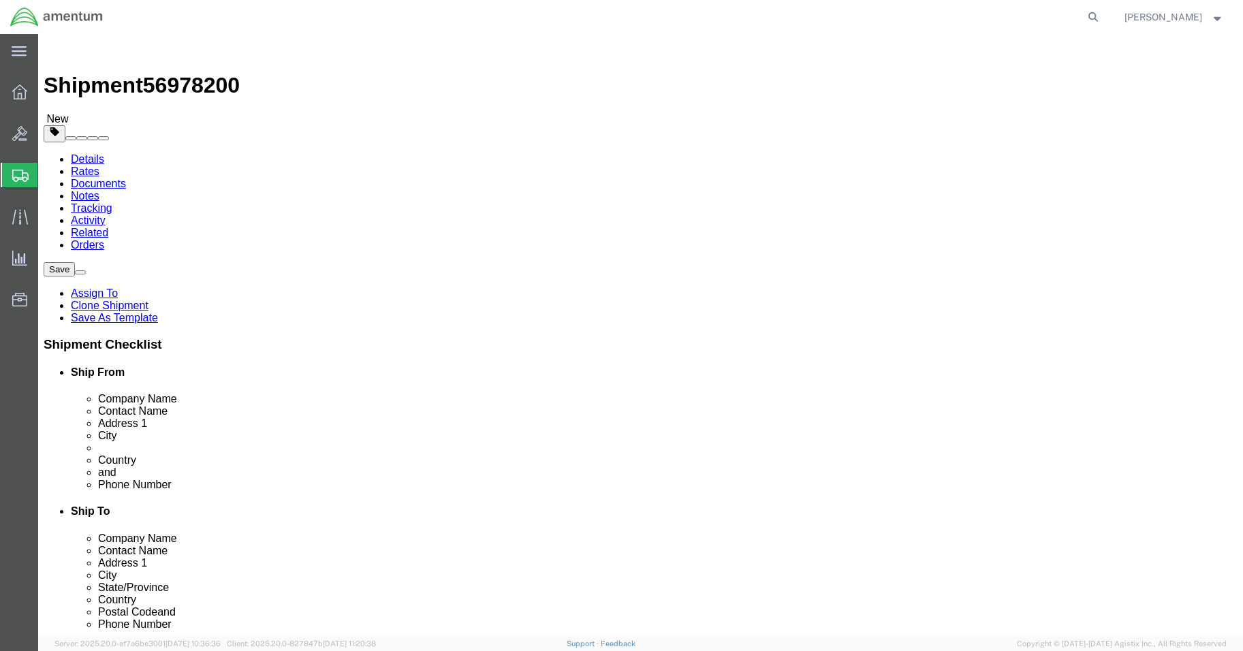
click div "Package Content # 1 1 x Cardboard Box(es) Package Type Select BCK Boxes Bale(s)…"
drag, startPoint x: 641, startPoint y: 483, endPoint x: 640, endPoint y: 474, distance: 9.0
click div "Previous Continue"
click link "Add Content"
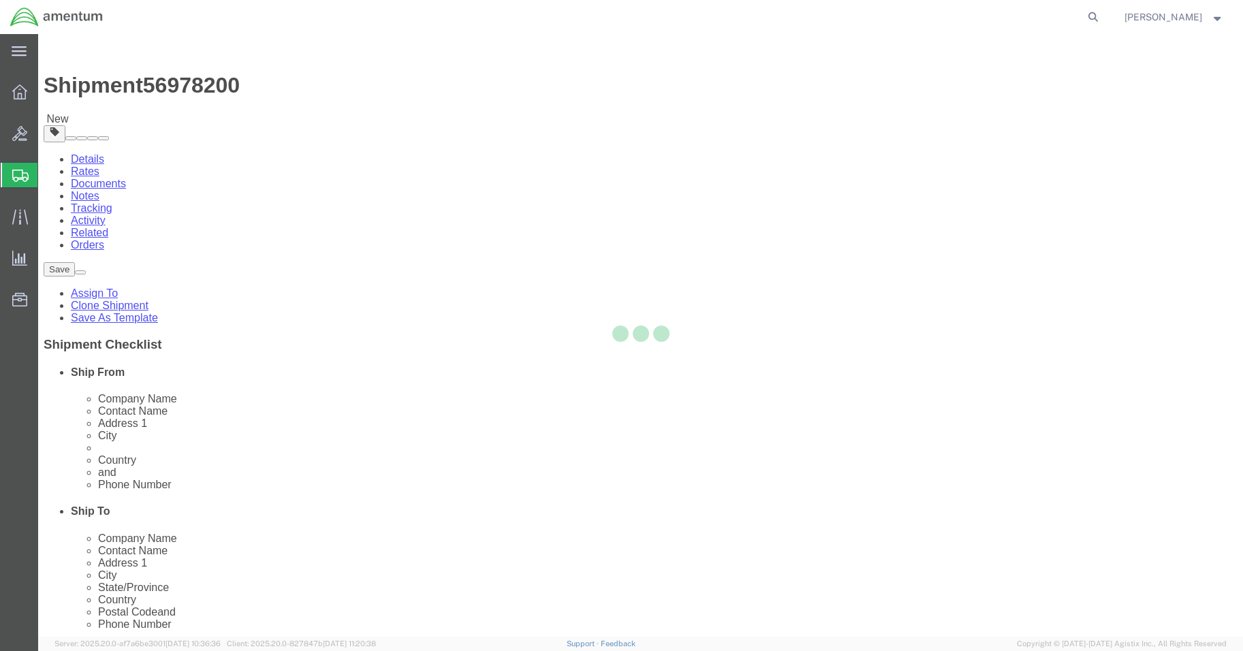
click at [89, 487] on div at bounding box center [640, 335] width 1205 height 603
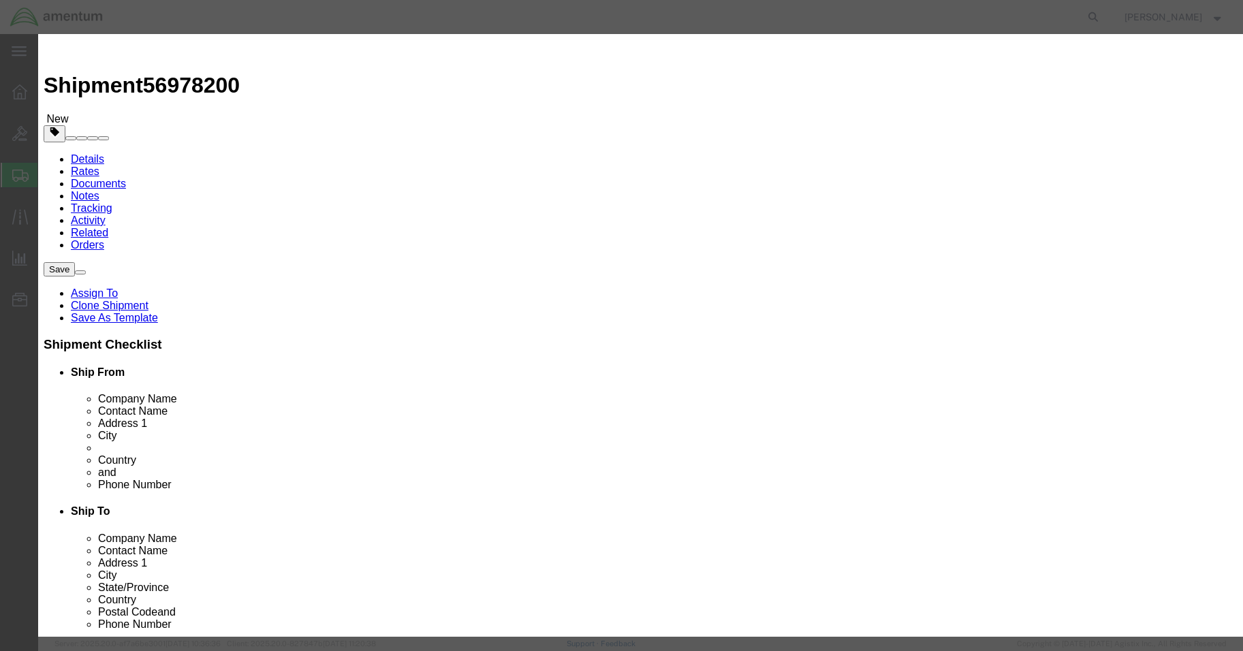
click input "text"
click button "Close"
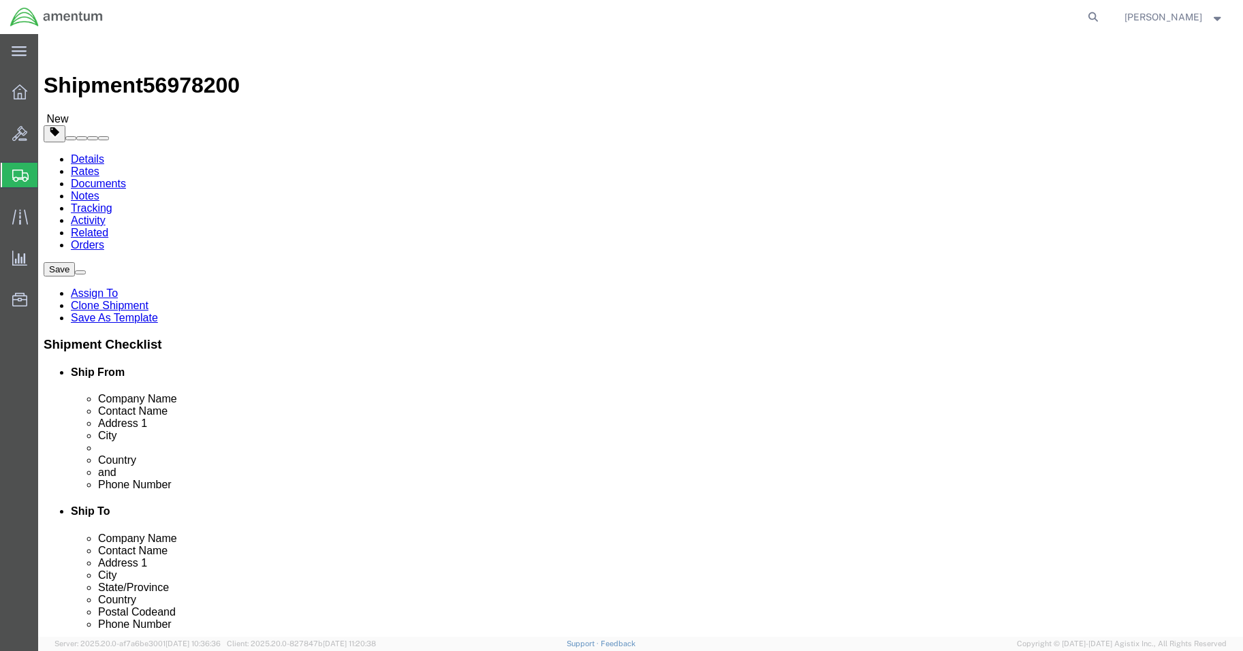
click body "Shipment 56978200 New Details Rates Documents Notes Tracking Activity Related O…"
click img
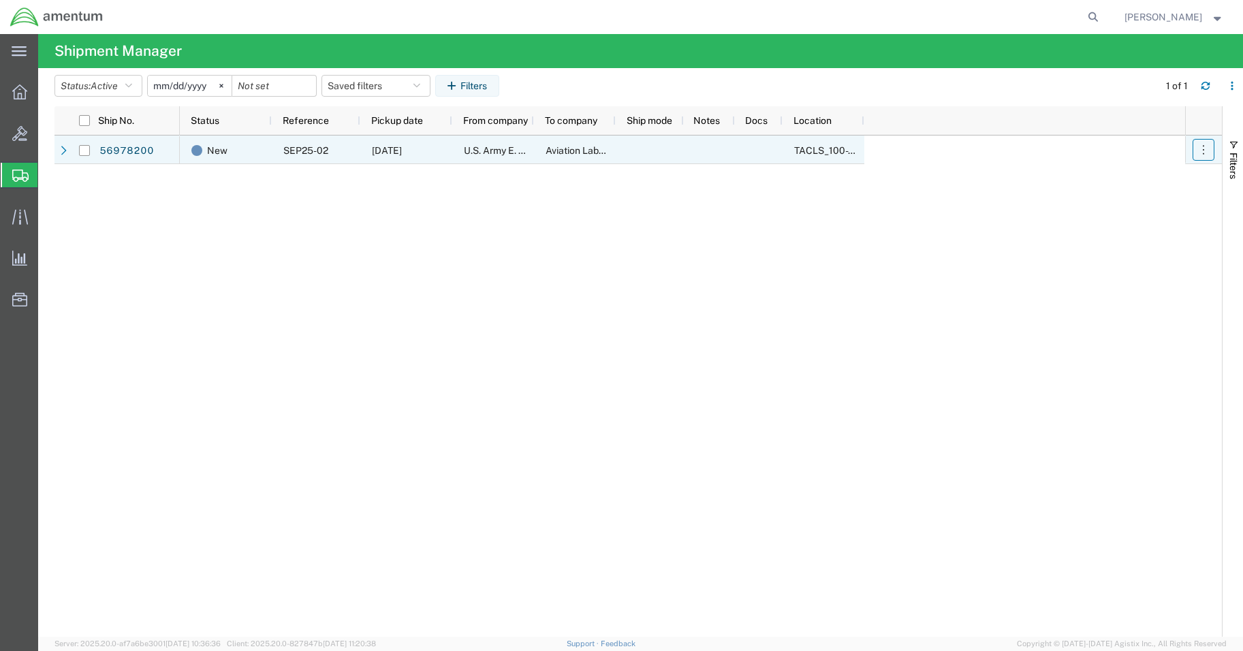
click at [1204, 148] on icon "button" at bounding box center [1203, 150] width 14 height 14
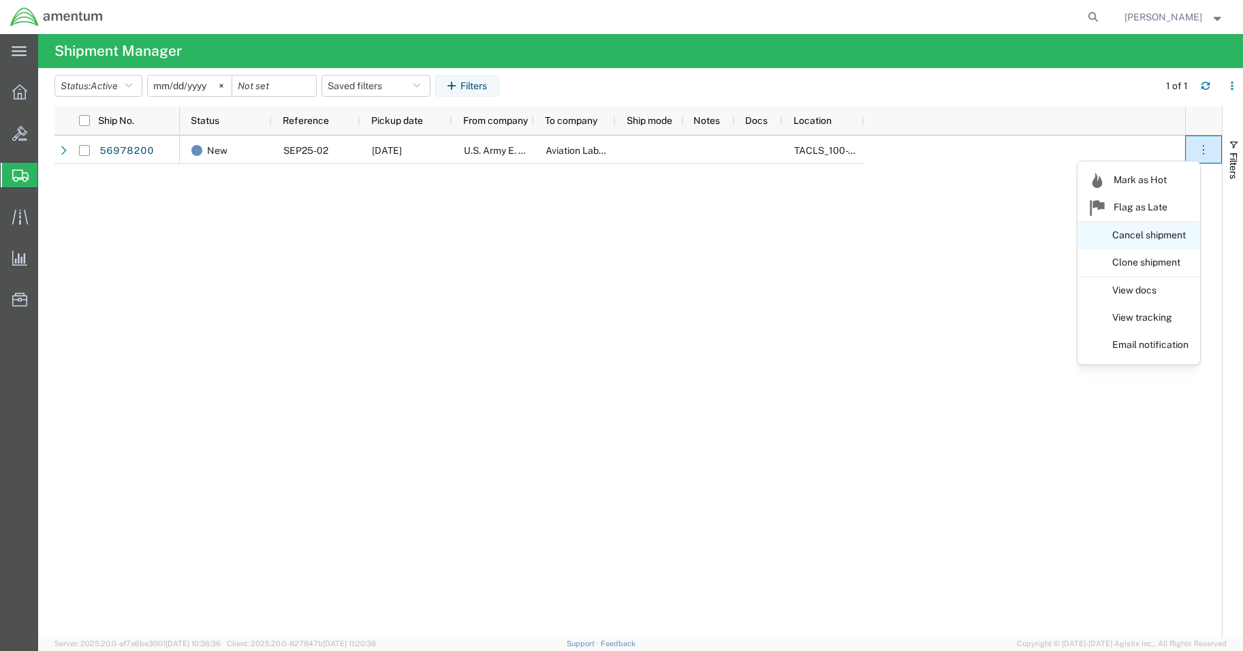
click at [1149, 234] on link "Cancel shipment" at bounding box center [1138, 235] width 121 height 25
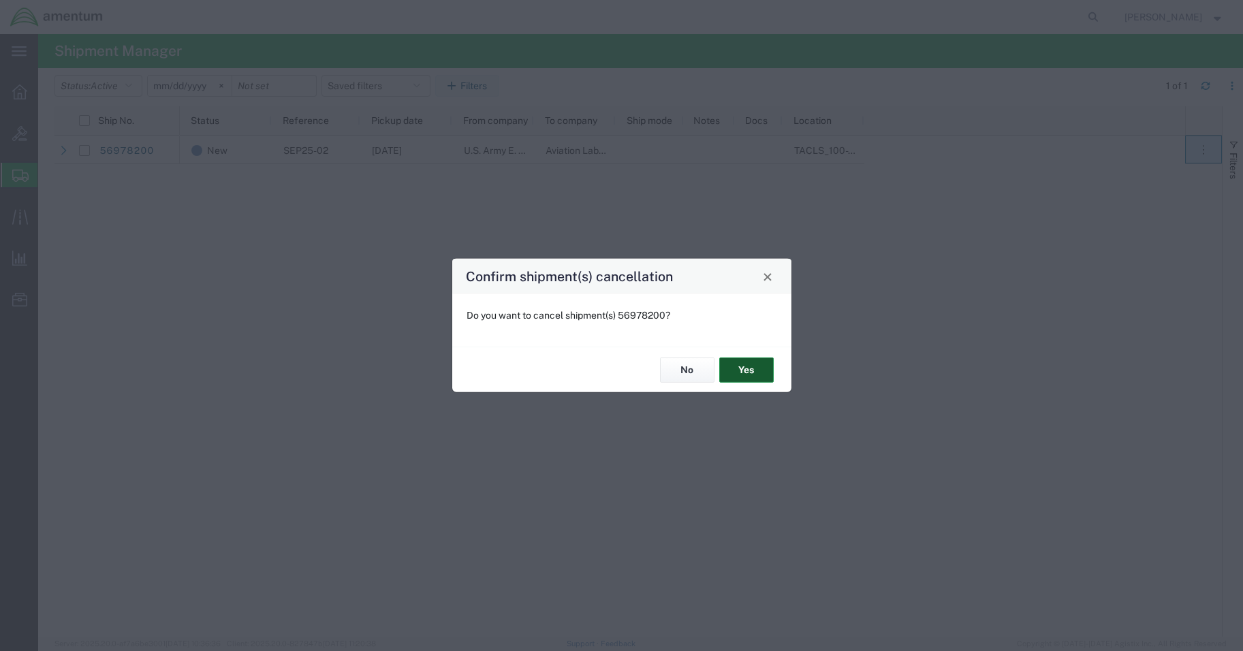
click at [750, 366] on button "Yes" at bounding box center [746, 370] width 54 height 25
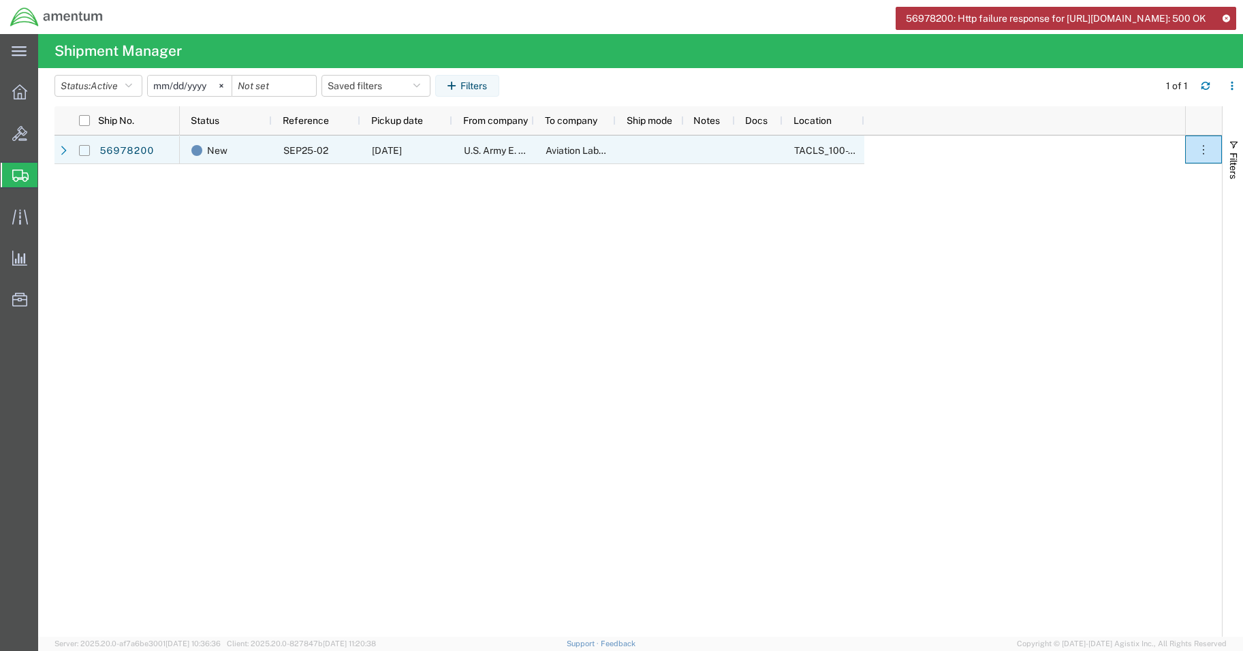
click at [81, 150] on input "Press Space to toggle row selection (unchecked)" at bounding box center [84, 150] width 11 height 11
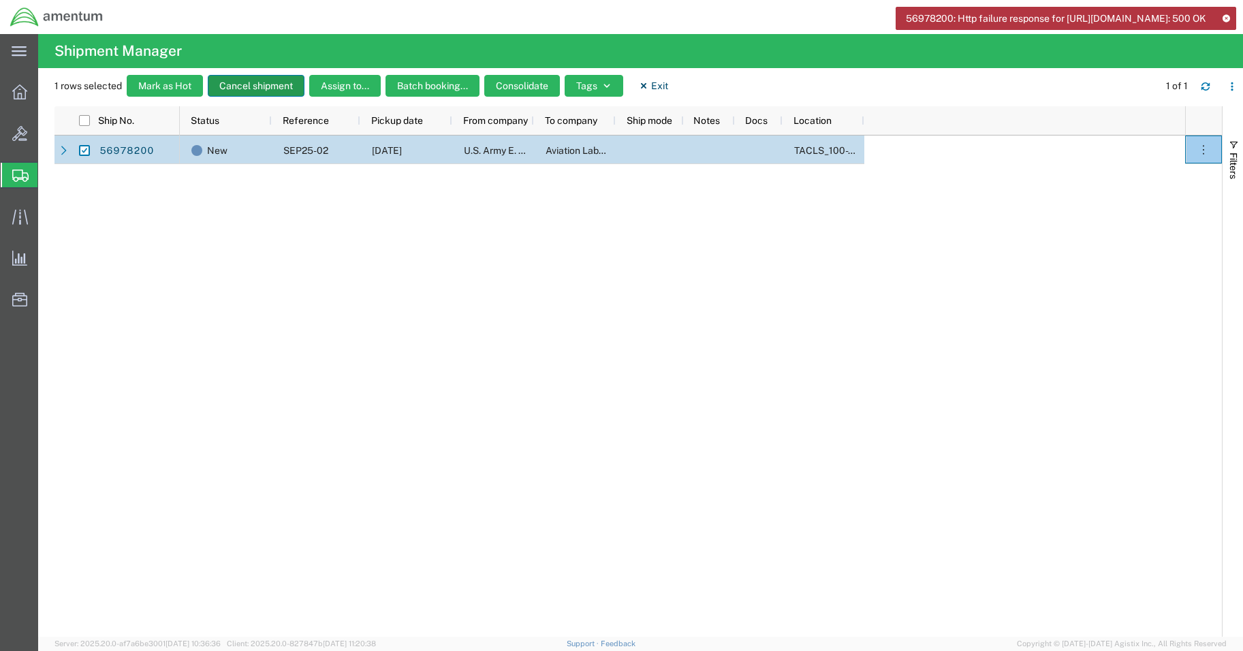
drag, startPoint x: 242, startPoint y: 91, endPoint x: 235, endPoint y: 95, distance: 8.3
click at [235, 95] on button "Cancel shipment" at bounding box center [256, 86] width 97 height 22
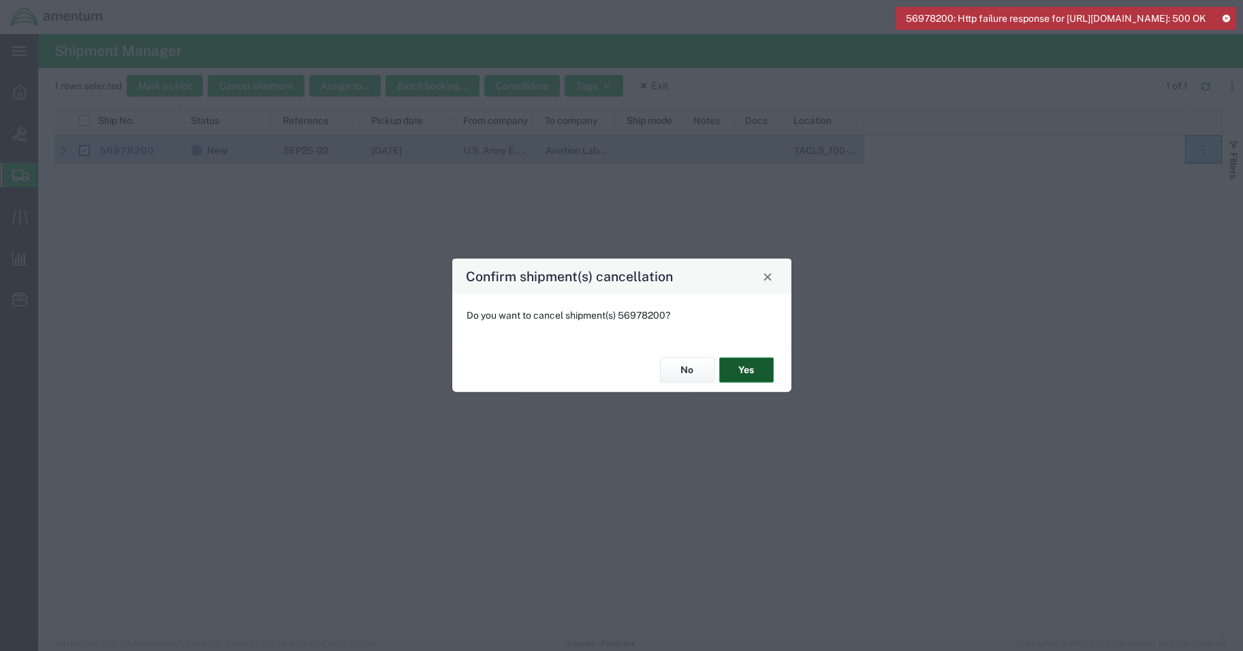
click at [731, 372] on button "Yes" at bounding box center [746, 370] width 54 height 25
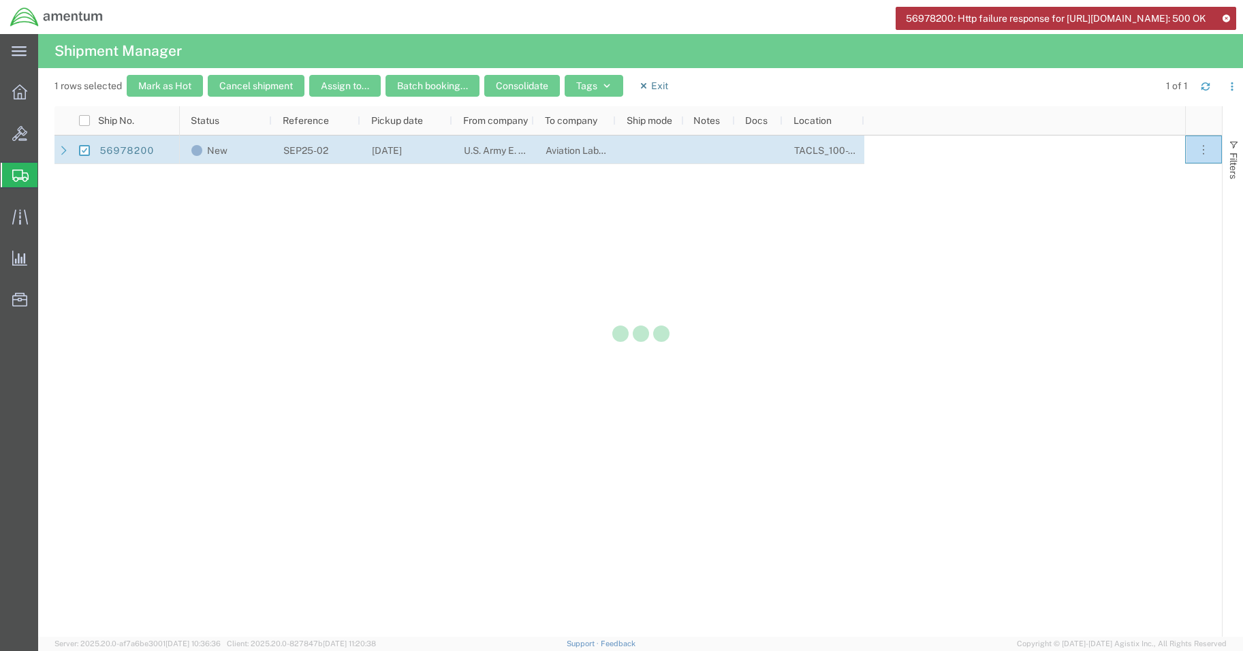
checkbox input "false"
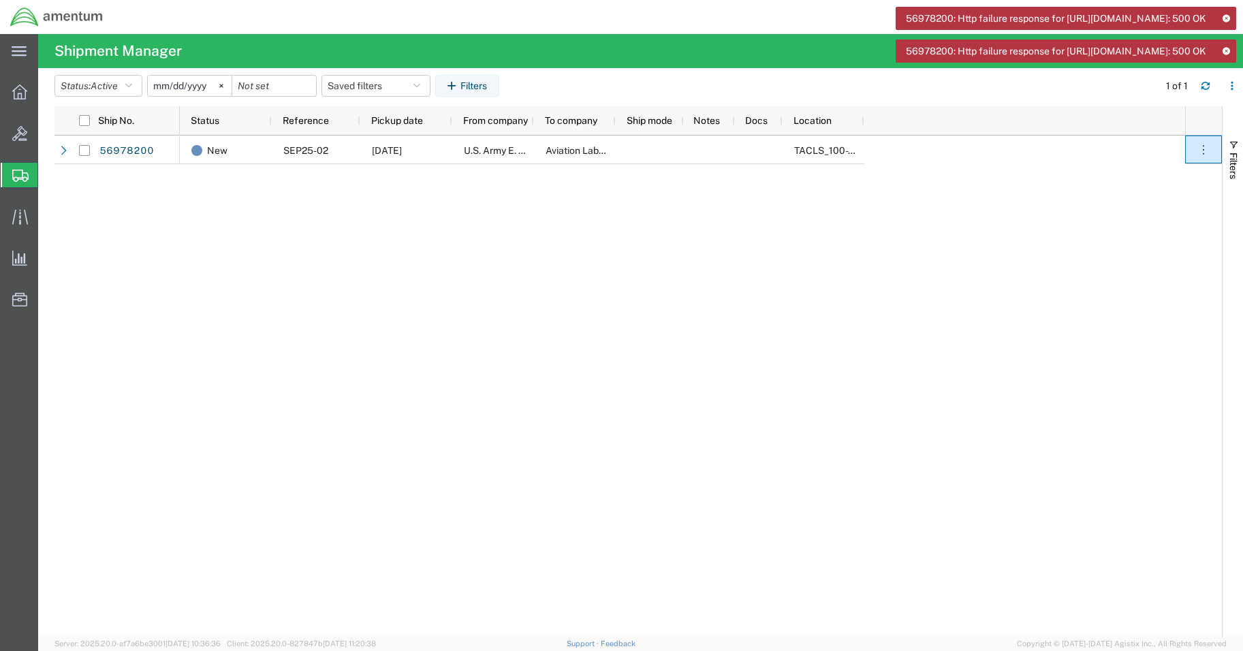
click at [384, 249] on div "New SEP25-02 09/30/2025 U.S. Army E. CO. 1-214TH Aviation Regiment Aviation Lab…" at bounding box center [682, 386] width 1005 height 501
click at [1226, 17] on icon at bounding box center [1226, 17] width 10 height 7
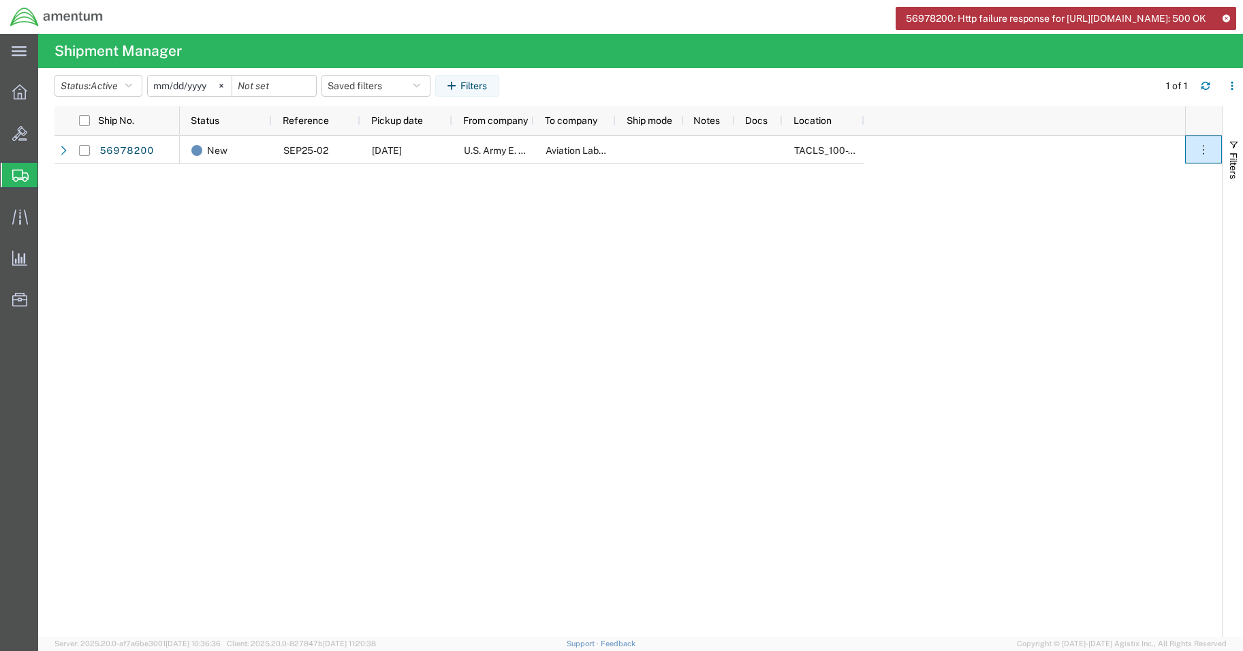
click at [1224, 20] on icon at bounding box center [1226, 17] width 10 height 7
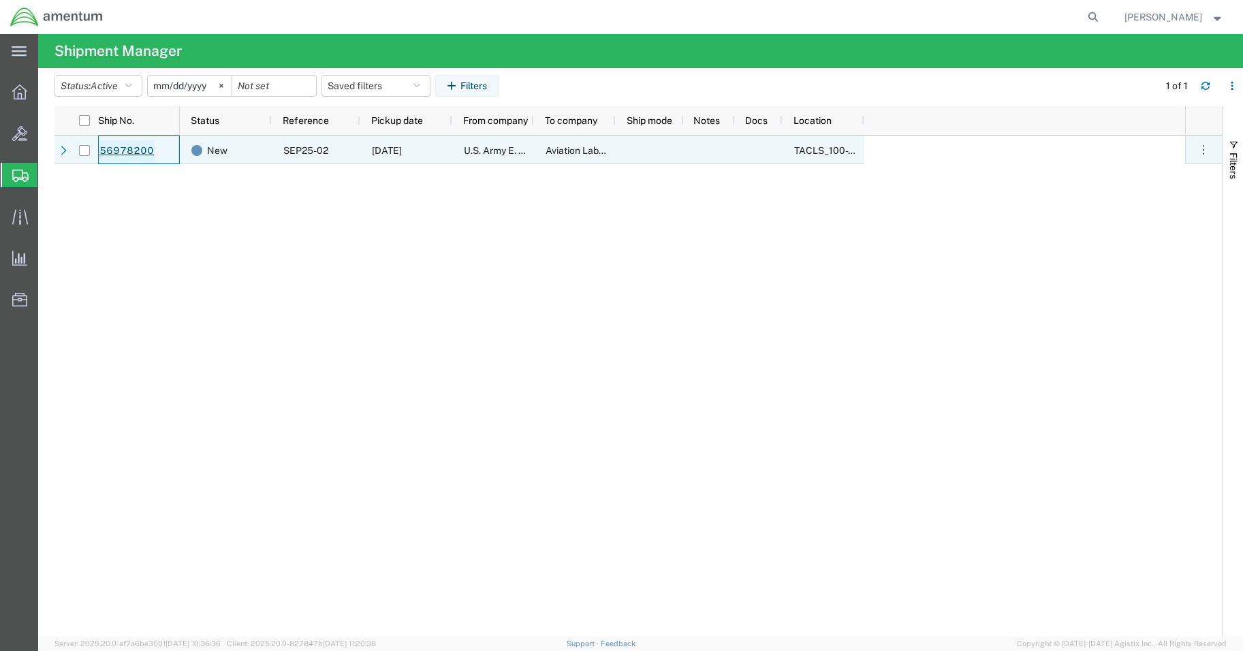
click at [110, 154] on link "56978200" at bounding box center [127, 151] width 56 height 22
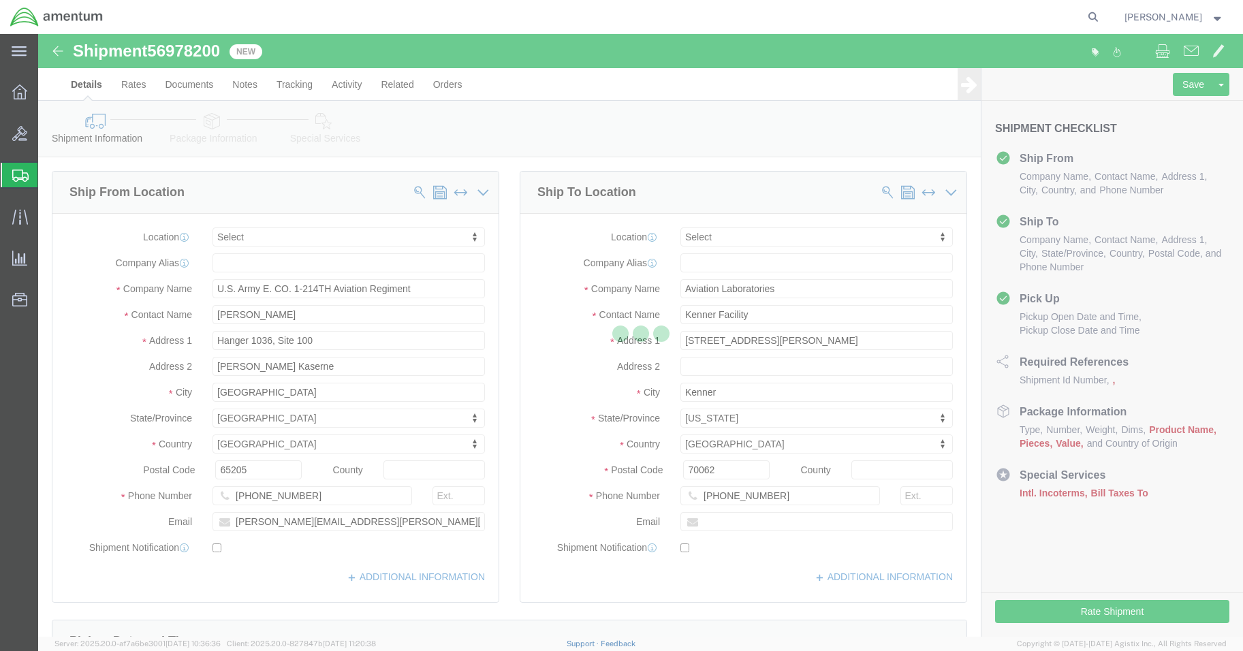
select select
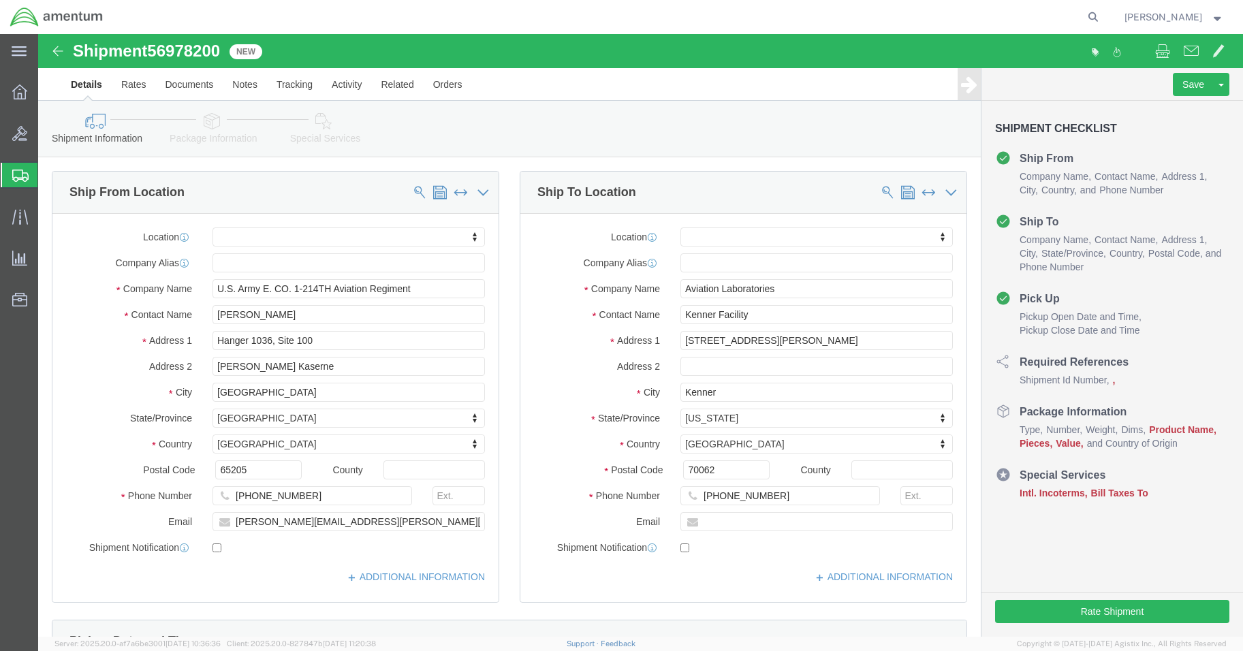
scroll to position [545, 0]
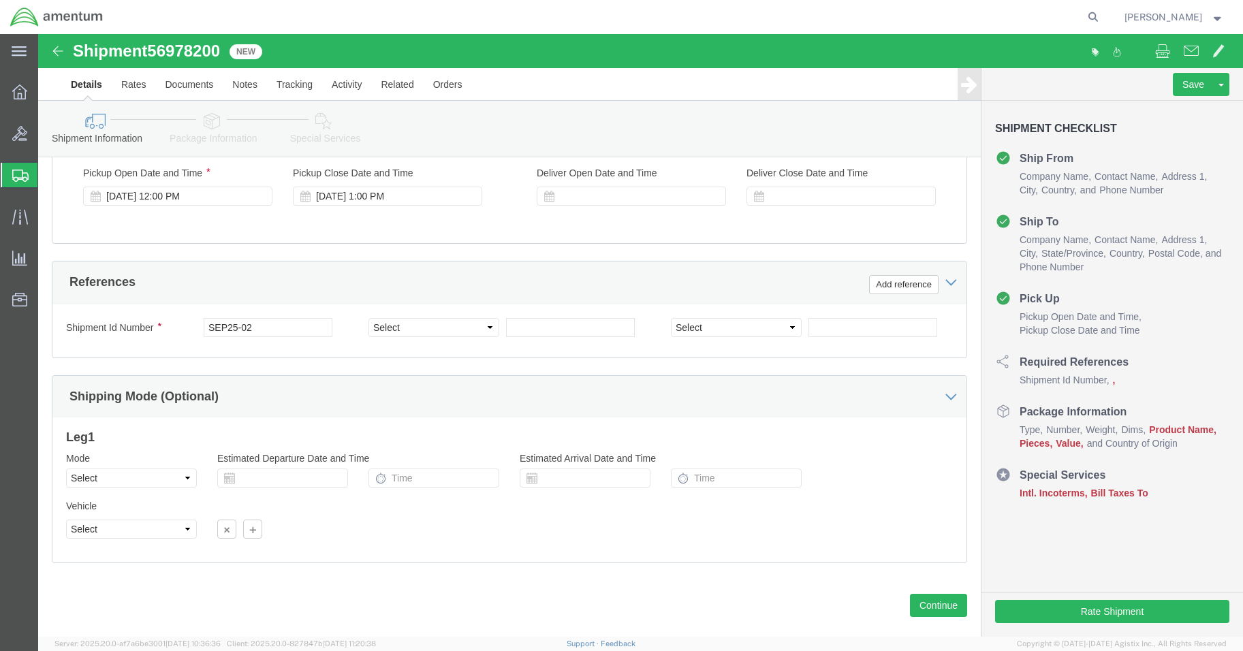
click link "Package Information"
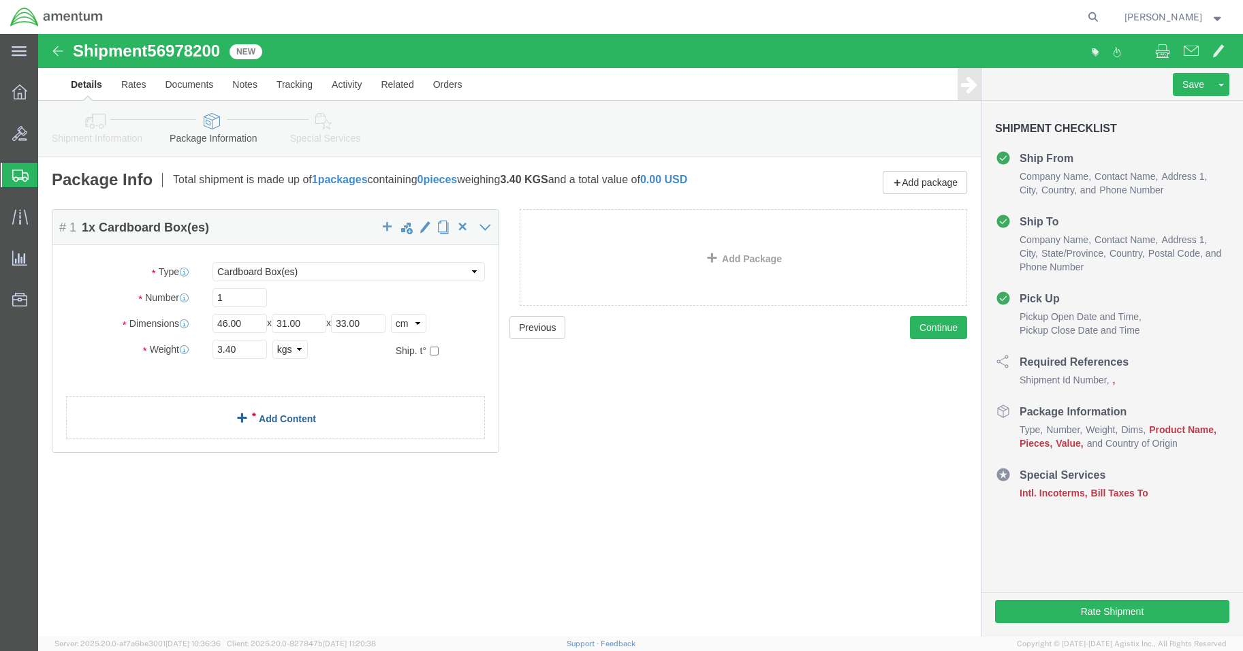
click span
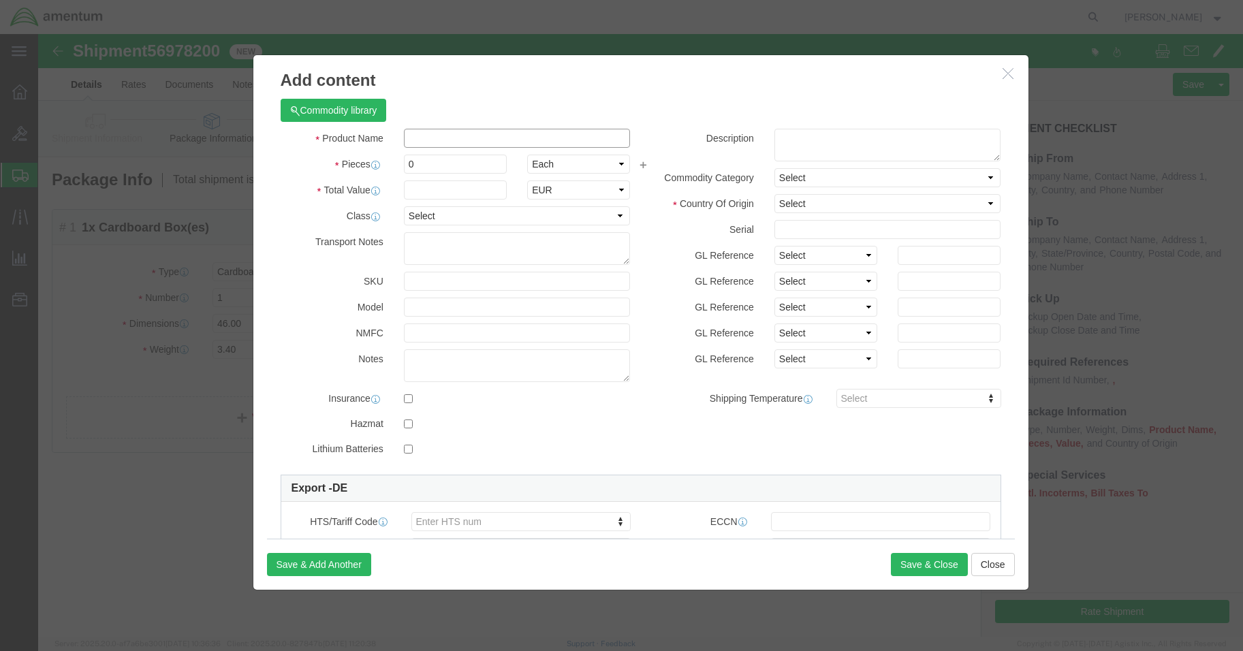
click input "text"
drag, startPoint x: 481, startPoint y: 99, endPoint x: 358, endPoint y: 95, distance: 123.3
click div "SERVICE OIL SAMPLES"
type input "SERVICE OIL SAMPLES"
click textarea
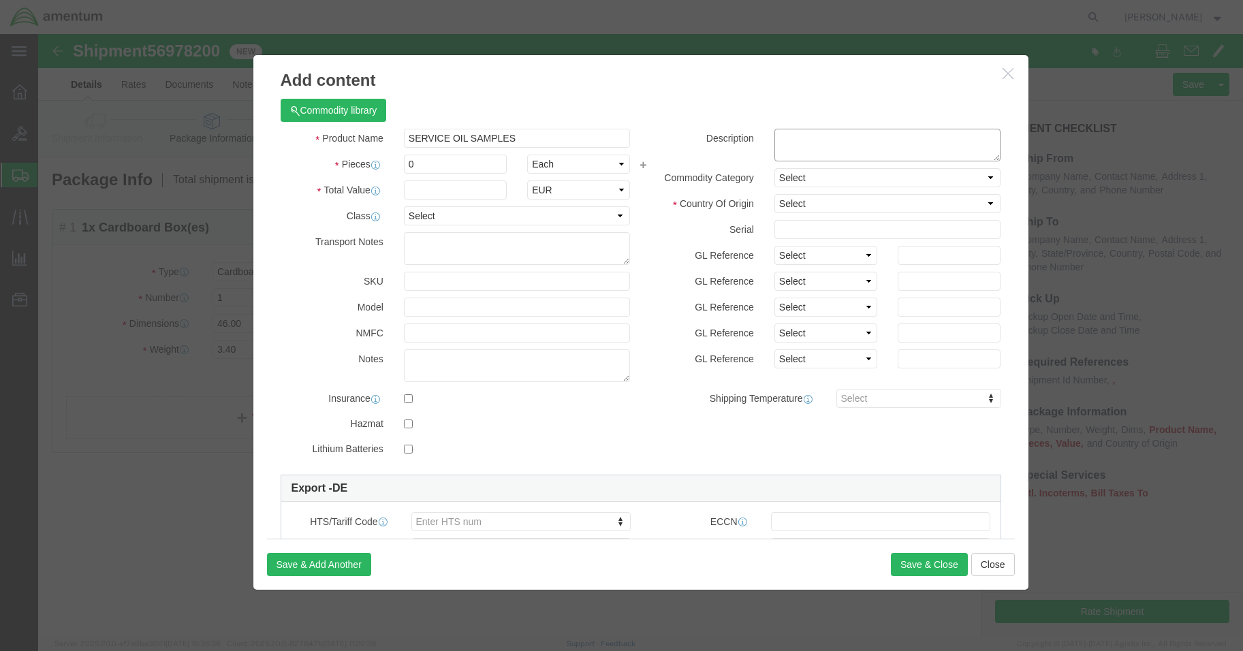
paste textarea "SERVICE OIL SAMPLES"
type textarea "SERVICE OIL SAMPLES"
click input "0"
type input "20"
click select "Select ADP AED AFN ALL AMD AOA ARS ATS AUD AWG AZN BAM BBD BDT BGL BGN BHD BIF …"
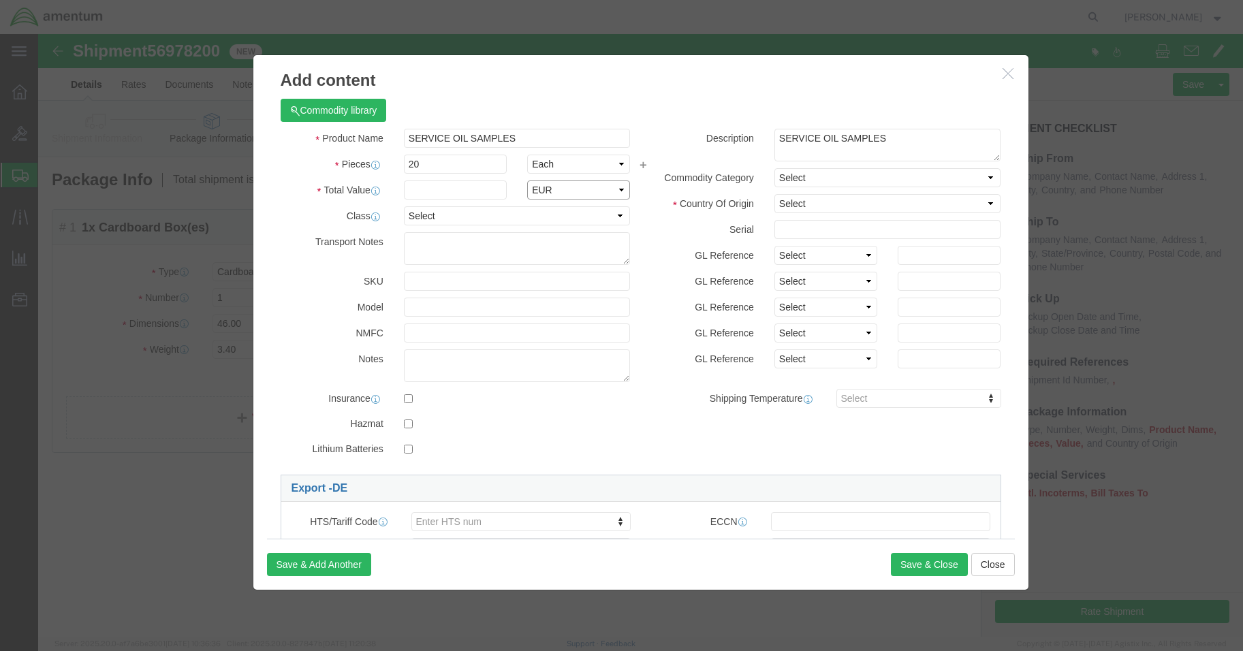
select select "USD"
click select "Select ADP AED AFN ALL AMD AOA ARS ATS AUD AWG AZN BAM BBD BDT BGL BGN BHD BIF …"
click input "text"
click input "5.00"
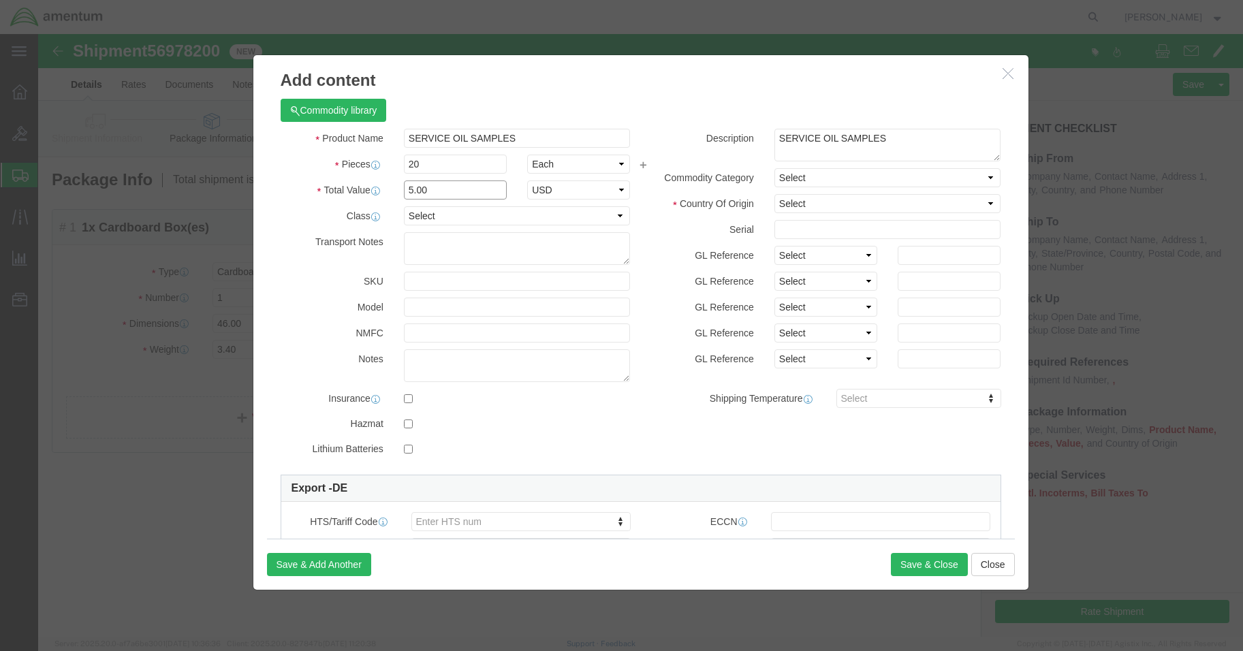
drag, startPoint x: 407, startPoint y: 153, endPoint x: 340, endPoint y: 161, distance: 66.6
click div "Total Value 5.00 Select ADP AED AFN ALL AMD AOA ARS ATS AUD AWG AZN BAM BBD BDT…"
type input "100.00"
click label "Model"
click select "Select [GEOGRAPHIC_DATA] [GEOGRAPHIC_DATA] [GEOGRAPHIC_DATA] [GEOGRAPHIC_DATA] …"
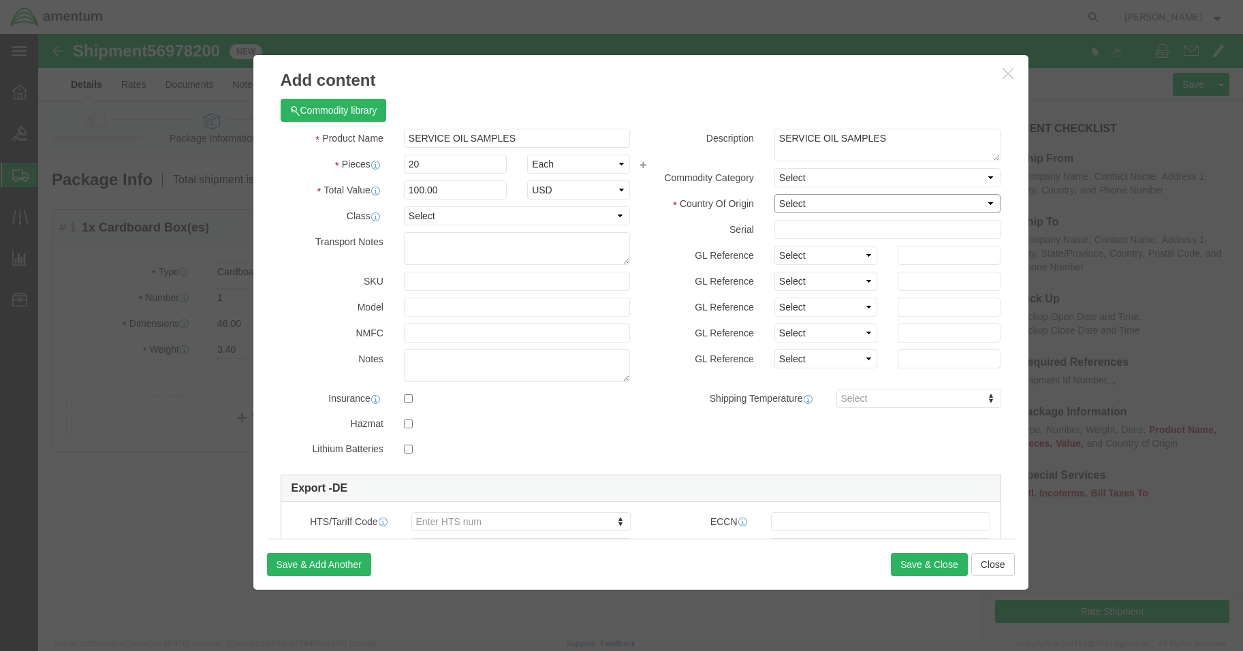
select select "US"
click select "Select [GEOGRAPHIC_DATA] [GEOGRAPHIC_DATA] [GEOGRAPHIC_DATA] [GEOGRAPHIC_DATA] …"
click button "Save & Close"
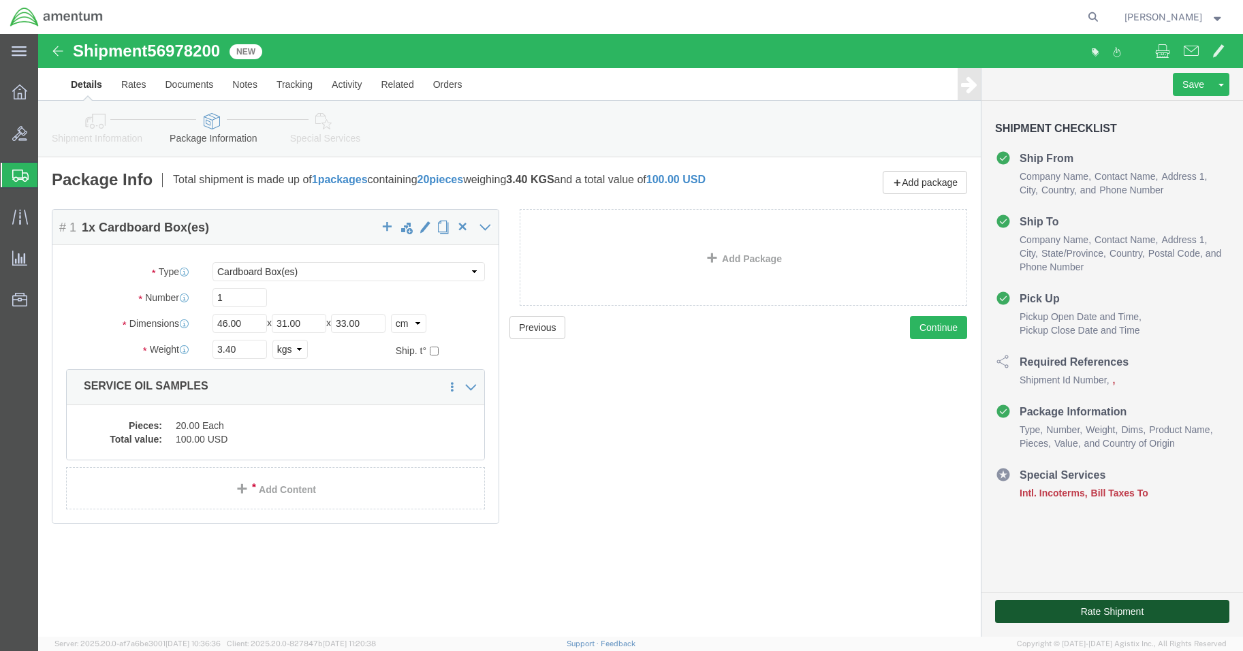
click button "Rate Shipment"
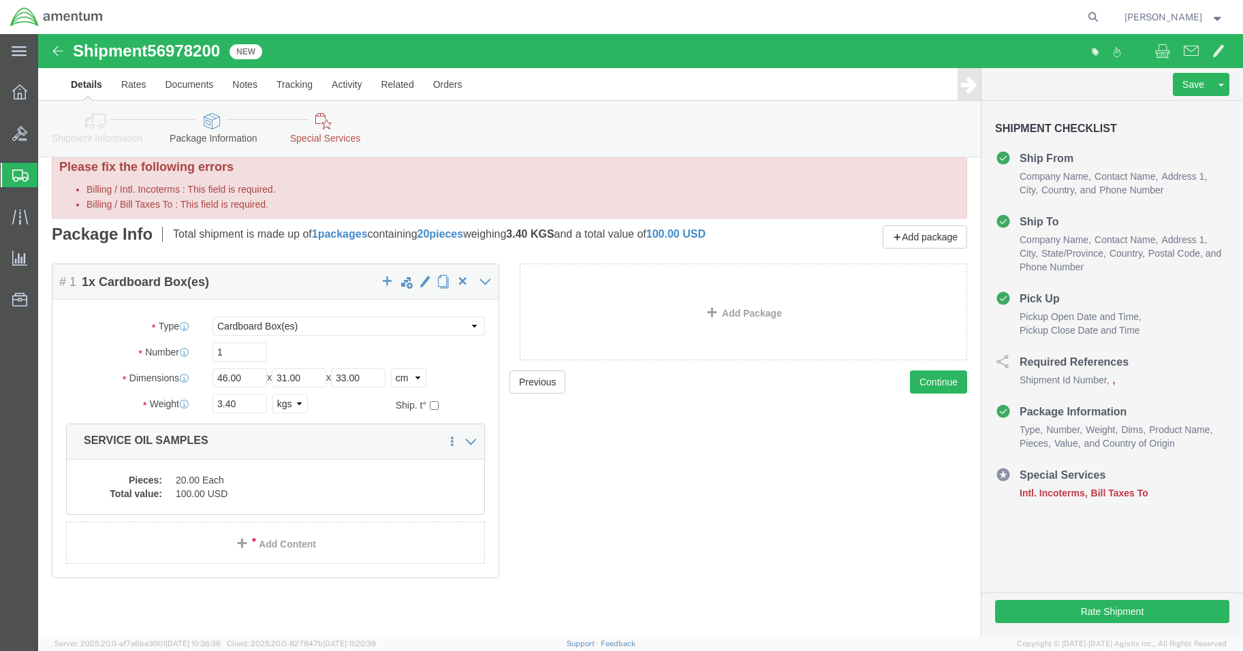
scroll to position [27, 0]
click li "Intl. Incoterms"
drag, startPoint x: 1039, startPoint y: 473, endPoint x: 932, endPoint y: 337, distance: 173.1
click span "Intl. Incoterms"
click icon
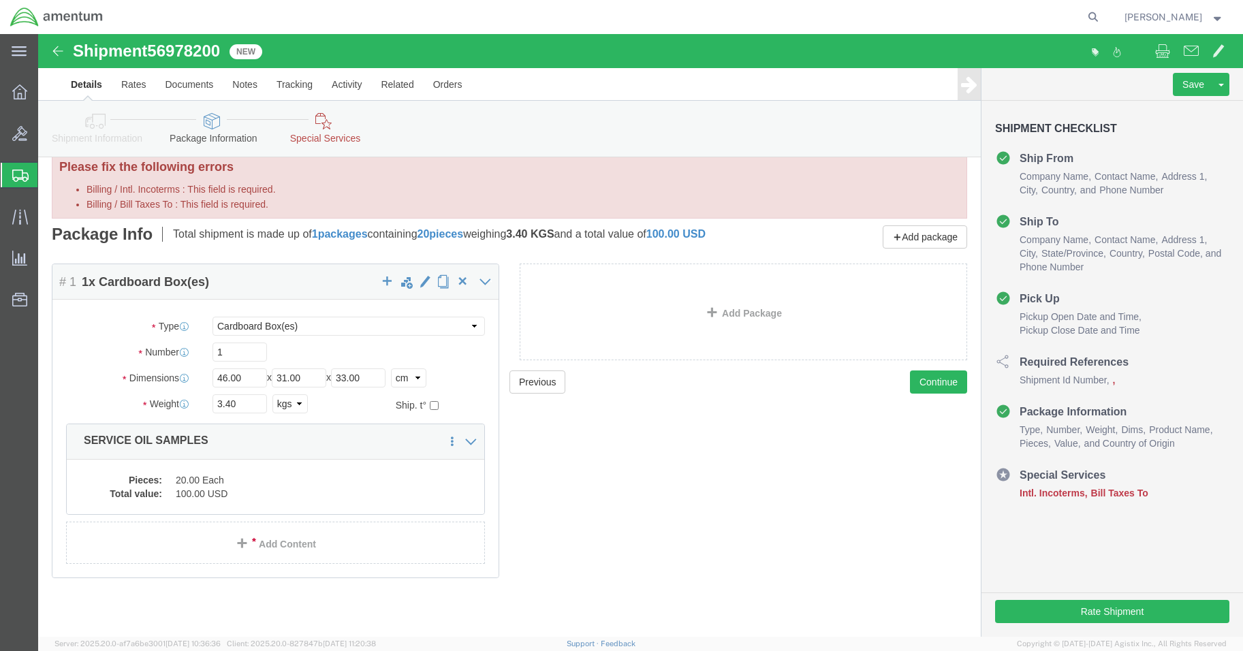
click ul "Ship From Company Name Contact Name Address 1 City State/Province Country Posta…"
click button "Continue"
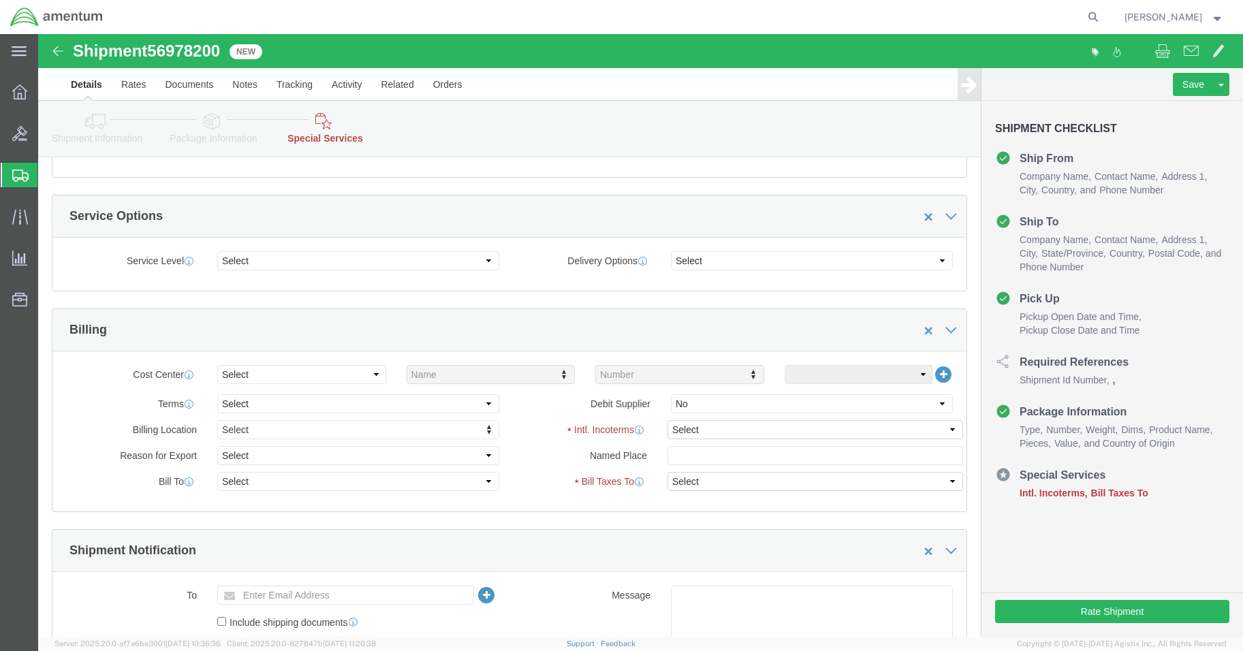
scroll to position [572, 0]
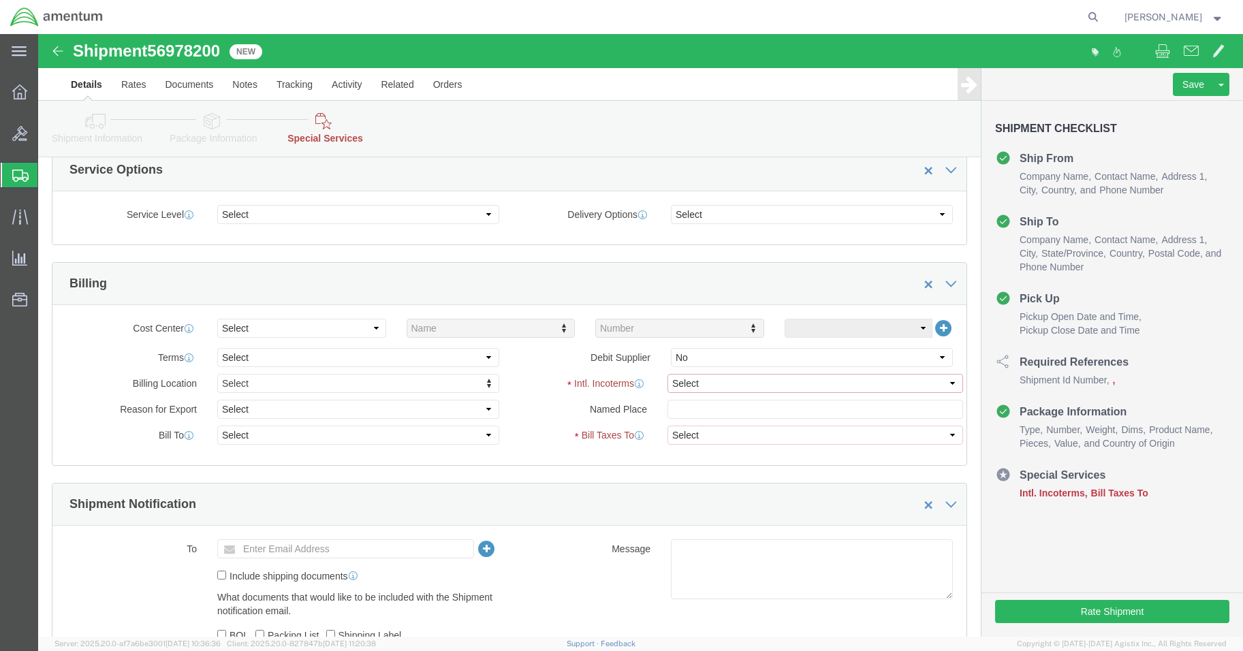
click select "Select Carriage Insurance Paid Carriage Paid To Cost and Freight Cost Insurance…"
select select "DDP"
click select "Select Carriage Insurance Paid Carriage Paid To Cost and Freight Cost Insurance…"
click select "Select Recipient Account Sender/Shipper Third Party Account"
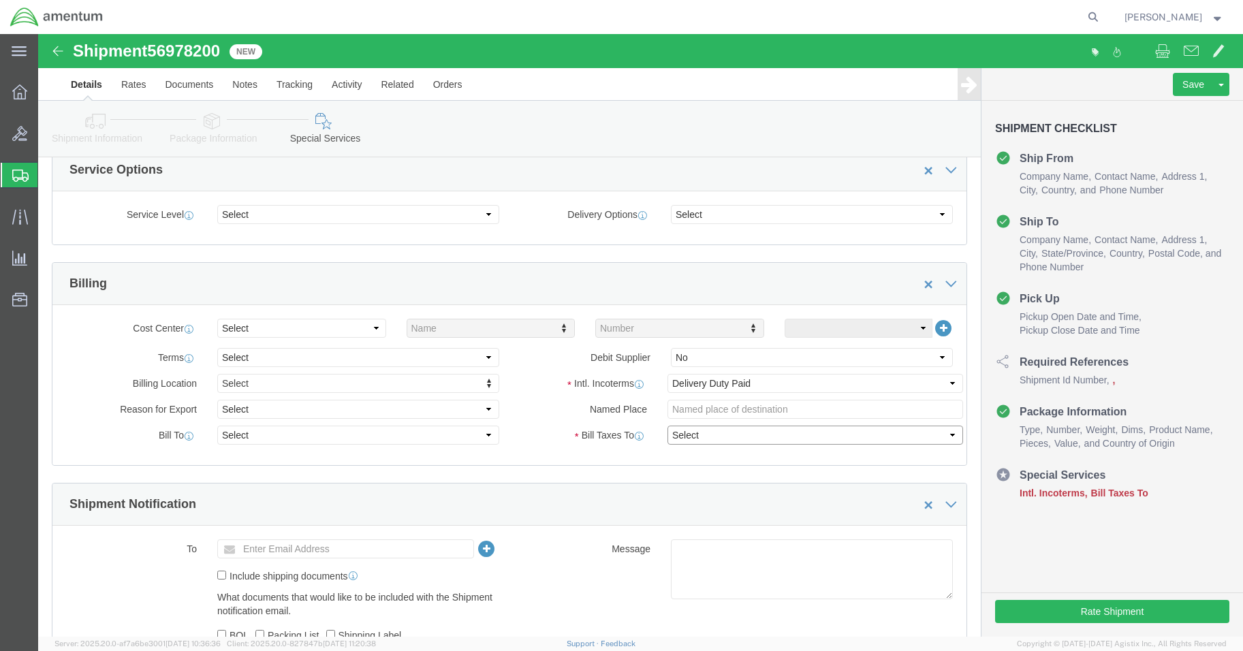
click select "Select Recipient Account Sender/Shipper Third Party Account"
click div "Message"
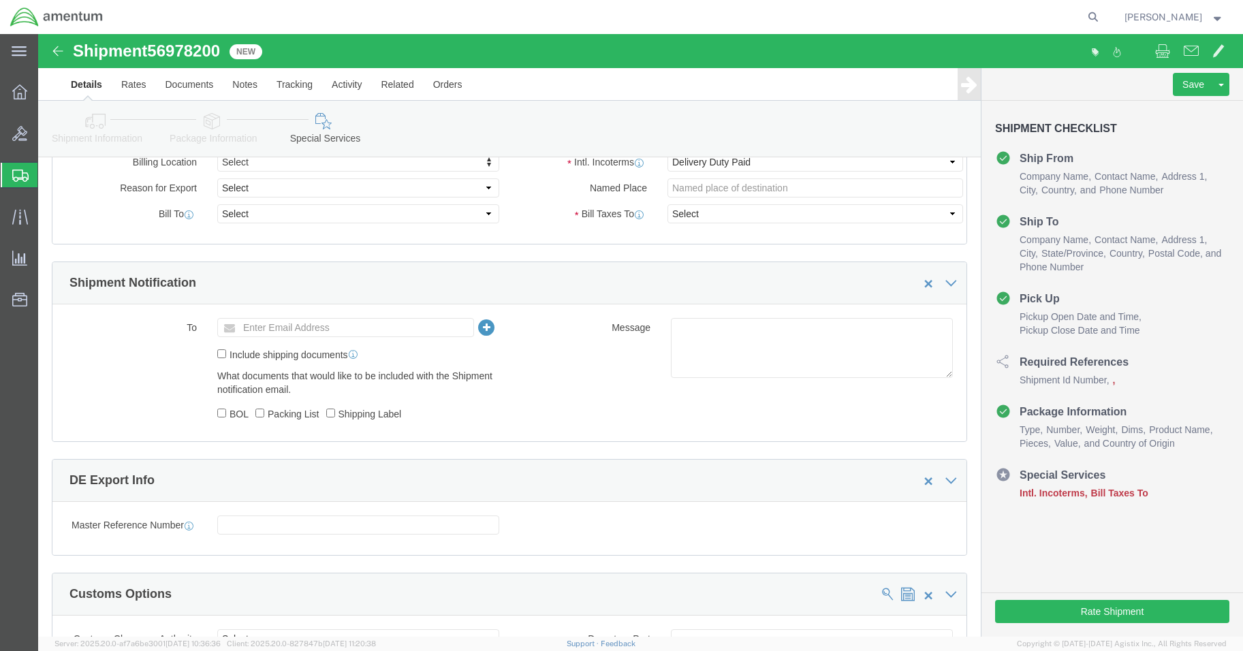
scroll to position [1045, 0]
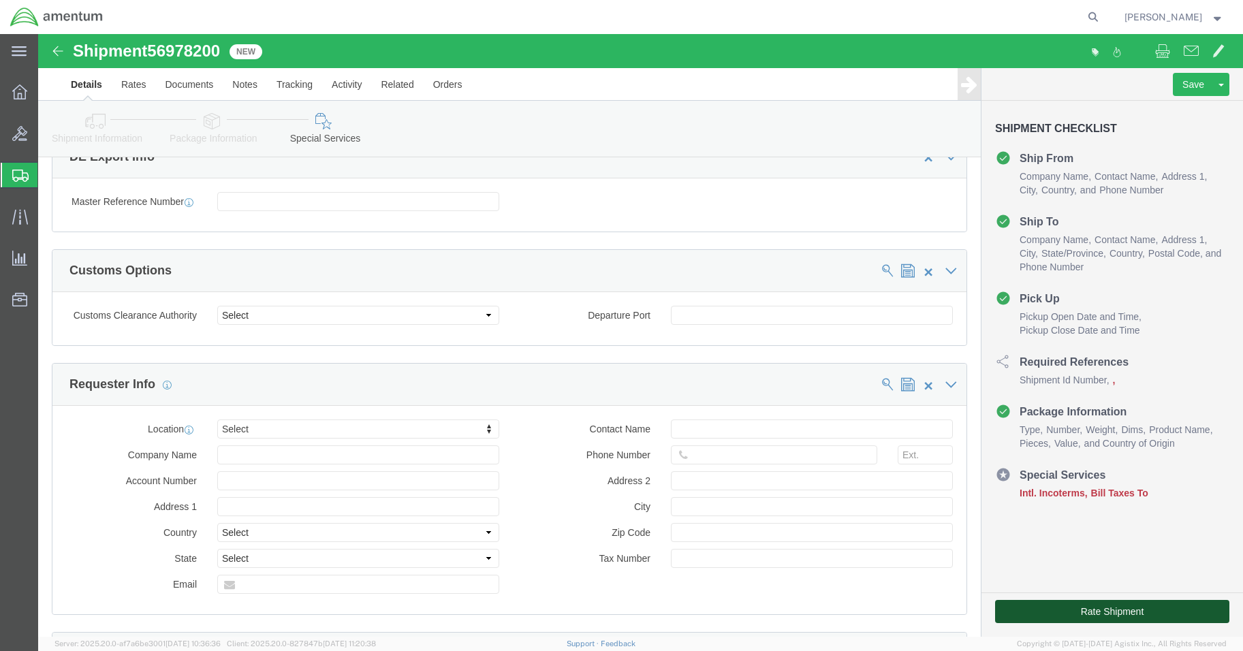
click button "Rate Shipment"
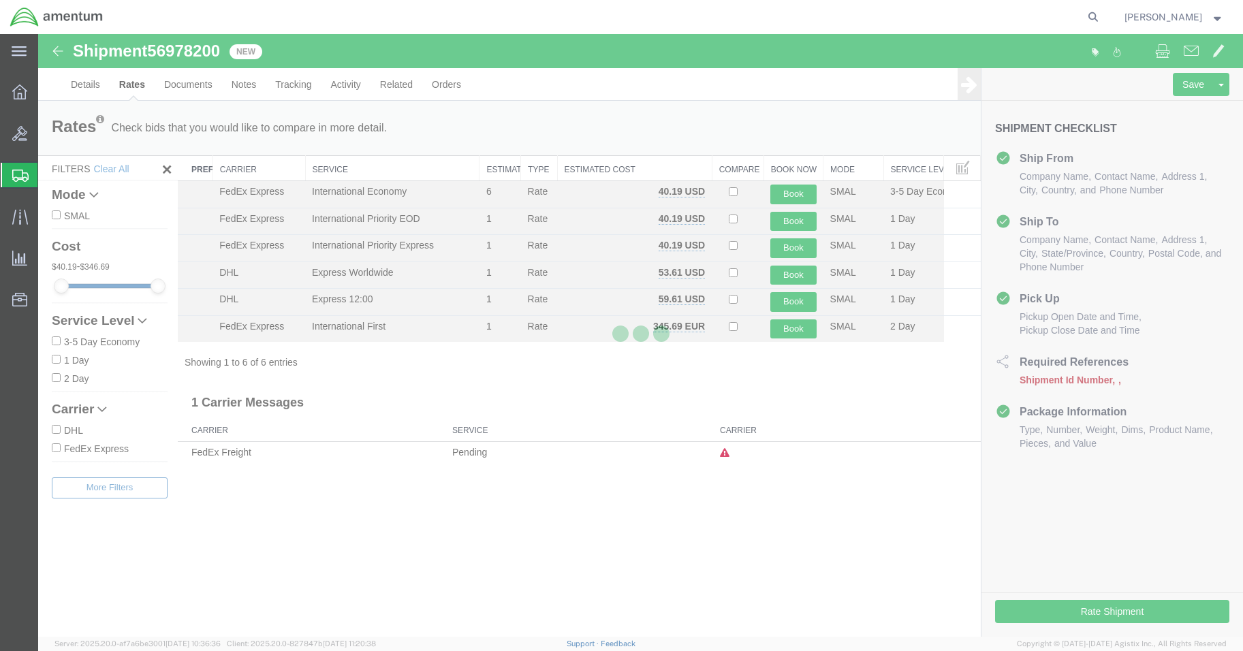
scroll to position [0, 0]
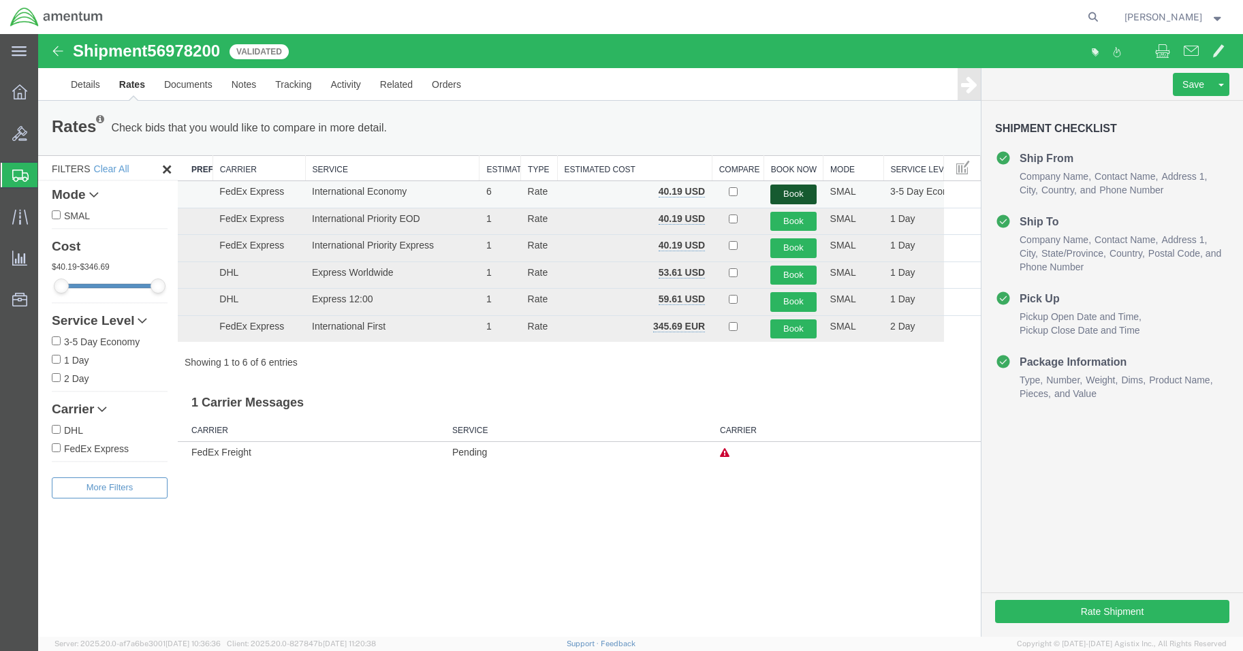
click at [793, 191] on button "Book" at bounding box center [793, 195] width 46 height 20
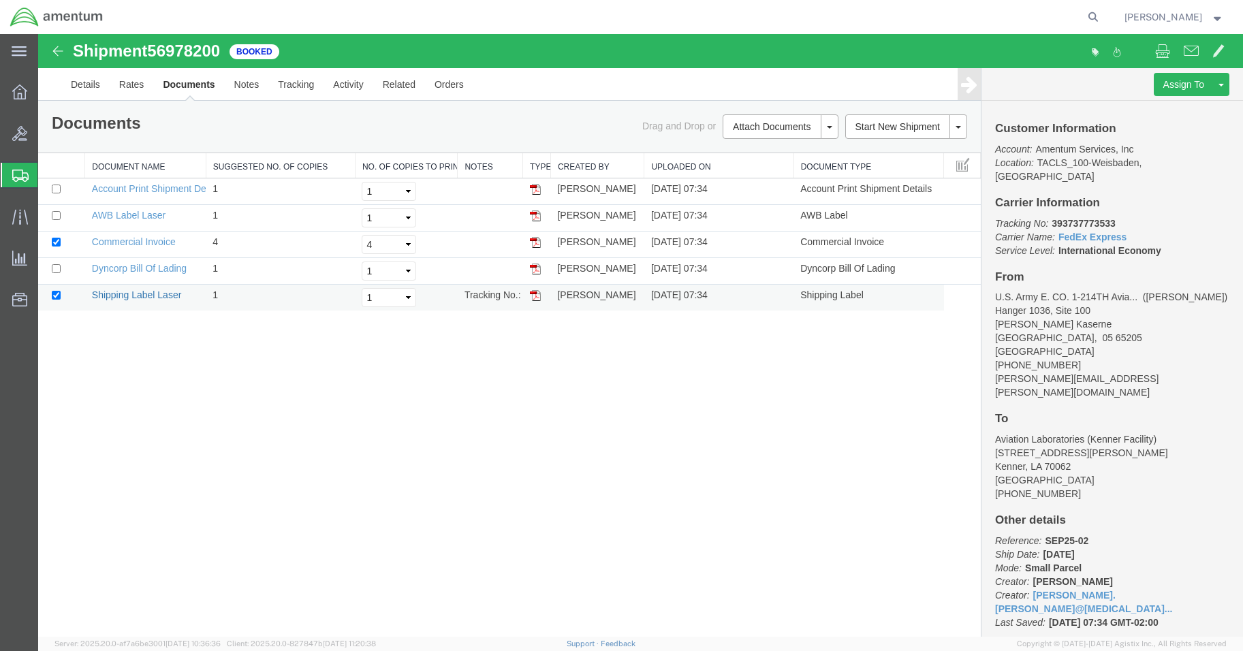
click at [131, 293] on link "Shipping Label Laser" at bounding box center [137, 294] width 90 height 11
drag, startPoint x: 823, startPoint y: 42, endPoint x: 135, endPoint y: 268, distance: 724.8
click at [135, 268] on link "Dyncorp Bill Of Lading" at bounding box center [139, 268] width 95 height 11
click at [124, 239] on link "Commercial Invoice" at bounding box center [134, 241] width 84 height 11
